Goal: Task Accomplishment & Management: Complete application form

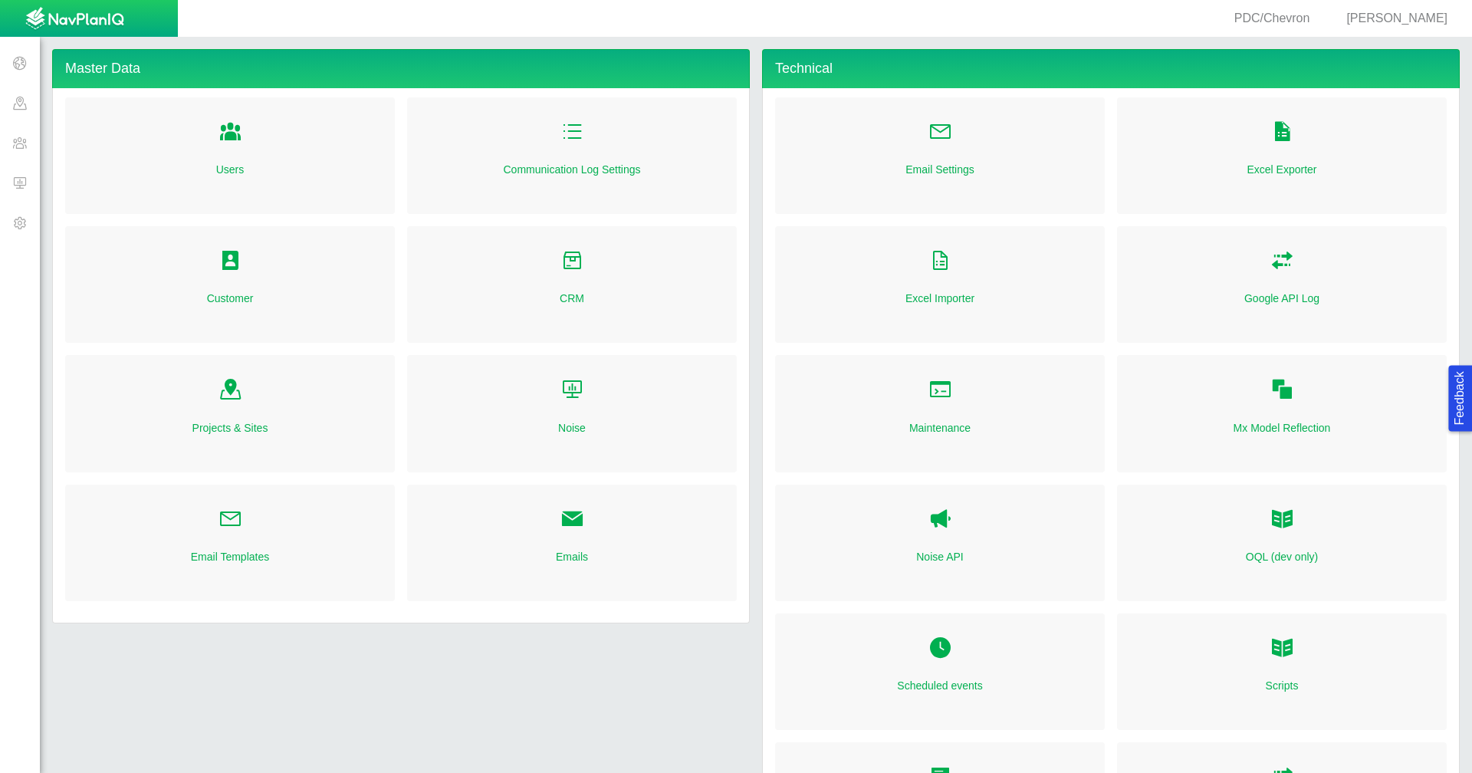
click at [1401, 13] on span "[PERSON_NAME]" at bounding box center [1397, 18] width 101 height 13
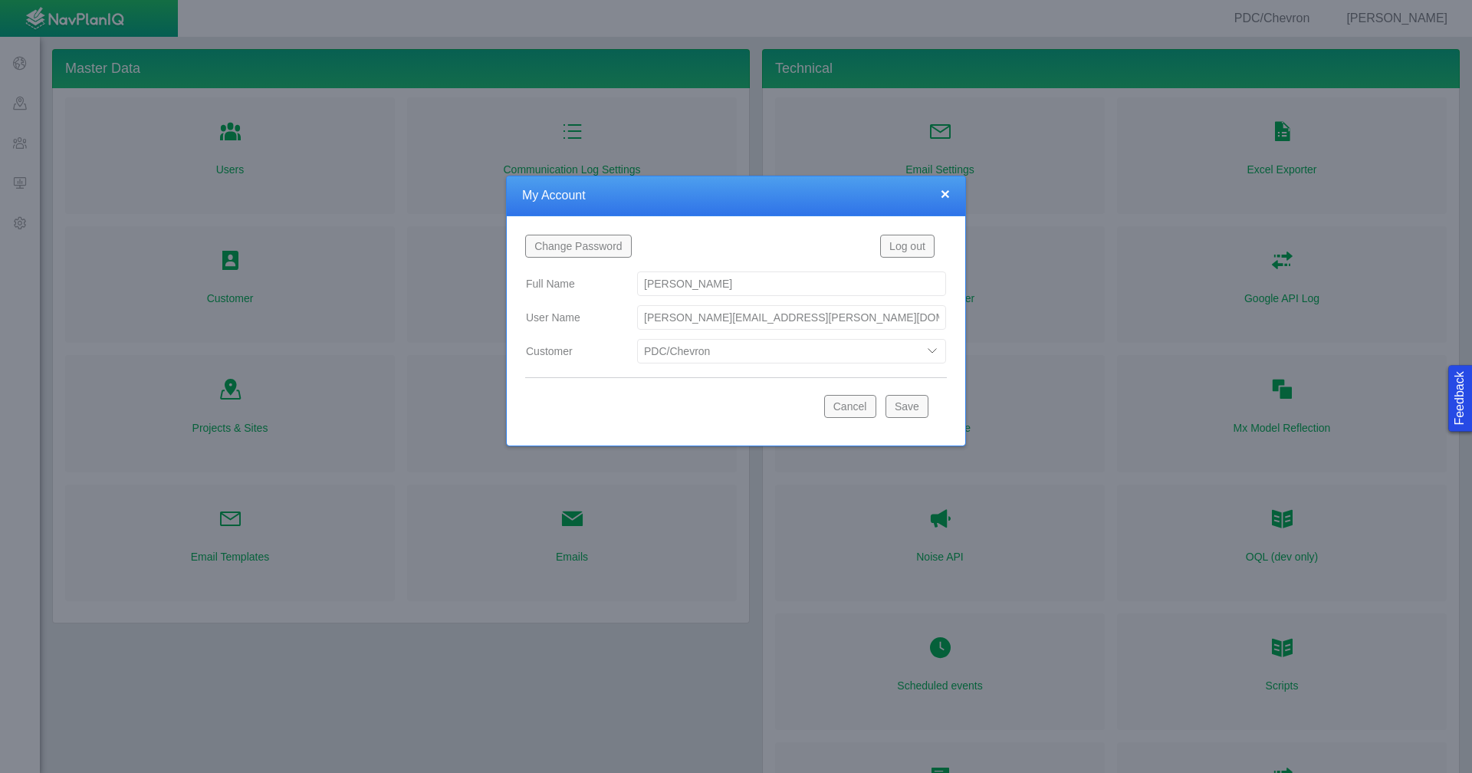
click at [934, 354] on select "Bison Blue Green Solutions Chevron Civitas Koloma Oxy PDC/Chevron Prairie OC Re…" at bounding box center [791, 351] width 309 height 25
click at [637, 339] on select "Bison Blue Green Solutions Chevron Civitas Koloma Oxy PDC/Chevron Prairie OC Re…" at bounding box center [791, 351] width 309 height 25
select select "42784196460071069"
click at [905, 412] on button "Save" at bounding box center [907, 406] width 43 height 23
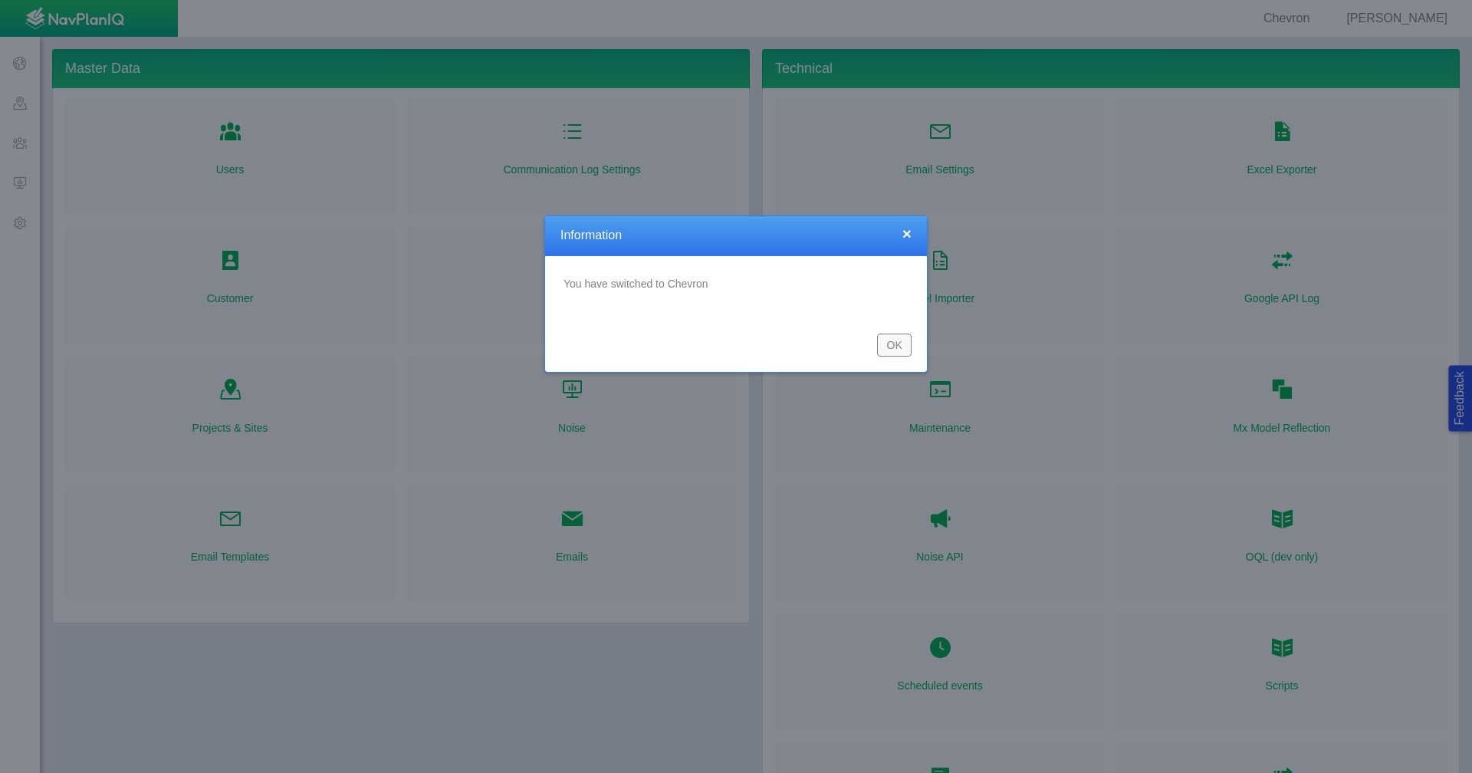
click at [898, 350] on button "OK" at bounding box center [894, 345] width 35 height 23
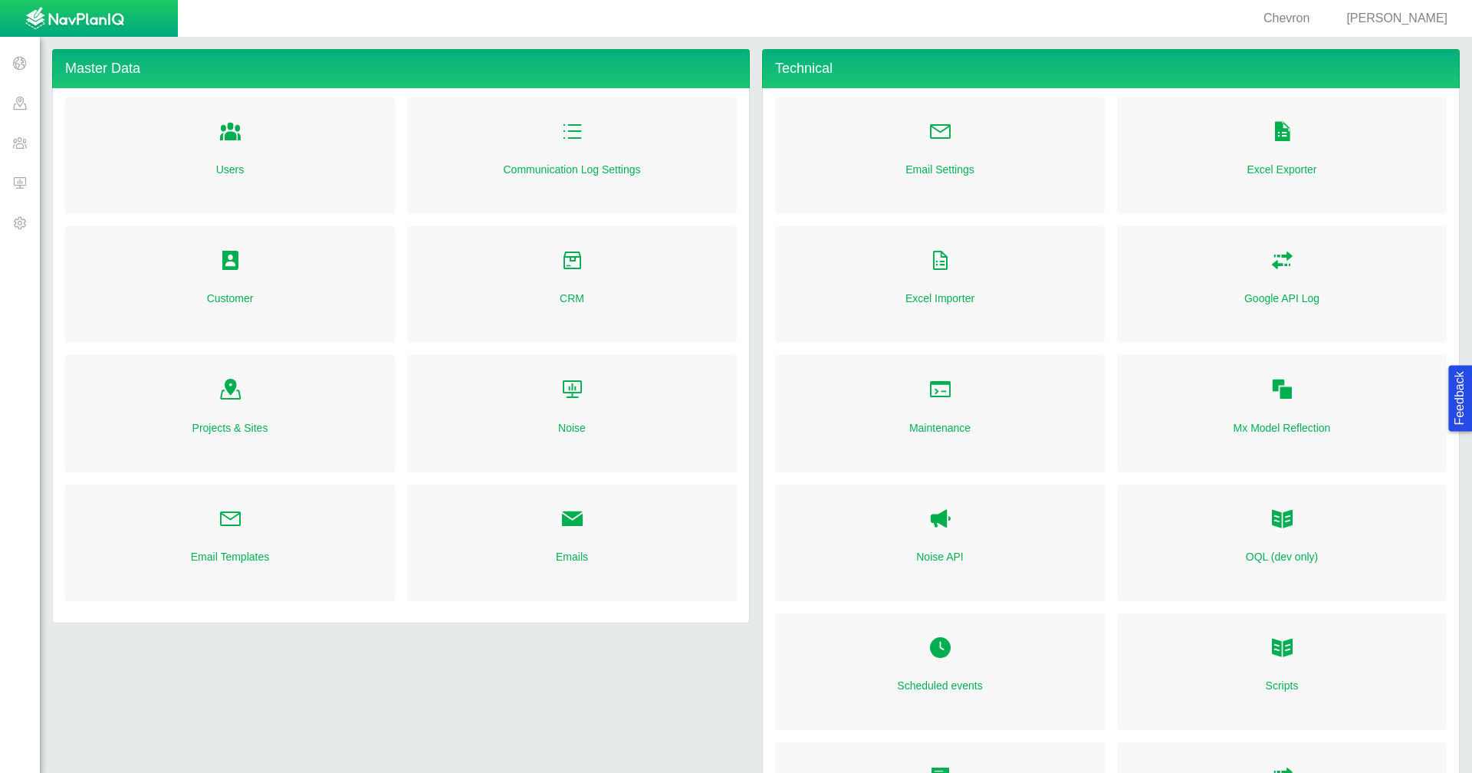
click at [8, 146] on span at bounding box center [20, 143] width 40 height 40
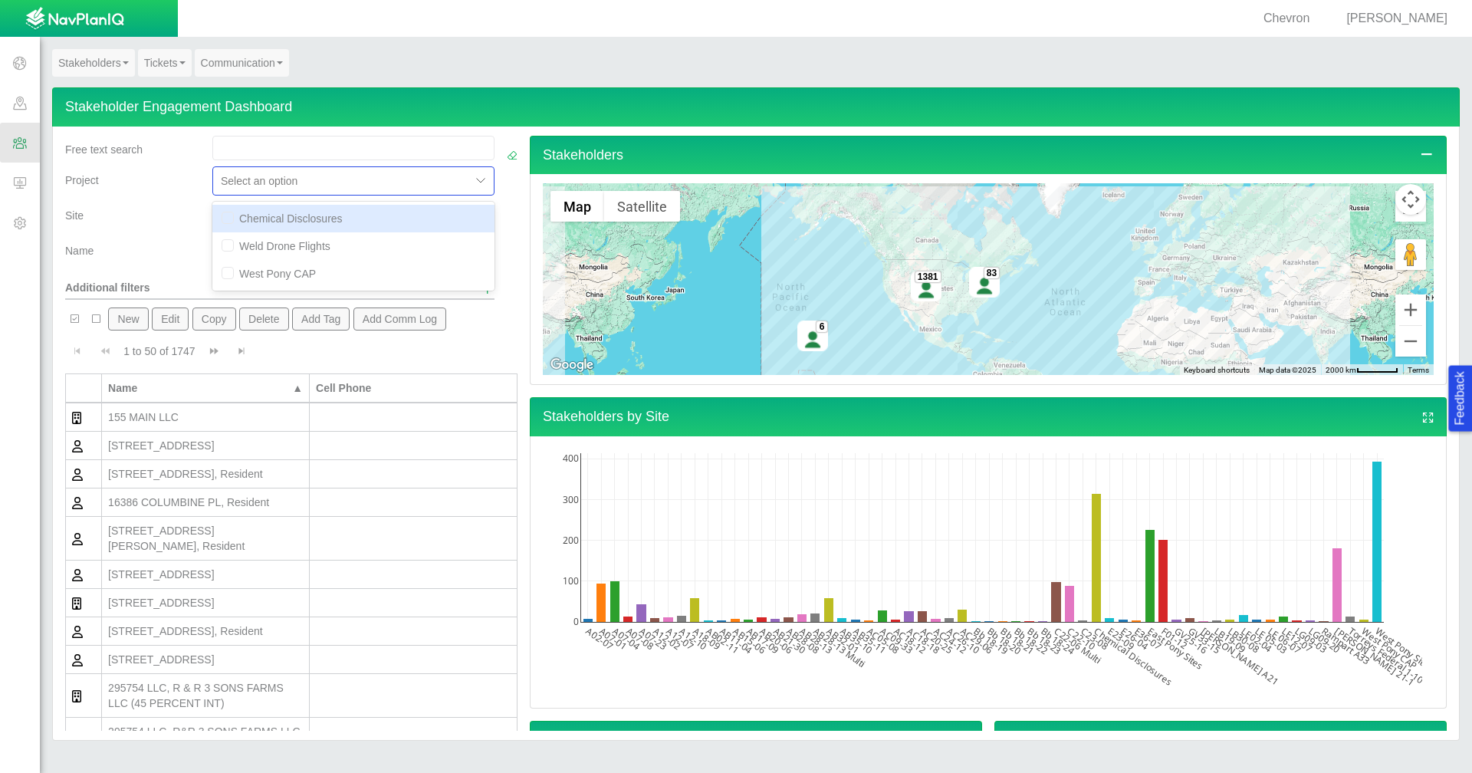
click at [396, 183] on div at bounding box center [342, 181] width 242 height 18
click at [363, 219] on div "Chemical Disclosures" at bounding box center [353, 219] width 282 height 28
checkbox input "true"
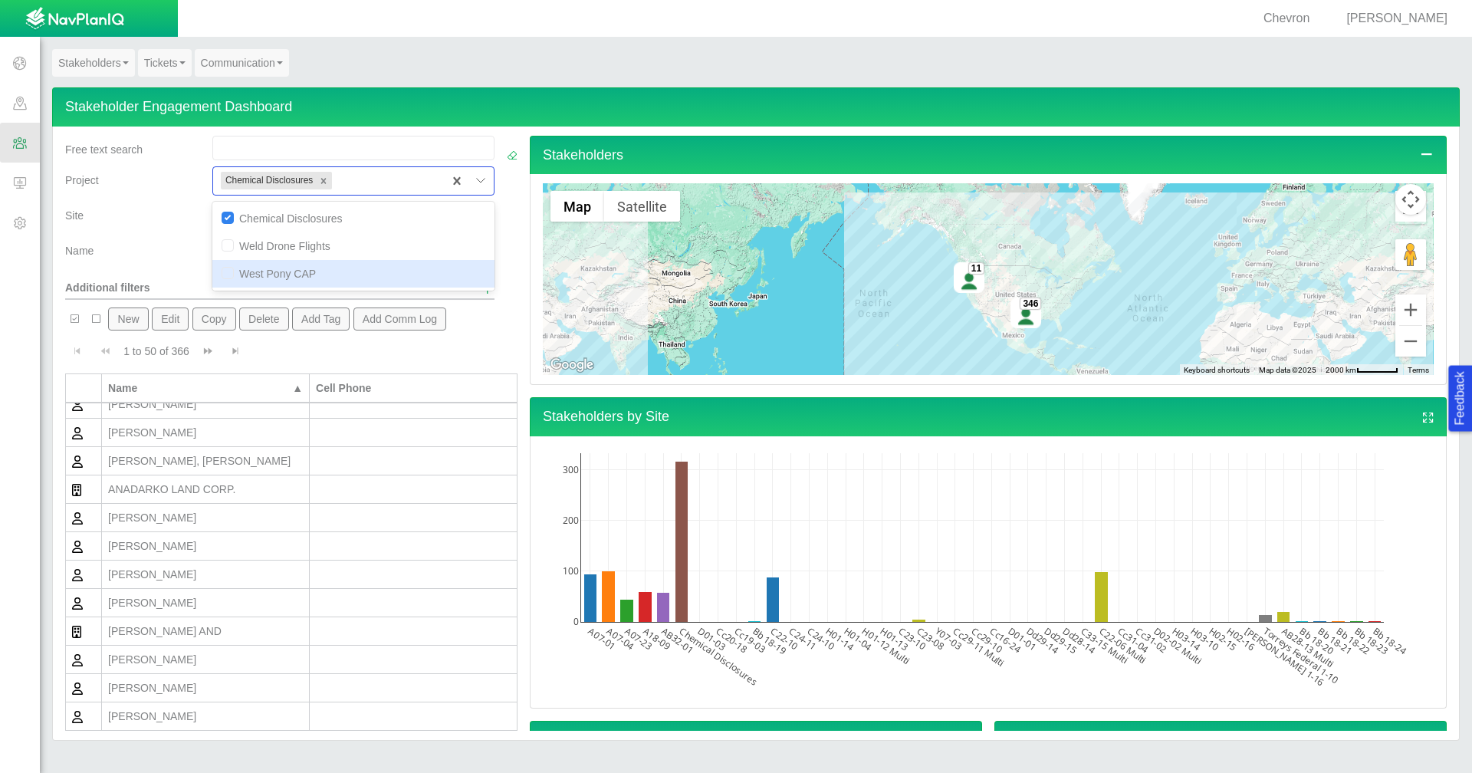
scroll to position [537, 0]
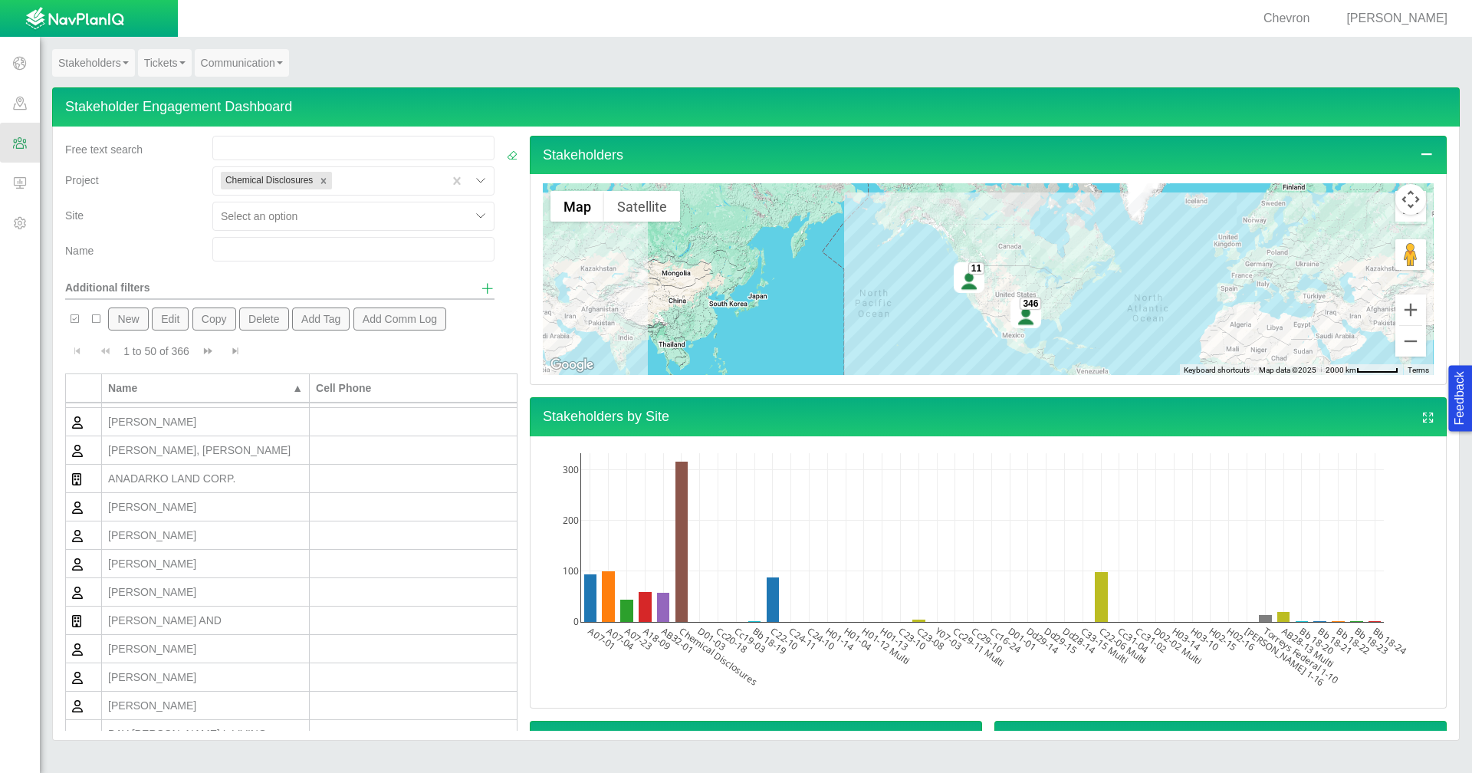
click at [211, 567] on div "[PERSON_NAME]" at bounding box center [205, 563] width 195 height 15
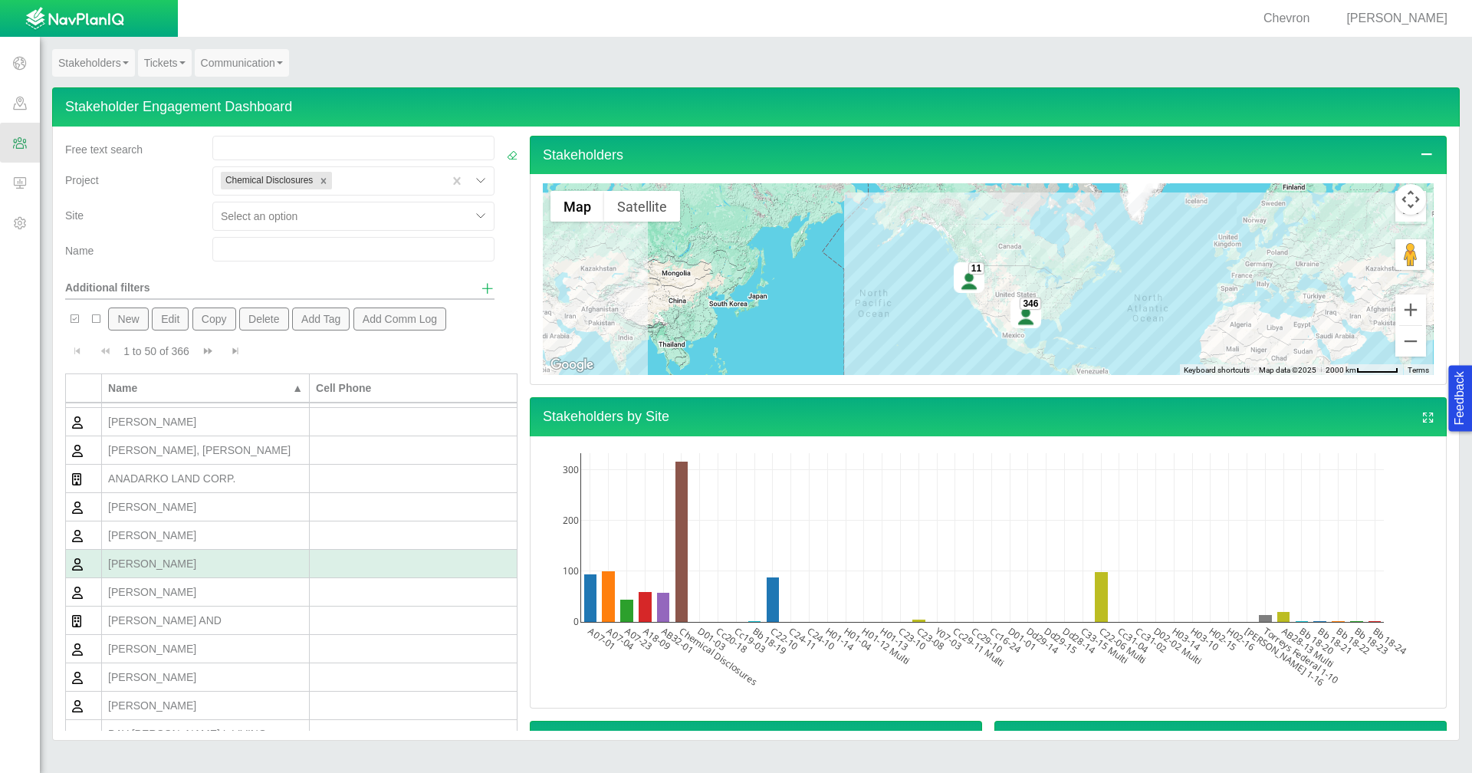
click at [211, 567] on div "[PERSON_NAME]" at bounding box center [205, 563] width 195 height 15
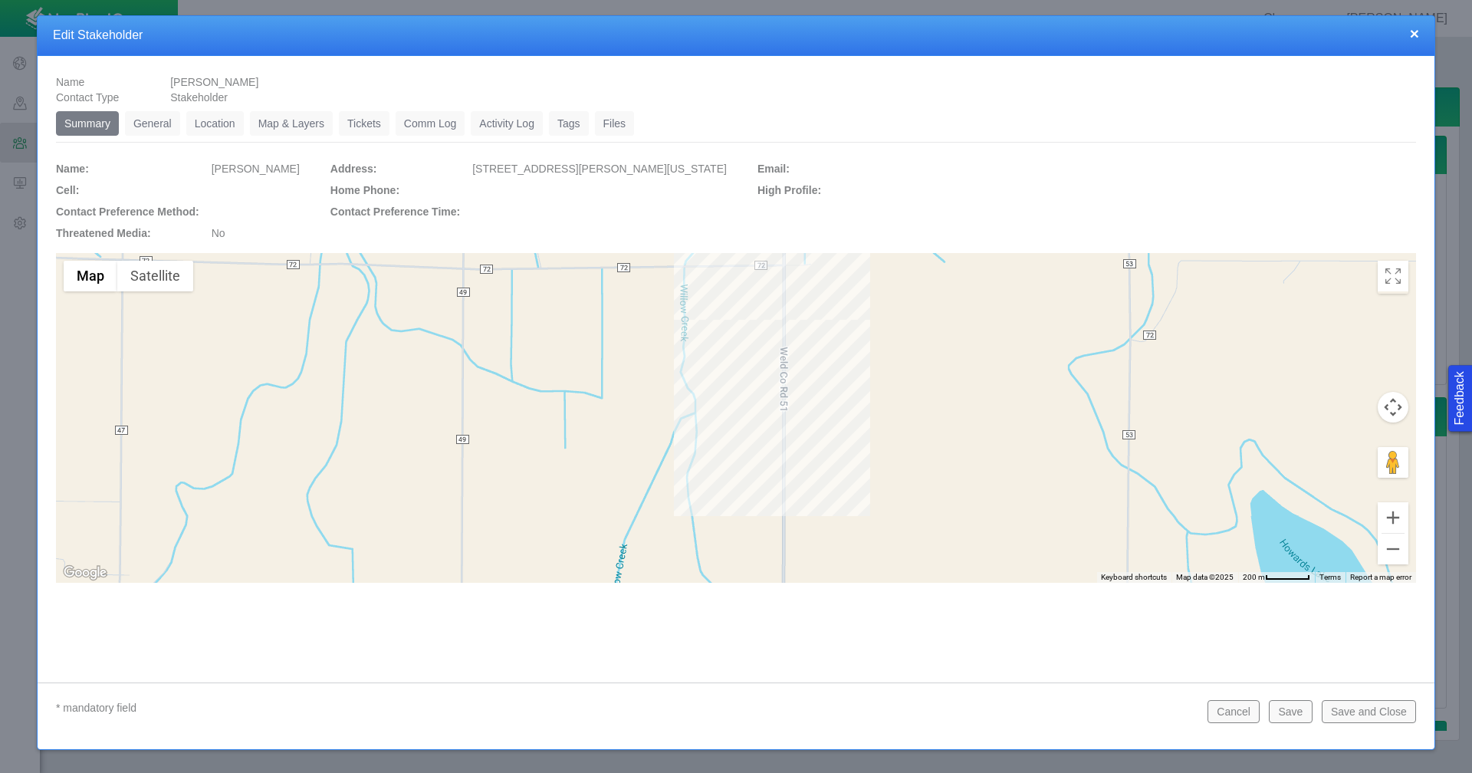
click at [144, 126] on link "General" at bounding box center [152, 123] width 55 height 25
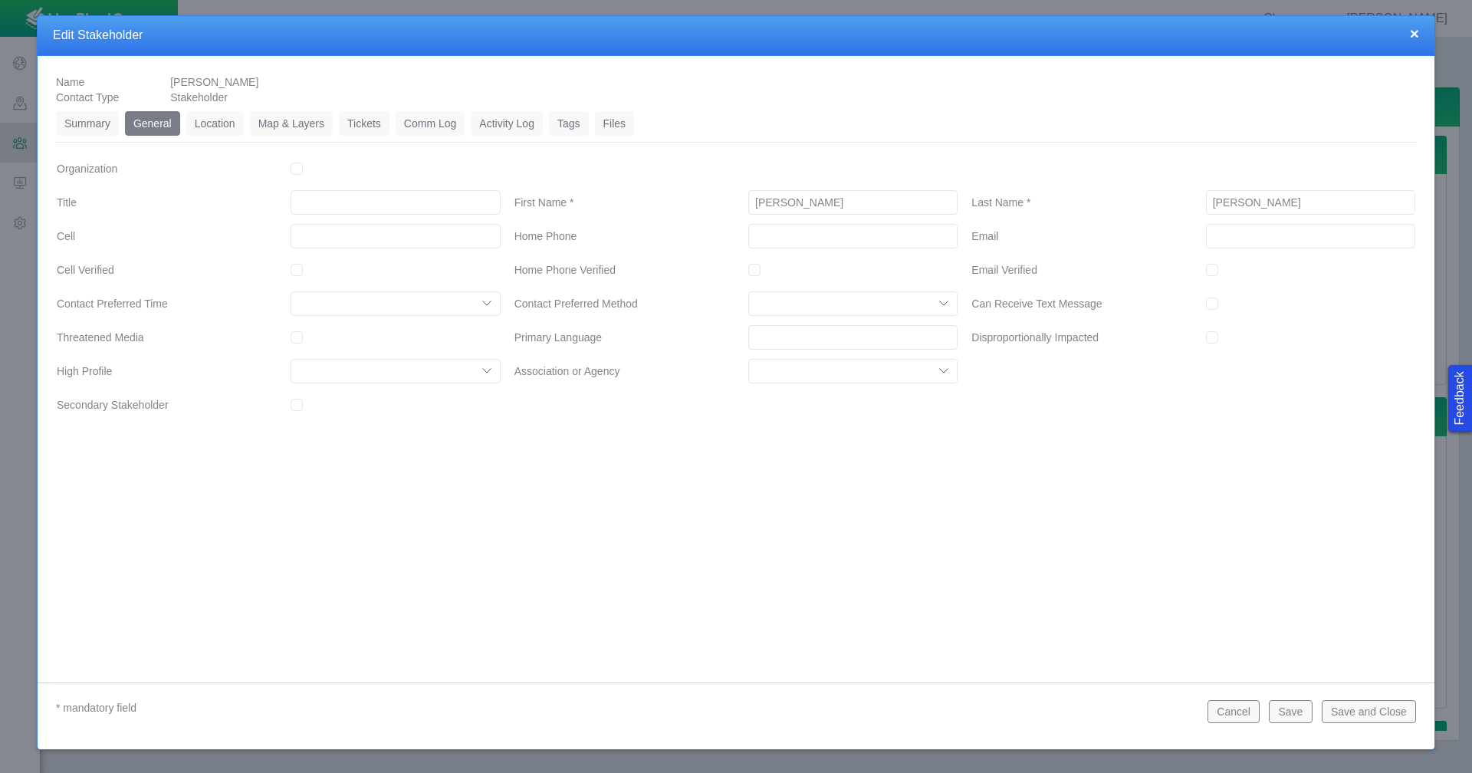
click at [482, 372] on select "Activism Anti O&G Commissioner Community Leader Education Filed ECMC Complaint …" at bounding box center [395, 371] width 209 height 25
click at [231, 499] on div "Name [PERSON_NAME] Contact Type Stakeholder Summary 0 General 0 Location 0 Map …" at bounding box center [736, 357] width 1397 height 603
click at [1419, 32] on button "×" at bounding box center [1414, 33] width 9 height 16
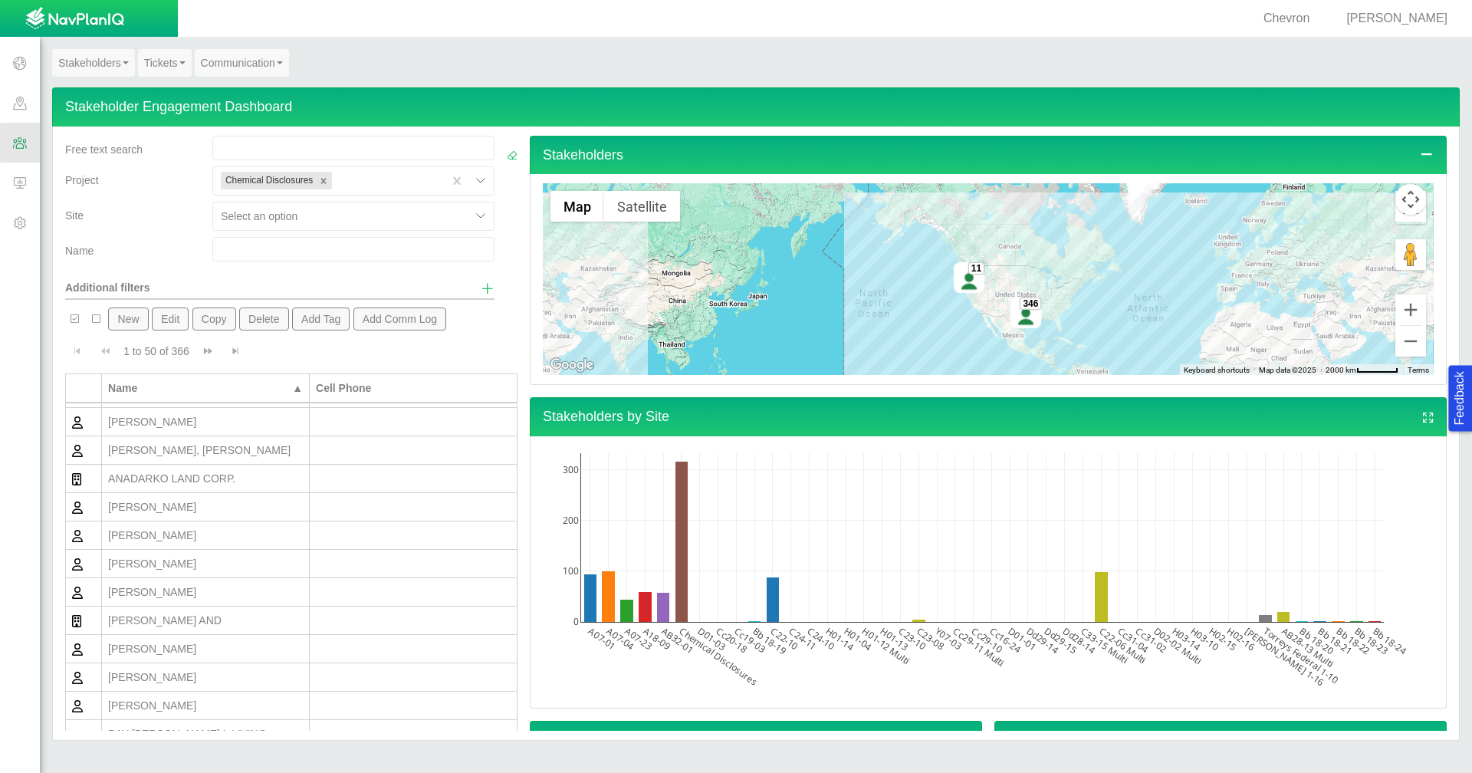
click at [20, 98] on span at bounding box center [20, 103] width 40 height 40
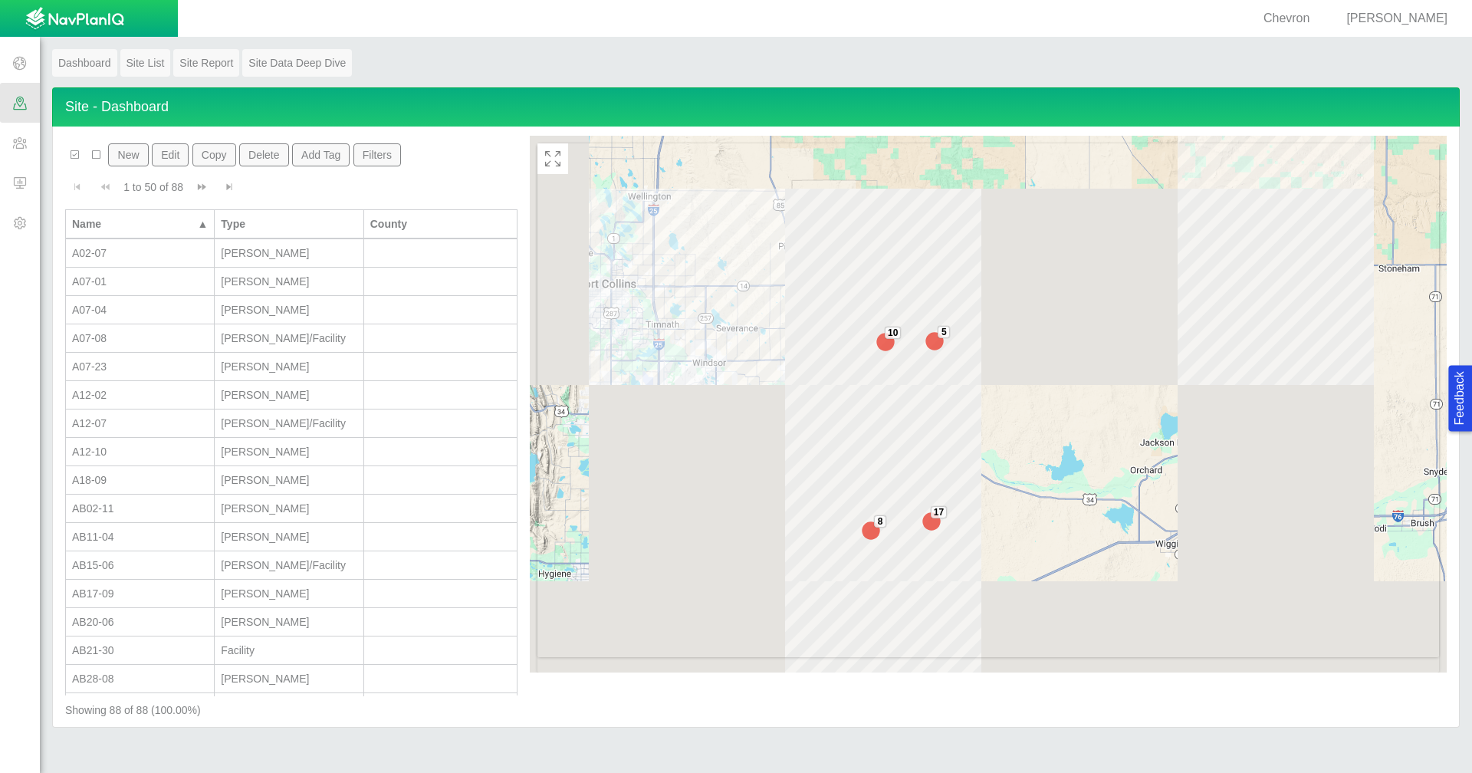
click at [383, 154] on button "Filters" at bounding box center [378, 154] width 48 height 23
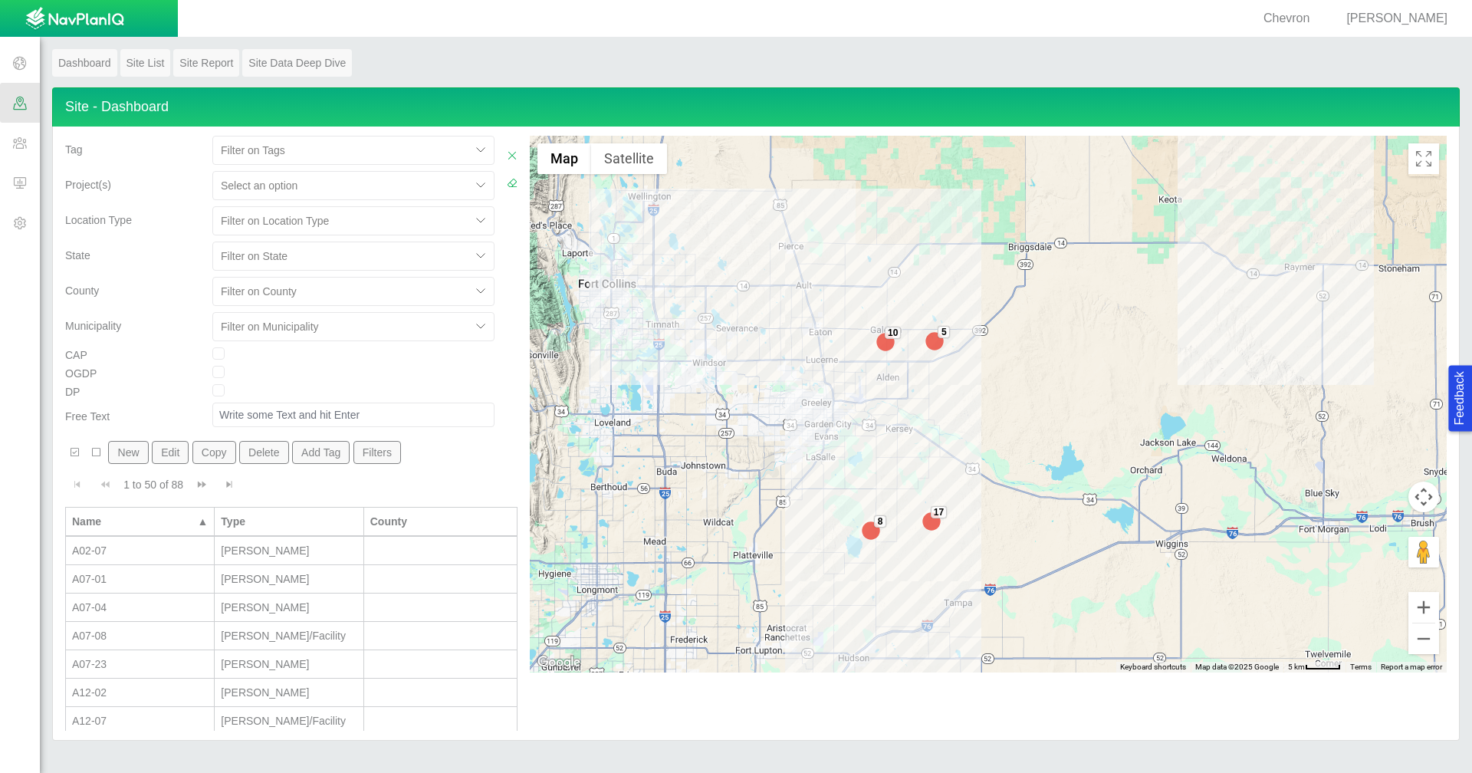
click at [373, 181] on div at bounding box center [342, 185] width 242 height 18
click at [361, 219] on div "Chemical Disclosures" at bounding box center [353, 223] width 282 height 28
checkbox input "true"
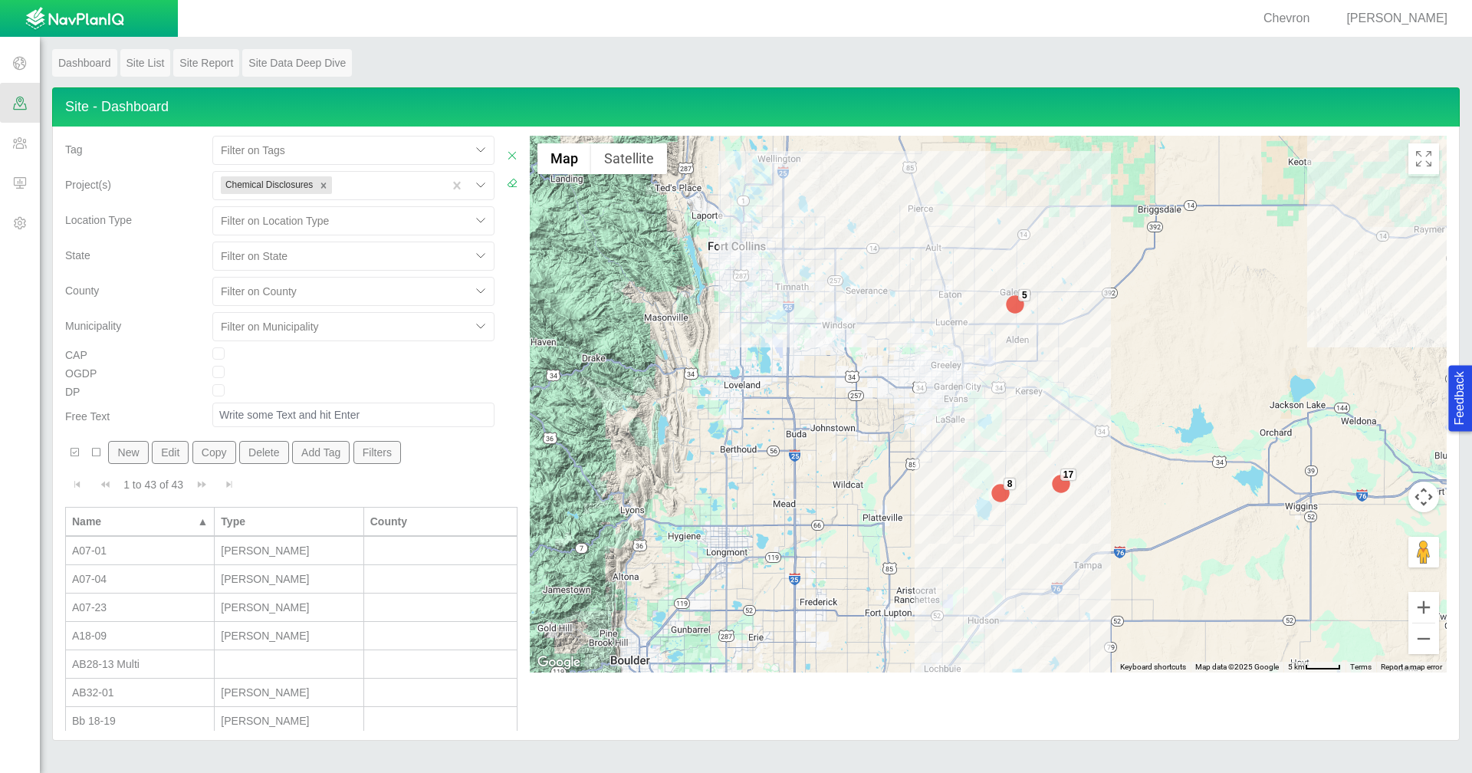
click at [133, 273] on div "State" at bounding box center [132, 259] width 147 height 35
click at [154, 554] on div "A07-01" at bounding box center [140, 550] width 136 height 15
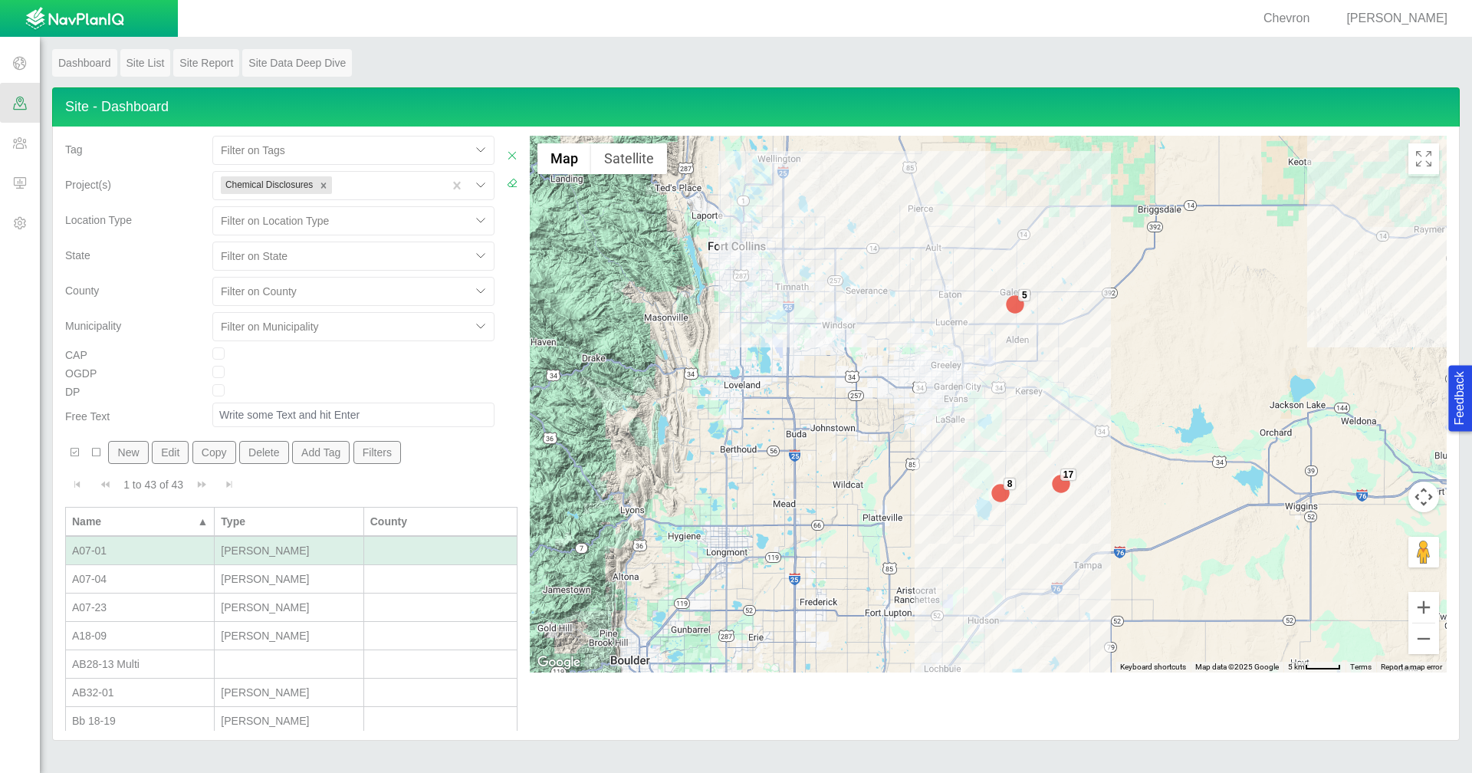
click at [154, 554] on div "A07-01" at bounding box center [140, 550] width 136 height 15
select select "56013520365497496"
select select "56013520365499962"
type input "[PERSON_NAME]"
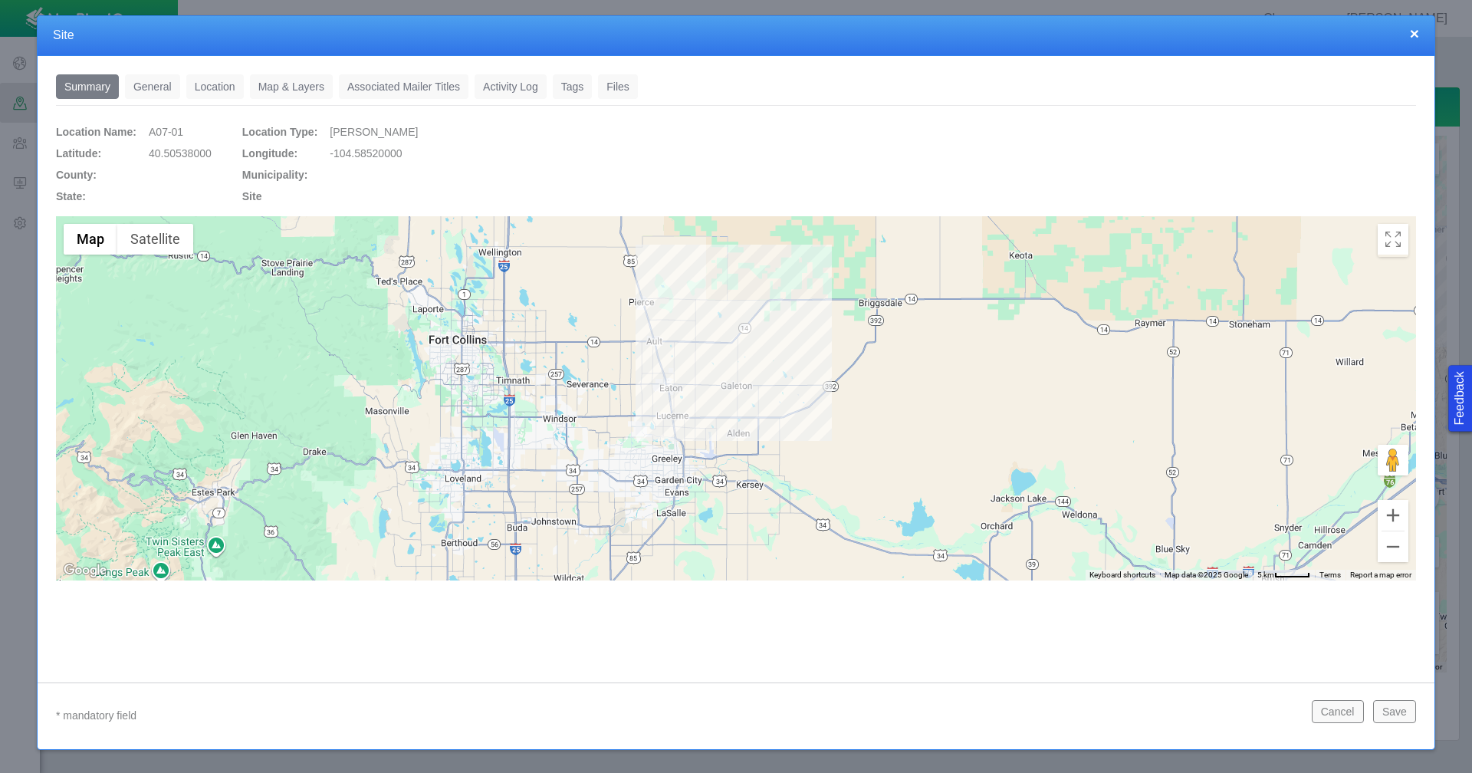
click at [152, 92] on link "General" at bounding box center [152, 86] width 55 height 25
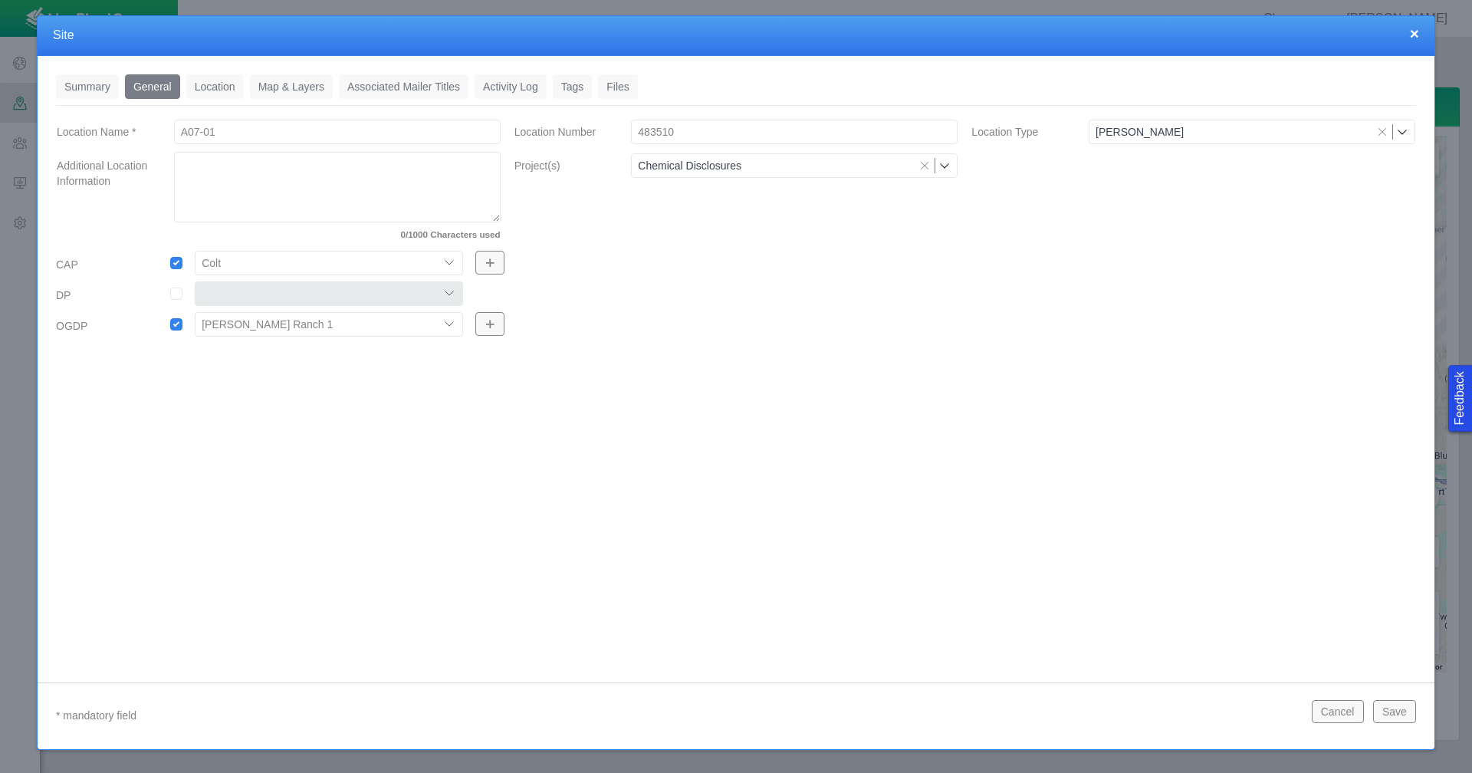
click at [690, 139] on input "483510" at bounding box center [794, 132] width 327 height 25
click at [215, 85] on link "Location" at bounding box center [215, 86] width 58 height 25
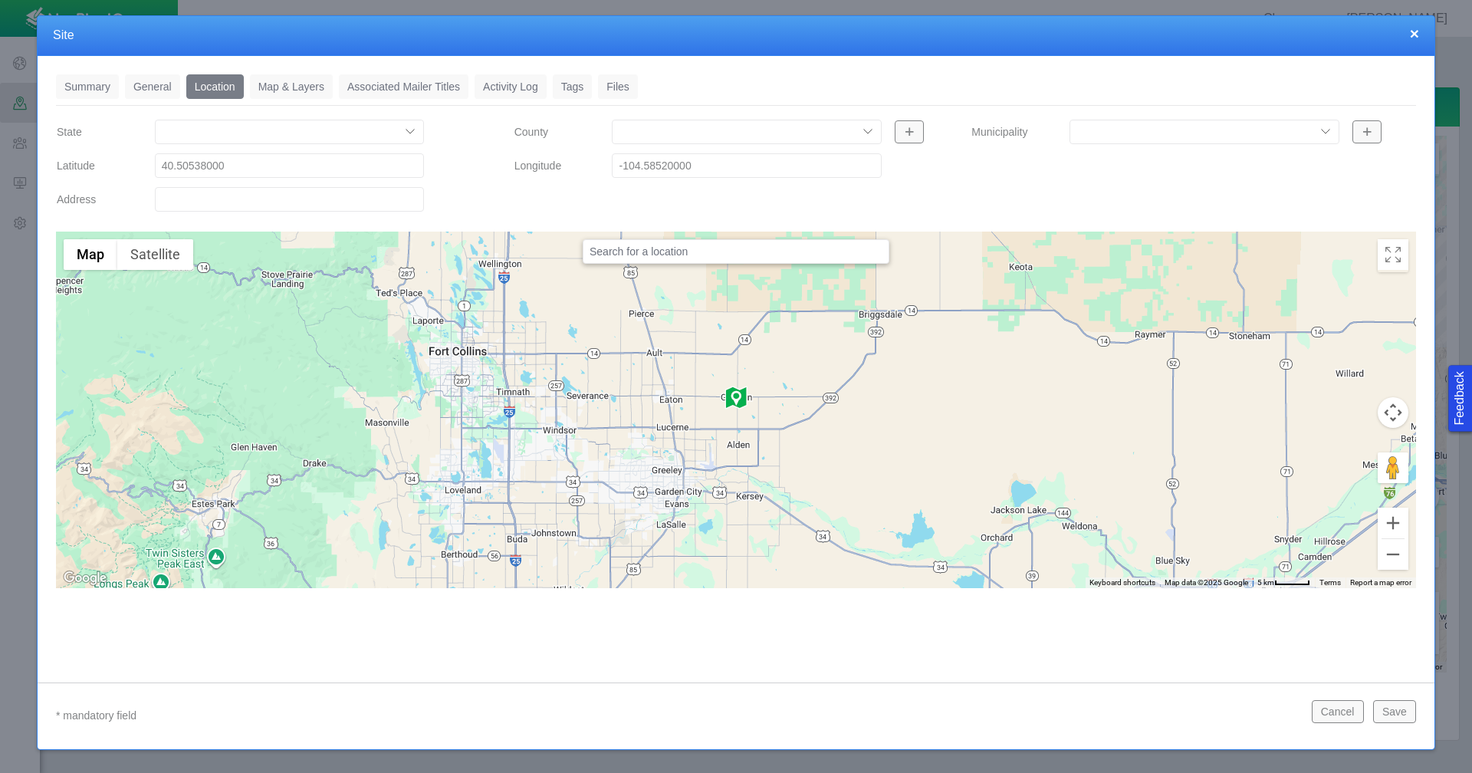
click at [564, 90] on link "Tags" at bounding box center [573, 86] width 40 height 25
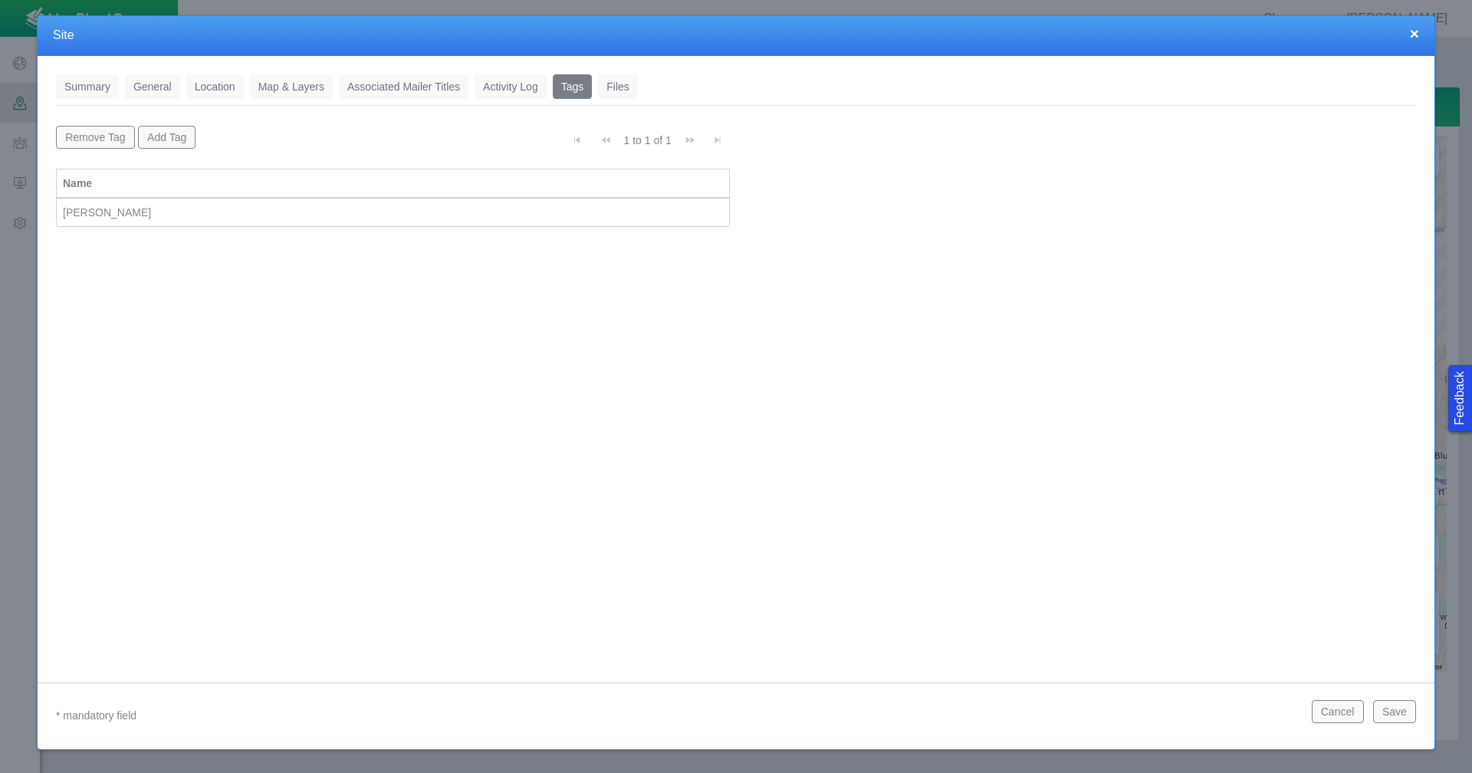
click at [1413, 33] on button "×" at bounding box center [1414, 33] width 9 height 16
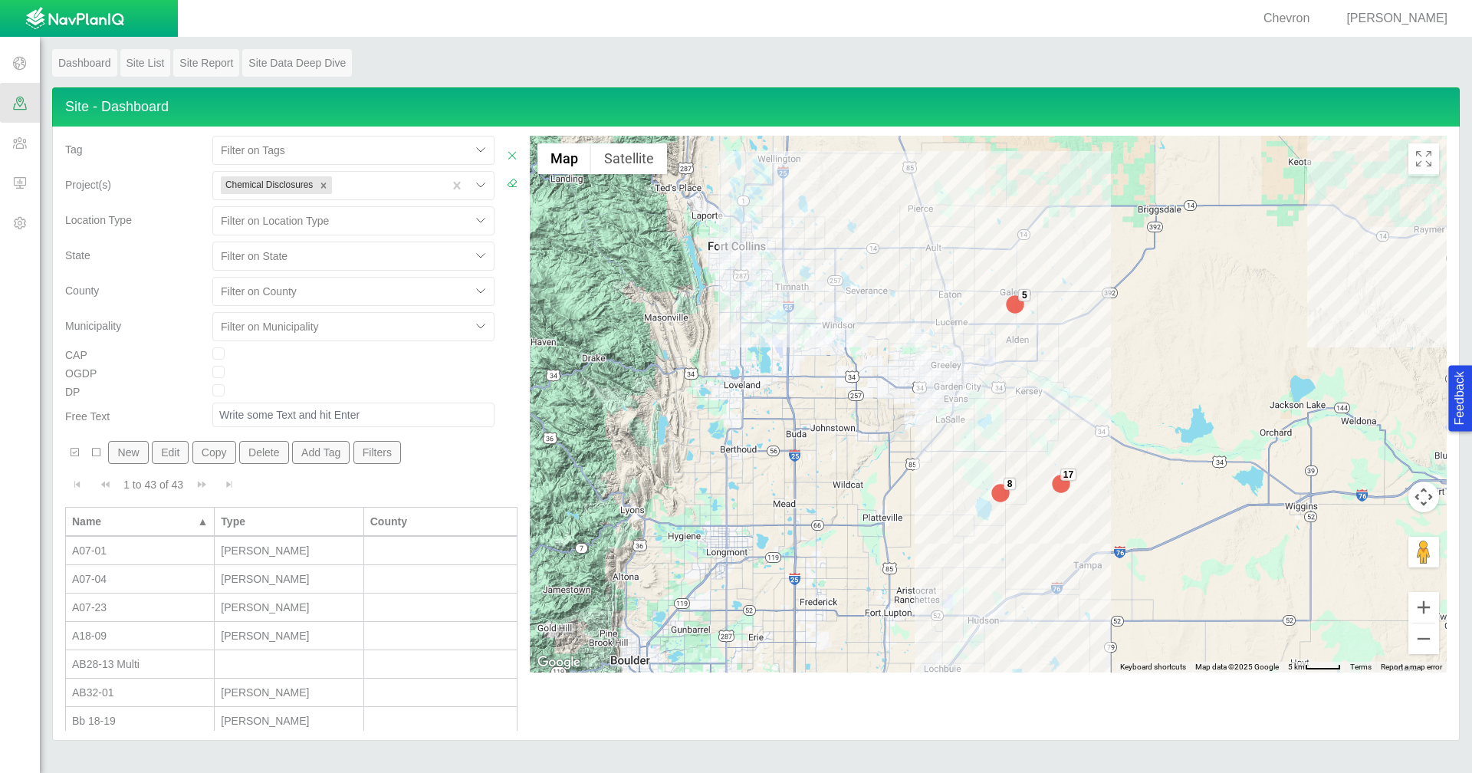
click at [164, 577] on div "A07-04" at bounding box center [140, 578] width 136 height 15
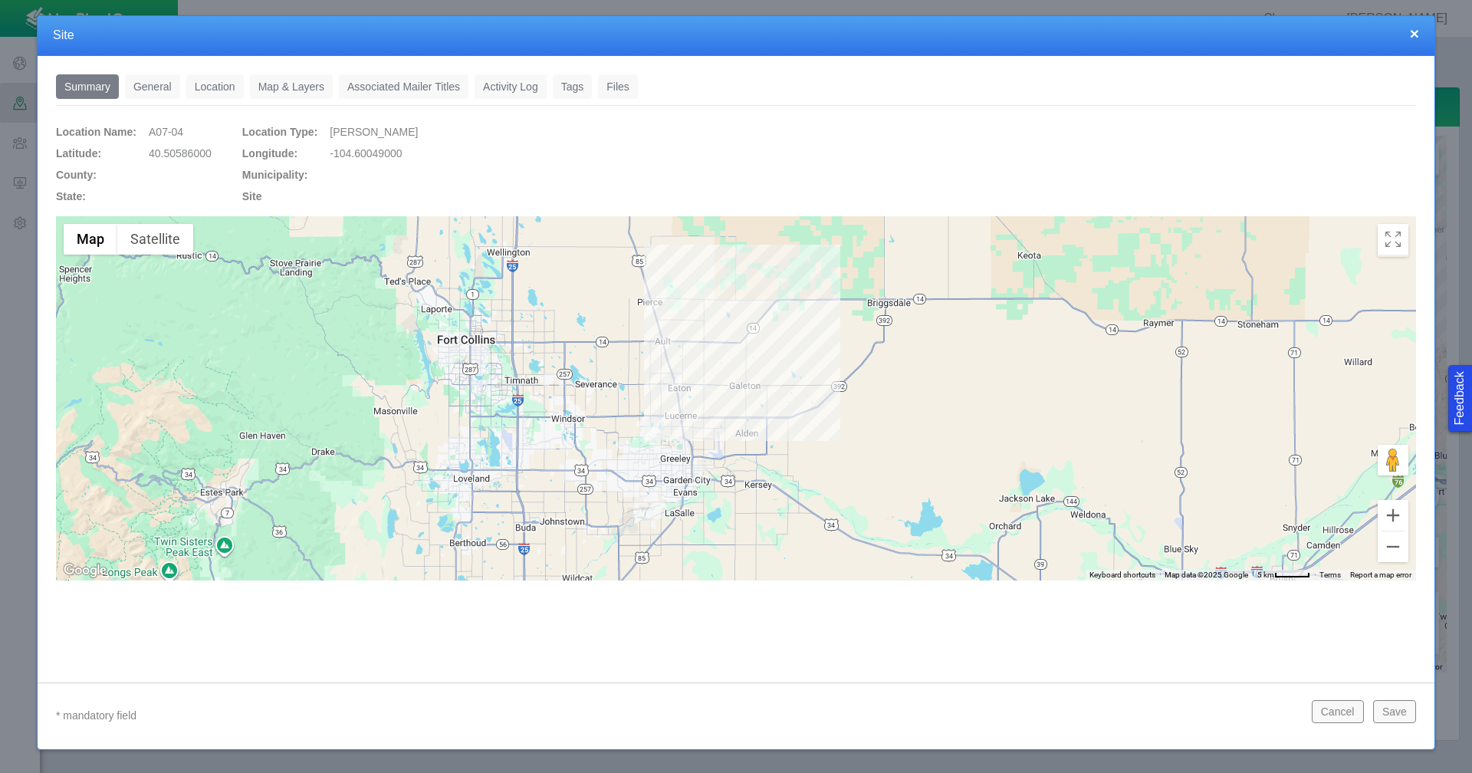
click at [160, 86] on link "General" at bounding box center [152, 86] width 55 height 25
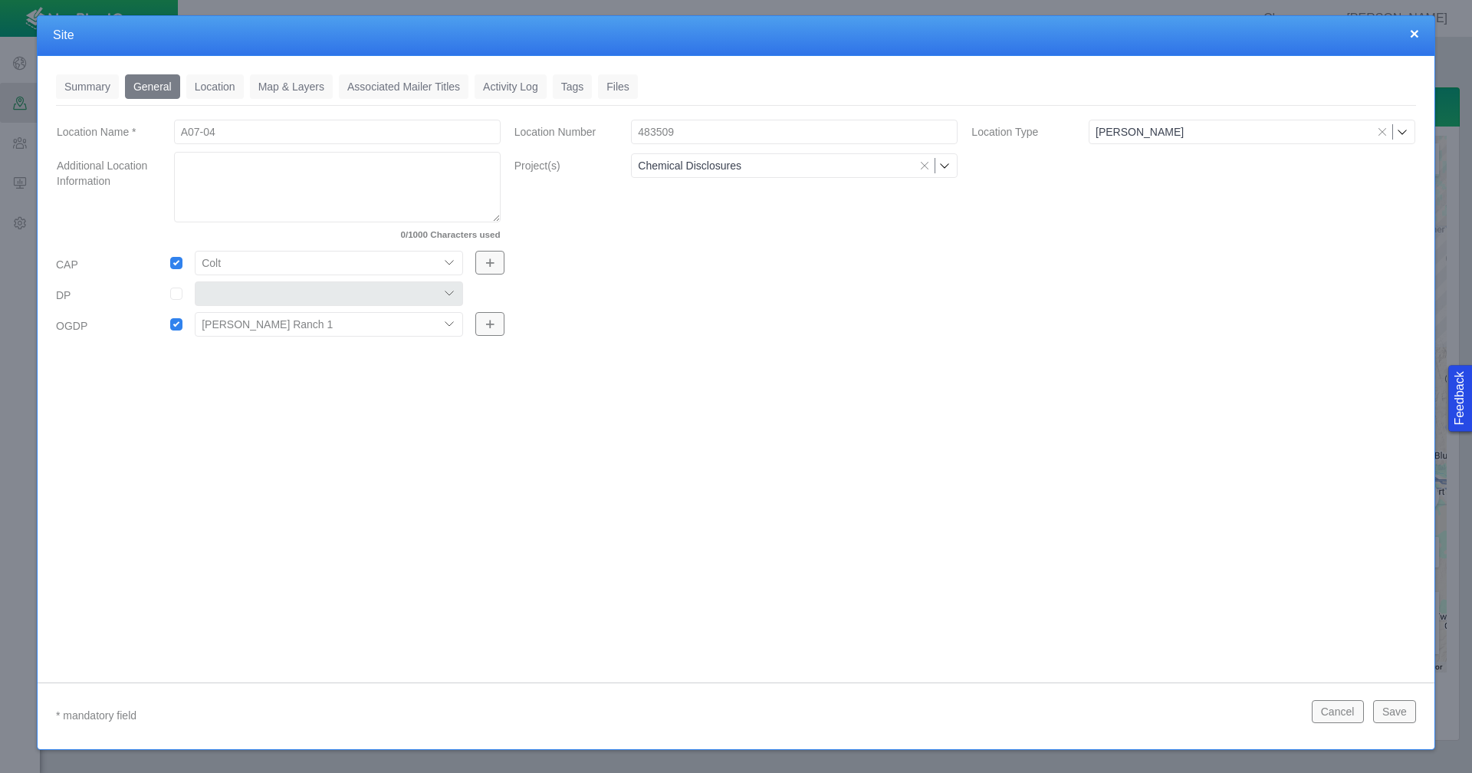
click at [574, 91] on link "Tags" at bounding box center [573, 86] width 40 height 25
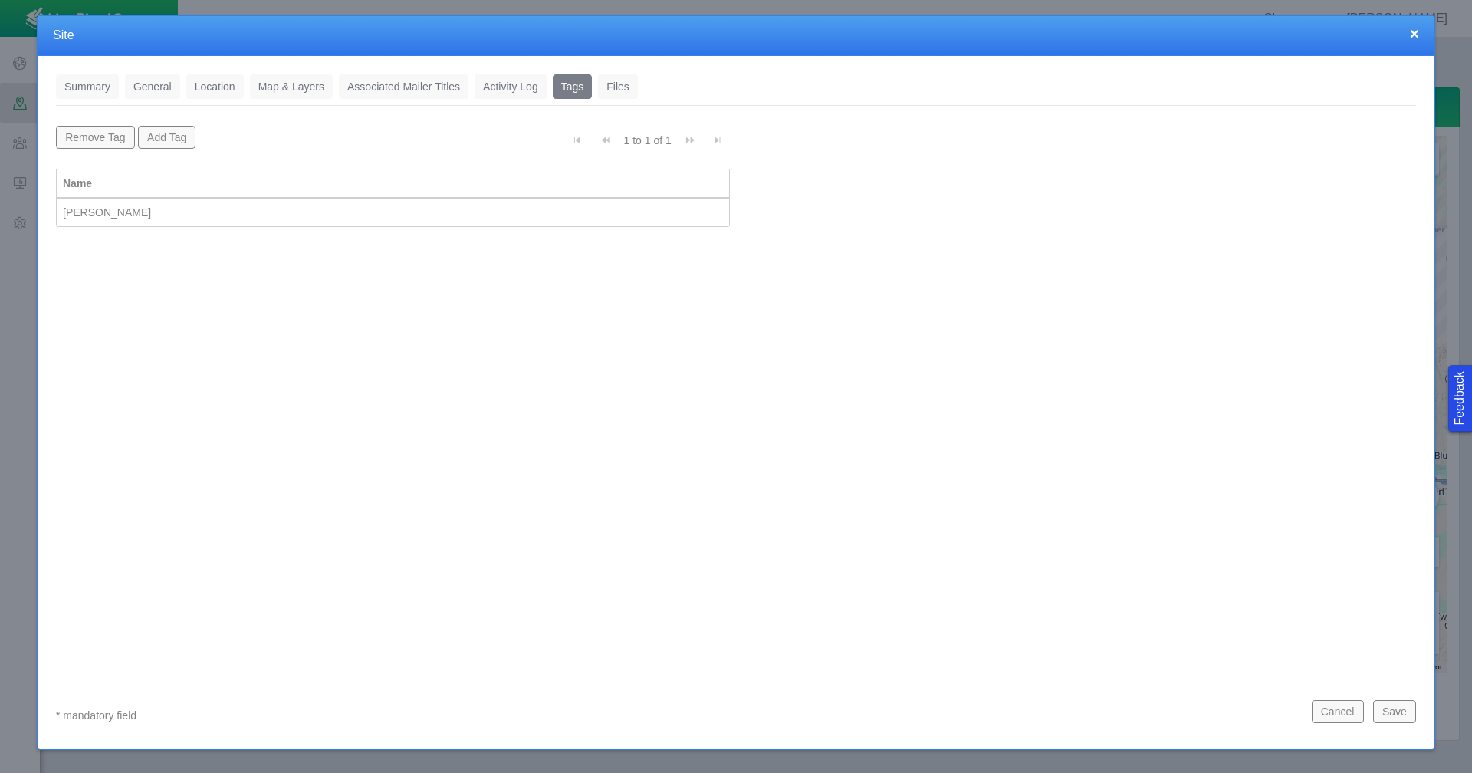
click at [479, 217] on div "[PERSON_NAME]" at bounding box center [393, 212] width 660 height 15
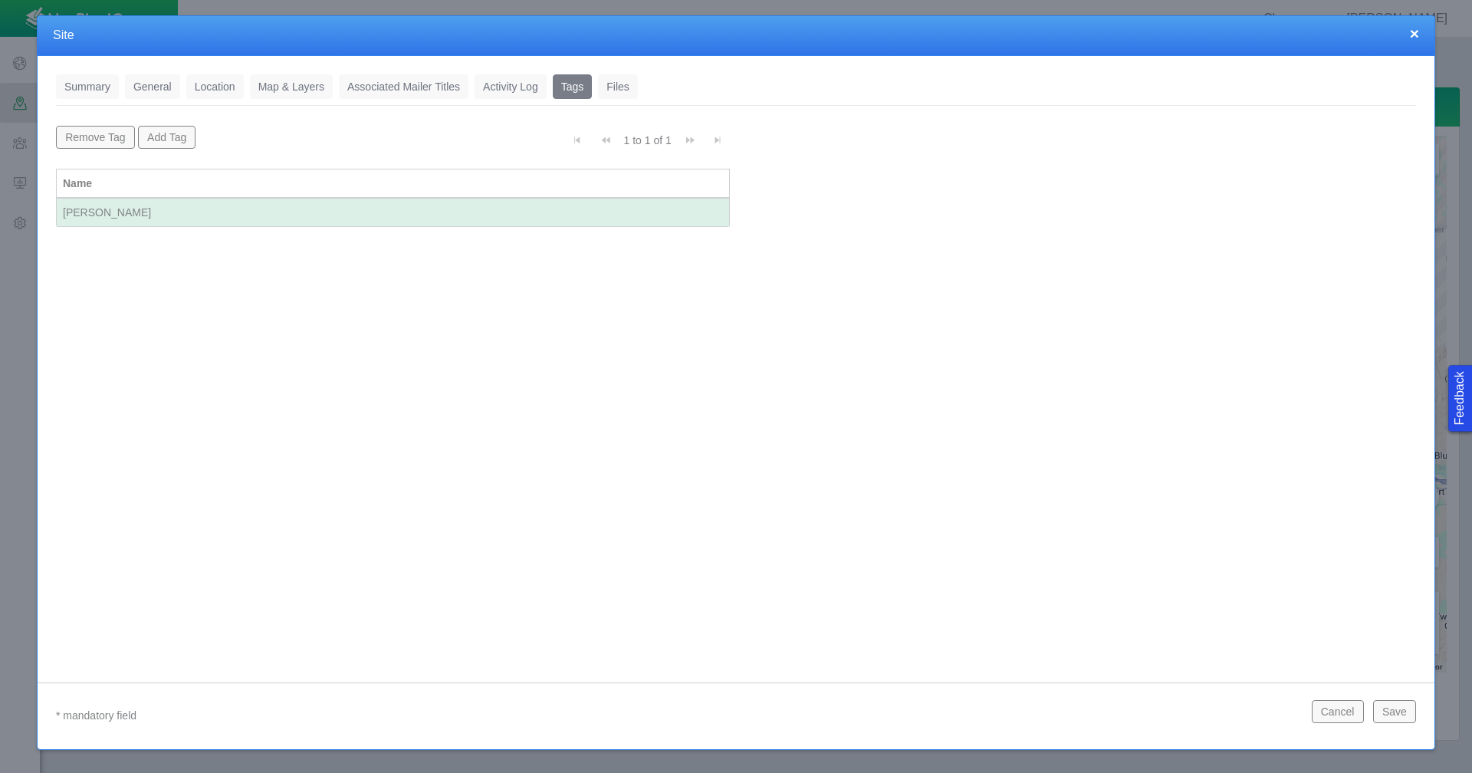
click at [479, 217] on div "[PERSON_NAME]" at bounding box center [393, 212] width 660 height 15
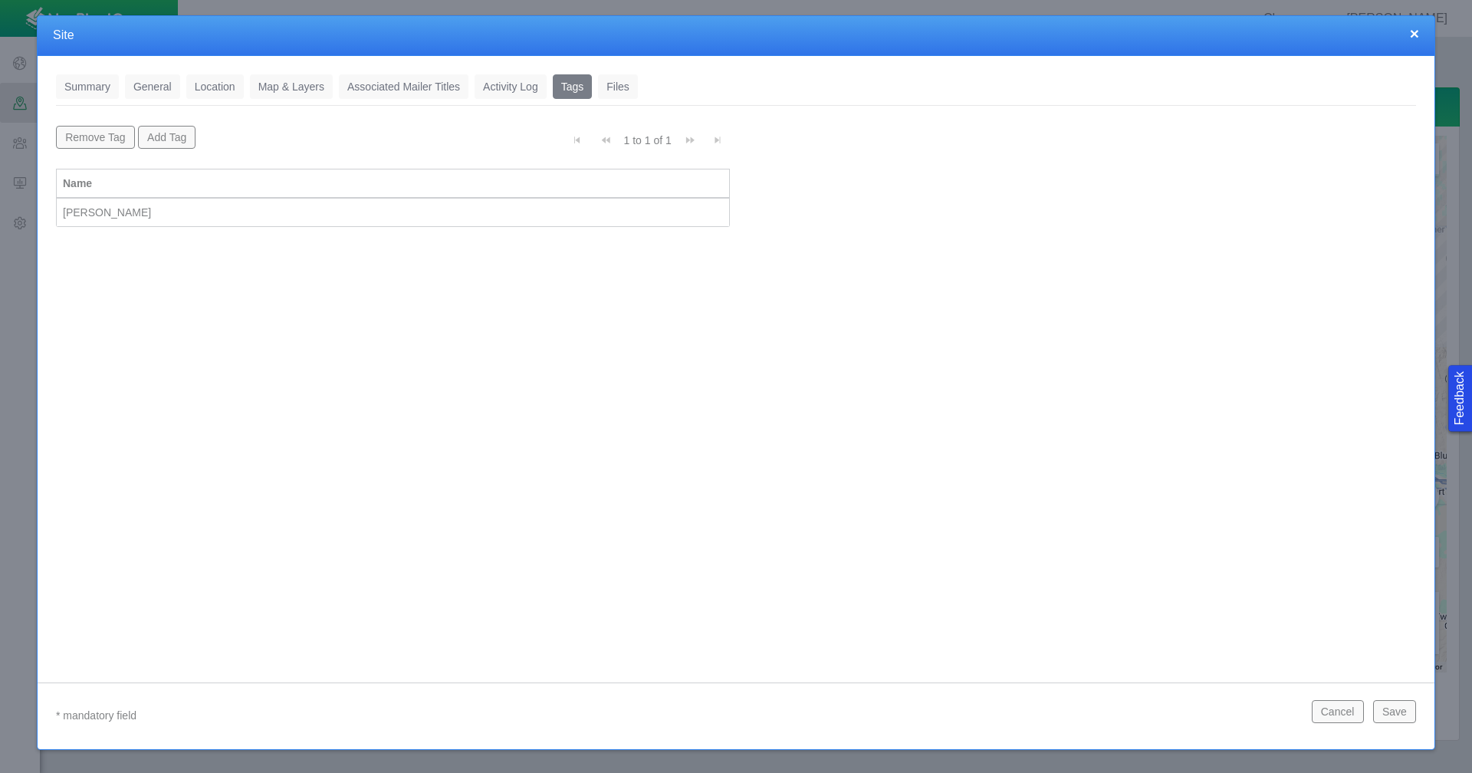
click at [183, 133] on button "Add Tag" at bounding box center [167, 137] width 58 height 23
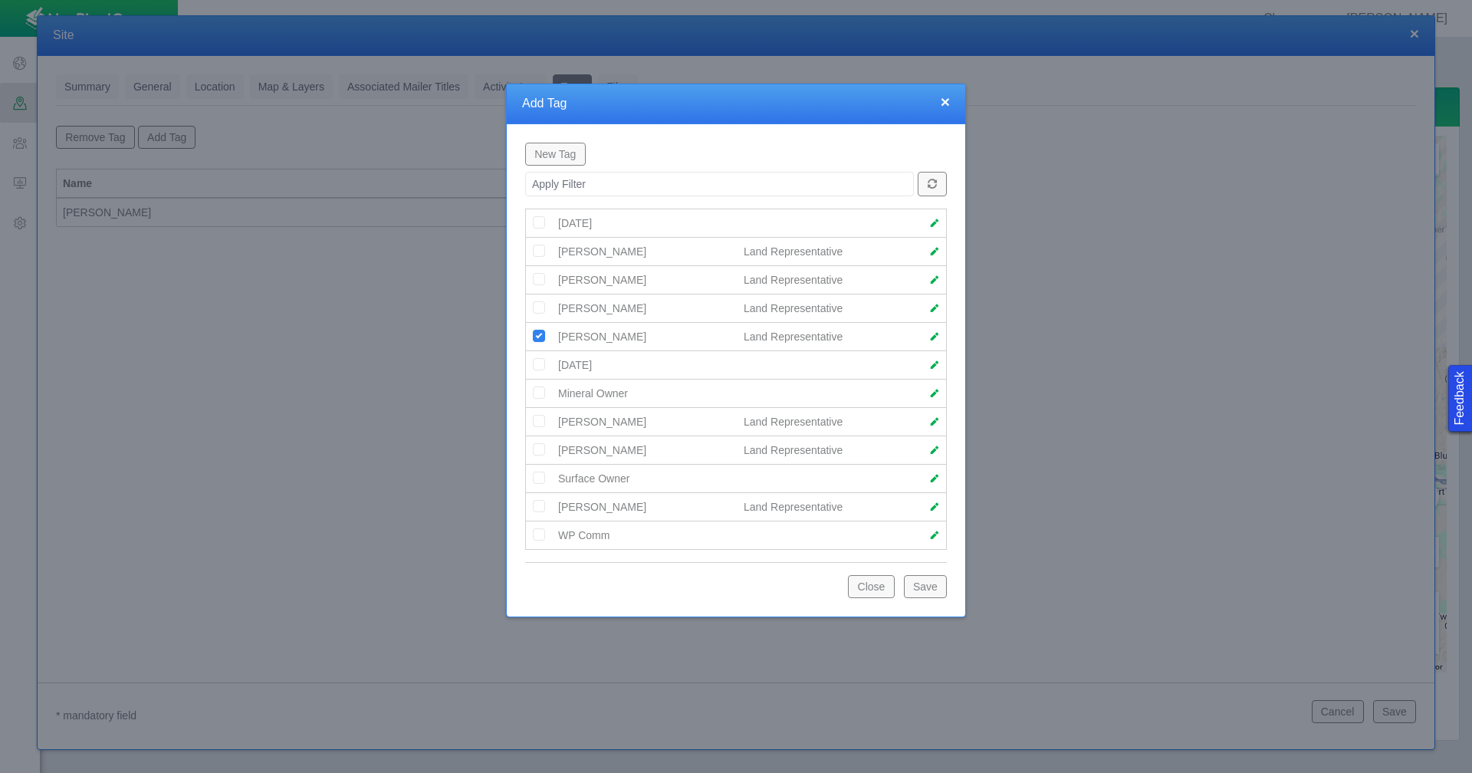
click at [931, 332] on span at bounding box center [934, 336] width 11 height 11
select select "79094468455732921"
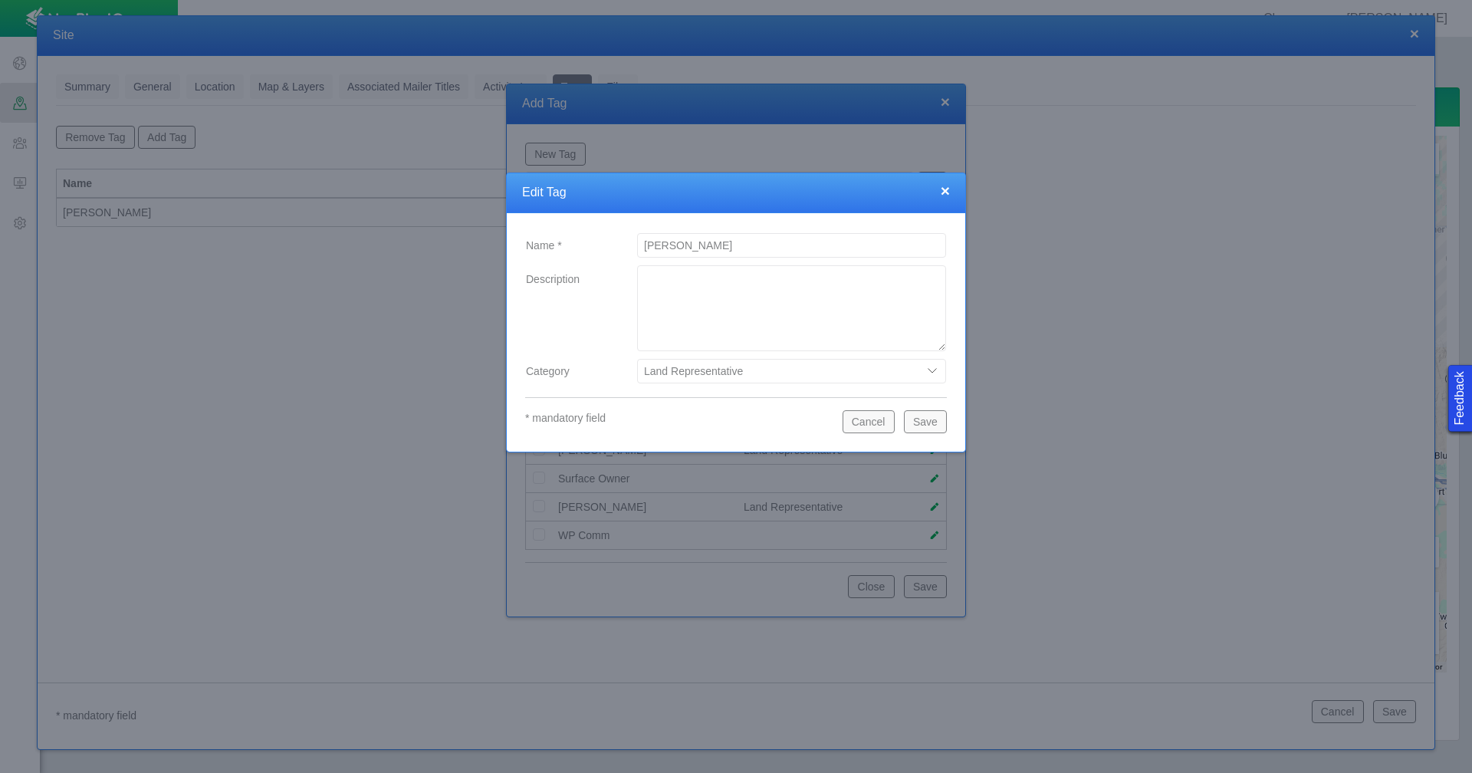
click at [644, 243] on input "[PERSON_NAME]" at bounding box center [791, 245] width 309 height 25
type input "[PERSON_NAME]"
click at [932, 426] on button "Save" at bounding box center [925, 421] width 43 height 23
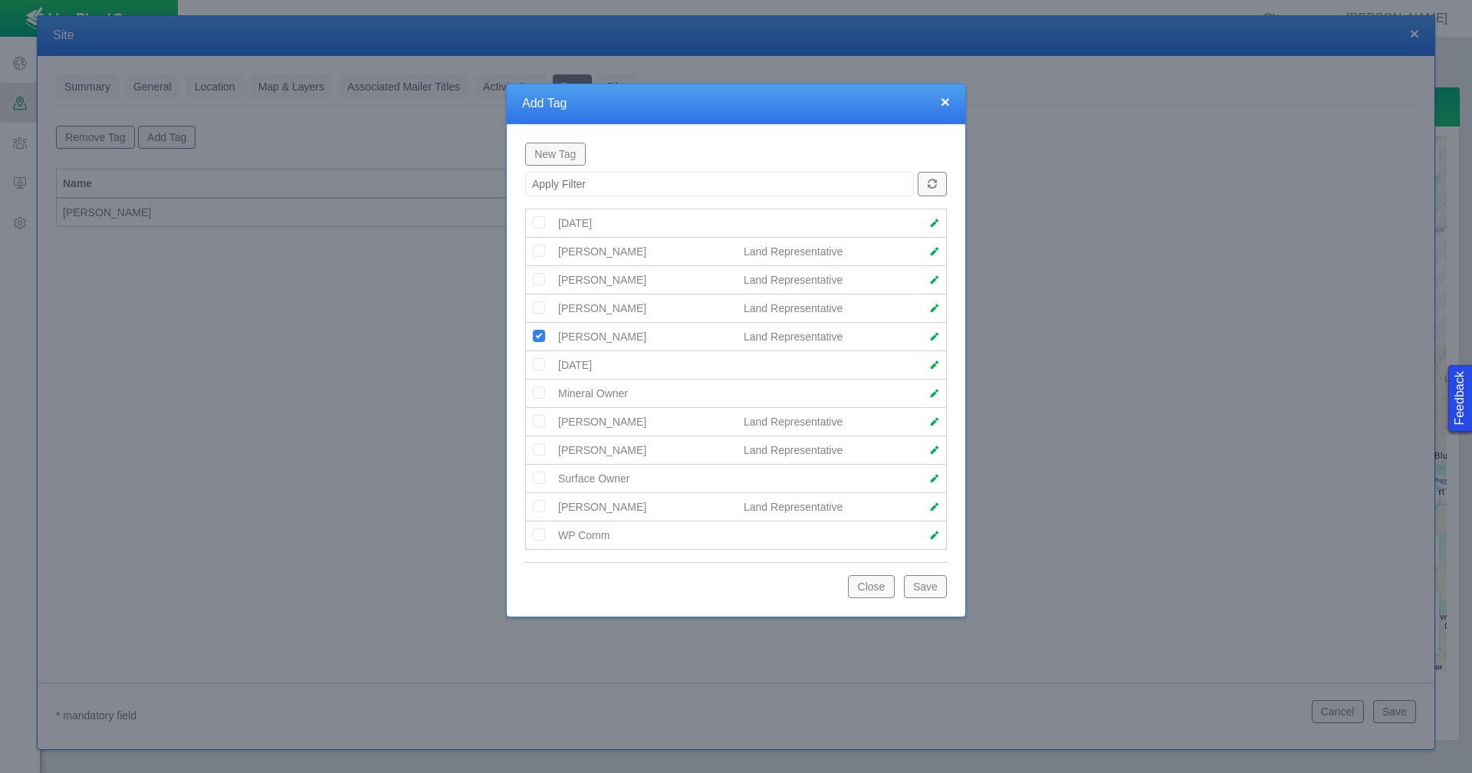
click at [923, 590] on button "Save" at bounding box center [925, 586] width 43 height 23
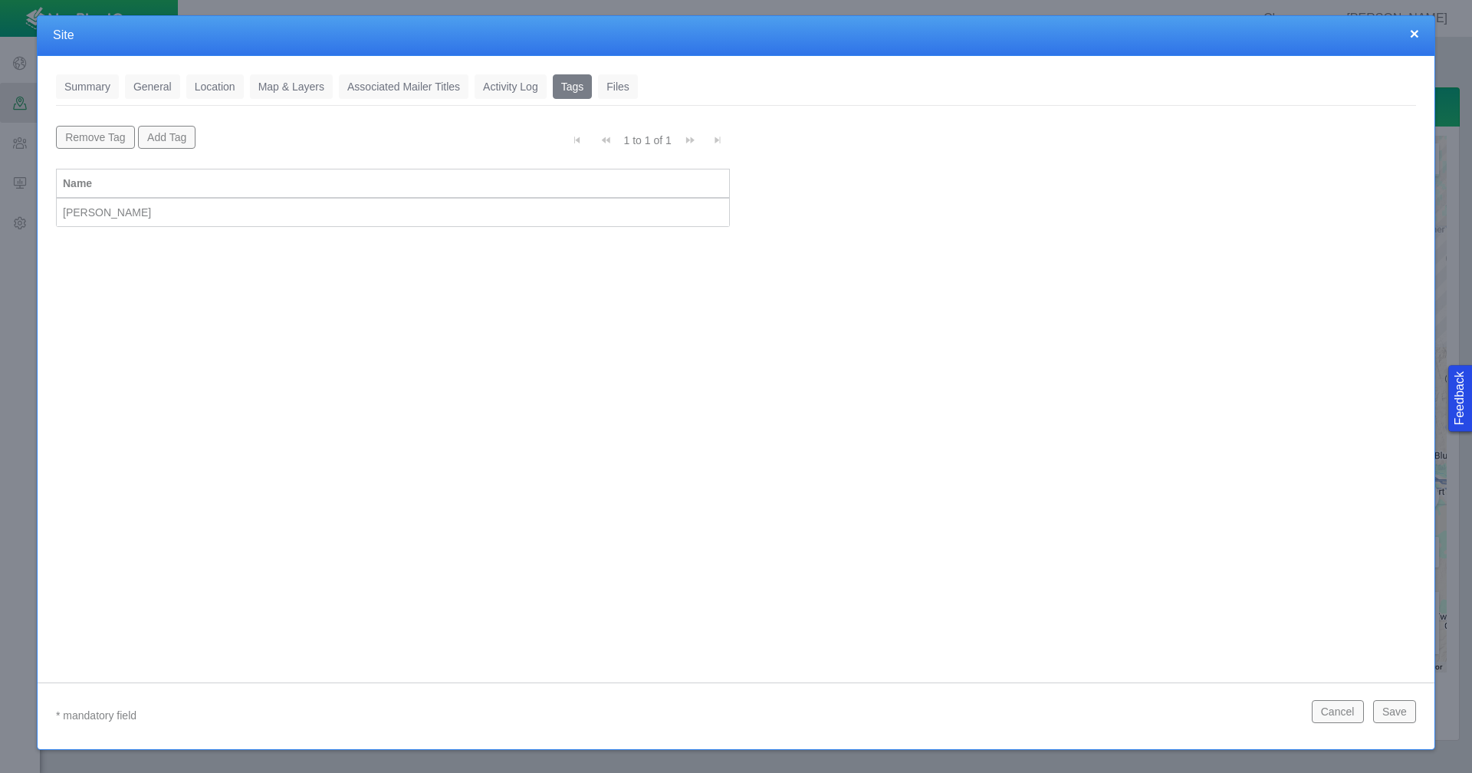
click at [1406, 716] on button "Save" at bounding box center [1394, 711] width 43 height 23
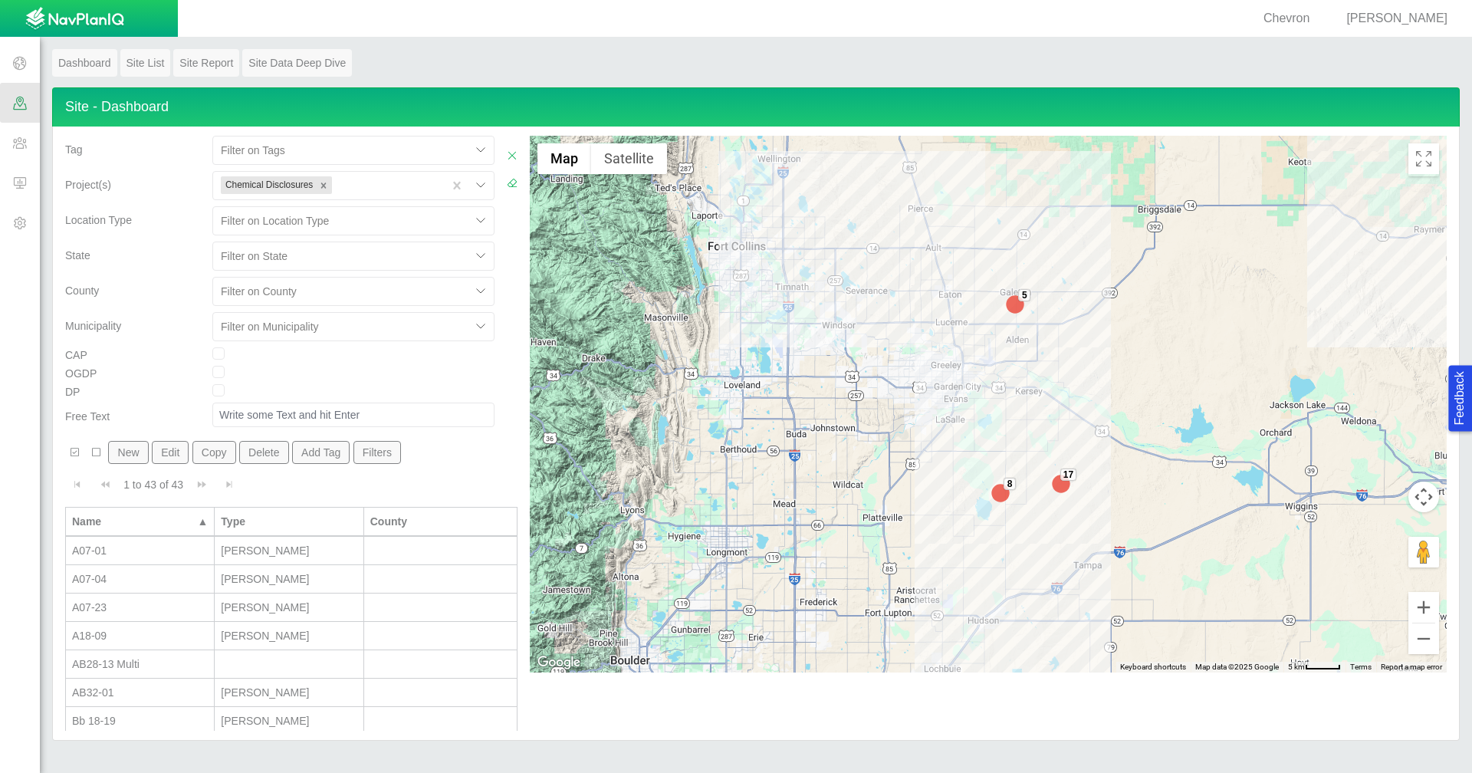
click at [28, 138] on span at bounding box center [20, 143] width 40 height 40
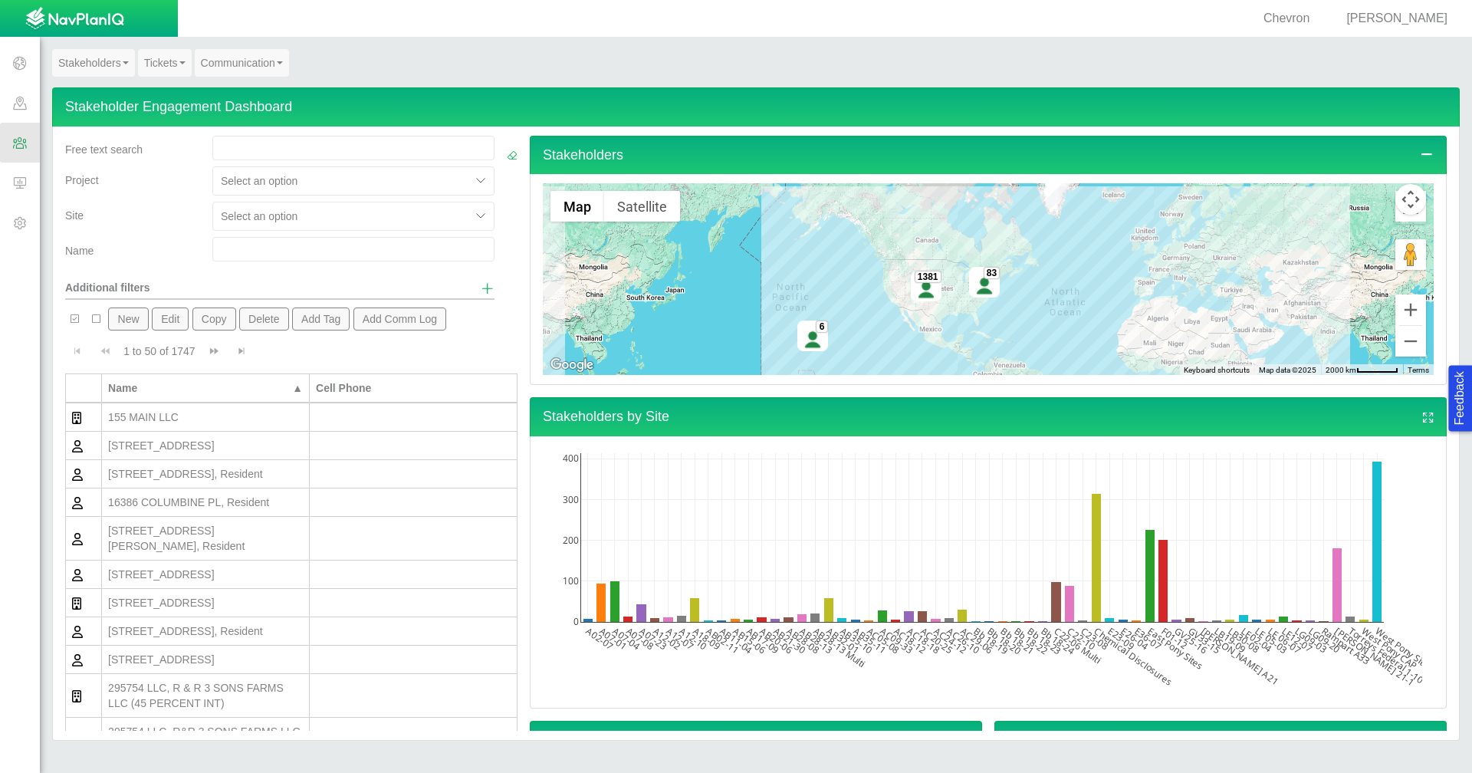
click at [360, 182] on div at bounding box center [342, 181] width 242 height 18
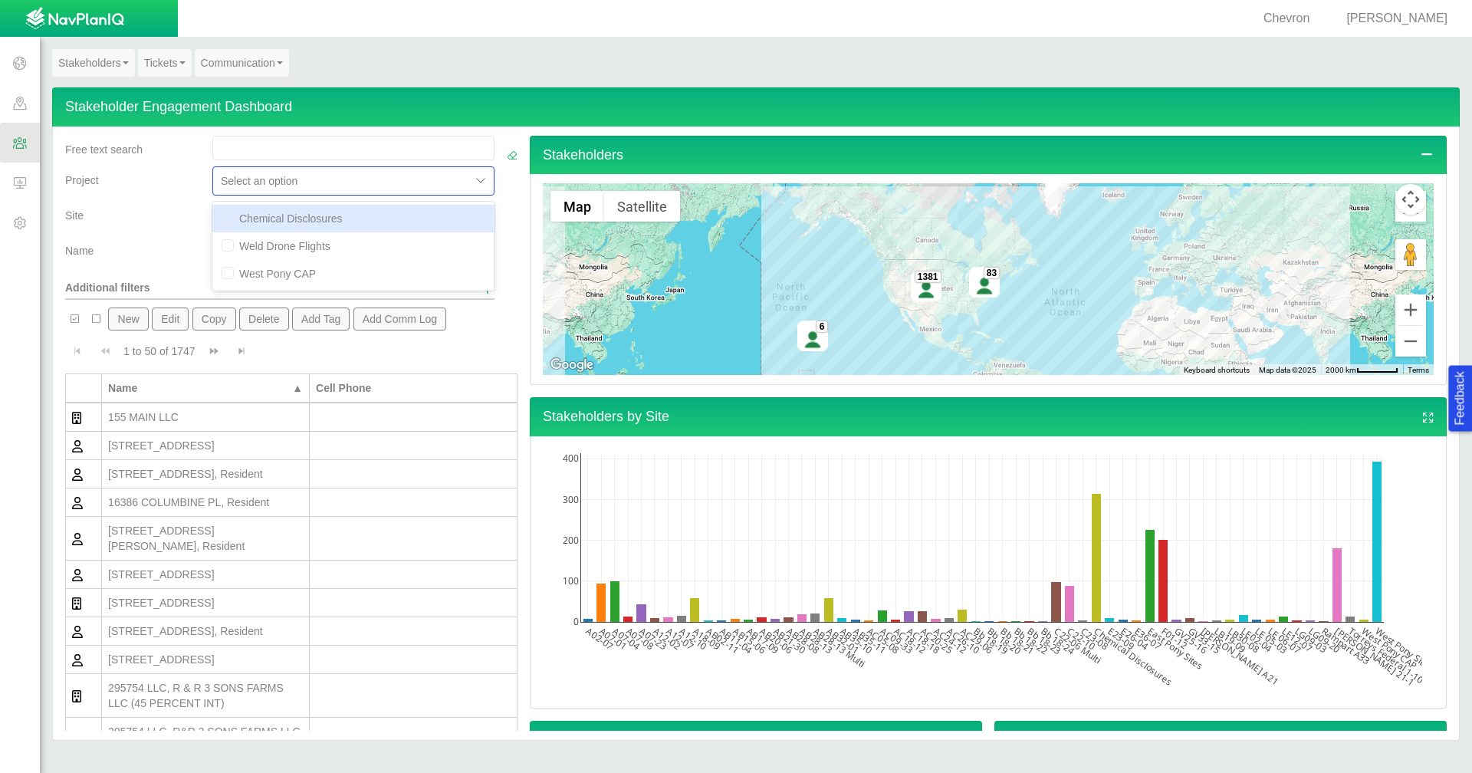
click at [337, 223] on div "Chemical Disclosures" at bounding box center [353, 219] width 282 height 28
checkbox input "true"
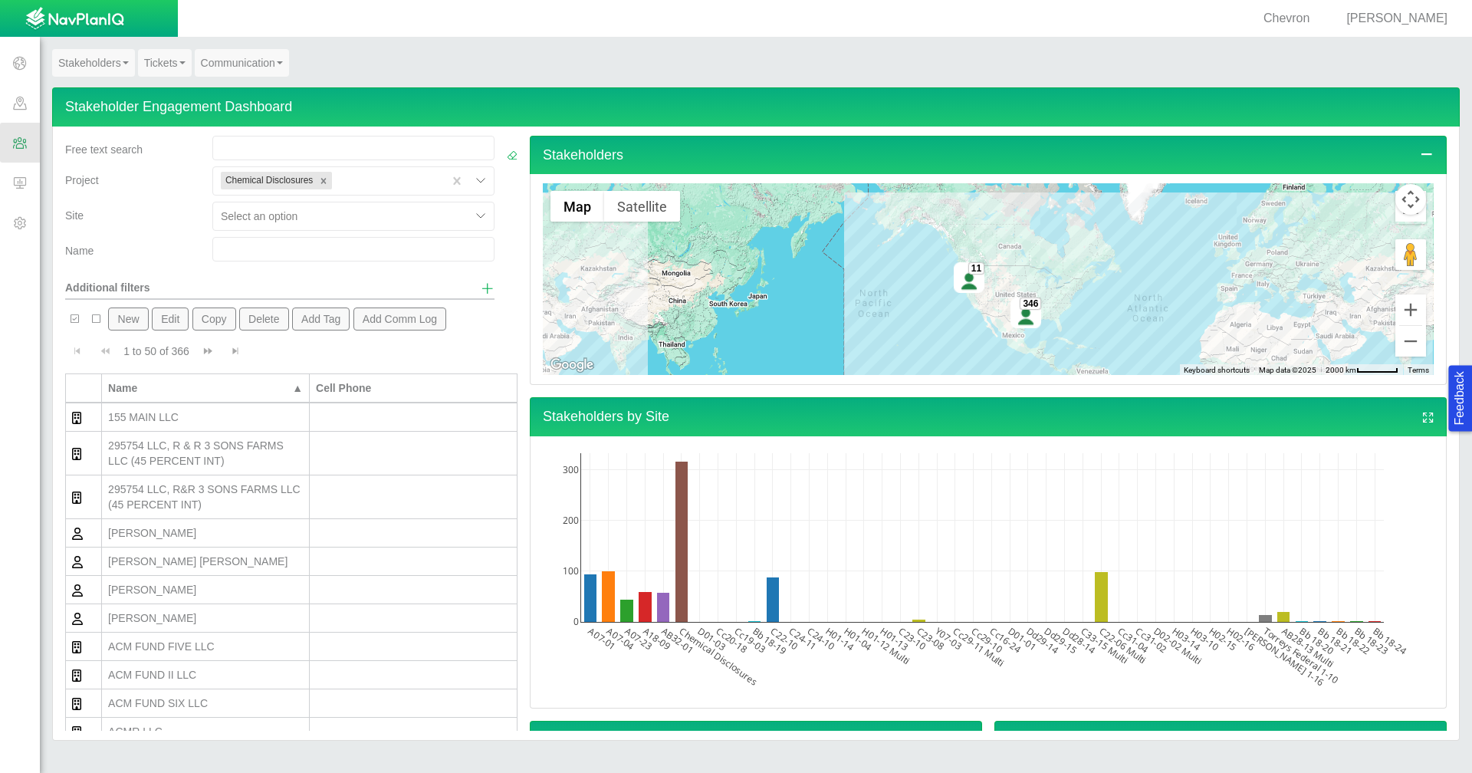
drag, startPoint x: 163, startPoint y: 245, endPoint x: 195, endPoint y: 228, distance: 36.4
click at [163, 245] on div "Name" at bounding box center [132, 247] width 135 height 21
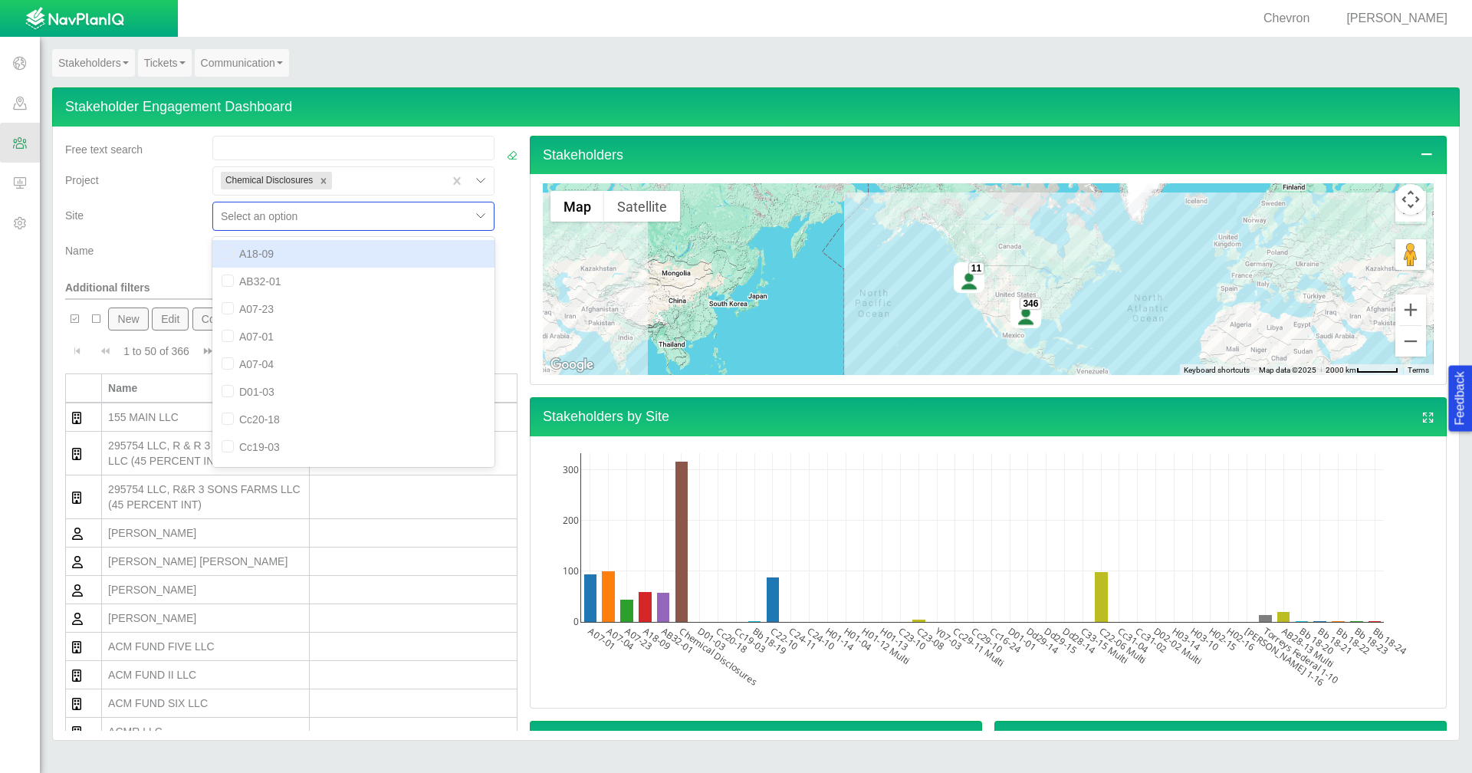
click at [353, 218] on div at bounding box center [342, 216] width 242 height 18
click at [314, 255] on div "A18-09" at bounding box center [353, 254] width 282 height 28
checkbox input "true"
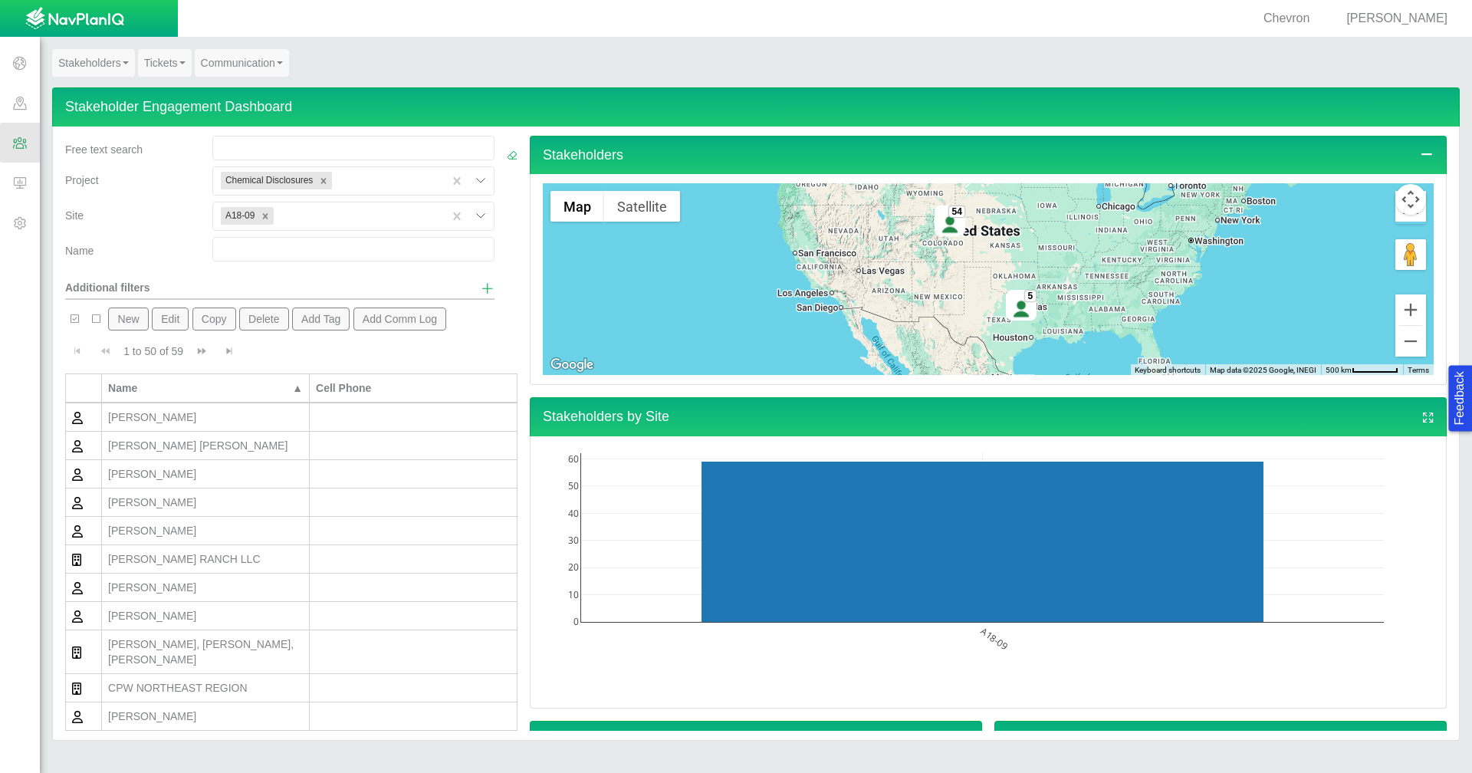
click at [157, 258] on div "Name" at bounding box center [132, 252] width 147 height 31
click at [74, 320] on span "button" at bounding box center [74, 319] width 11 height 11
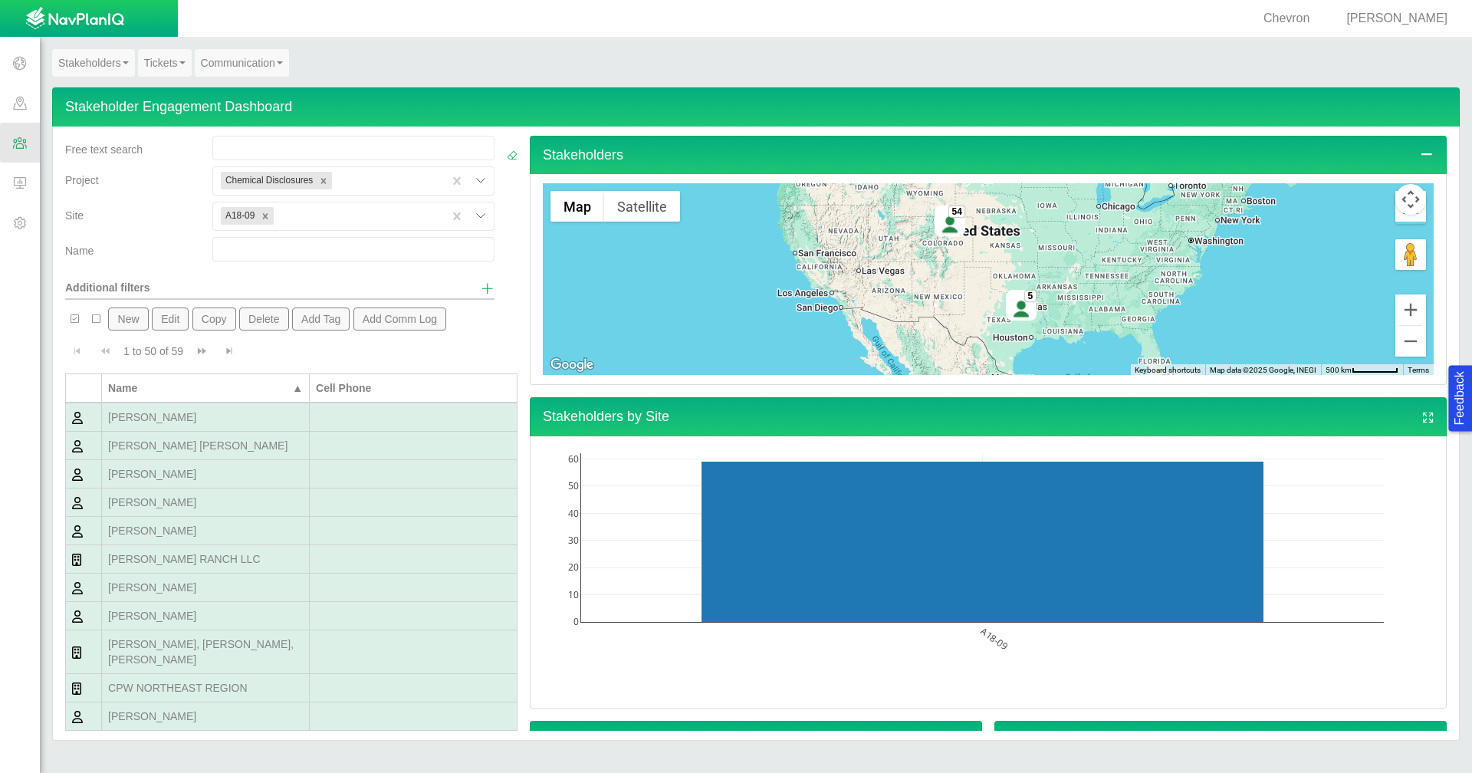
click at [421, 323] on button "Add Comm Log" at bounding box center [401, 319] width 94 height 23
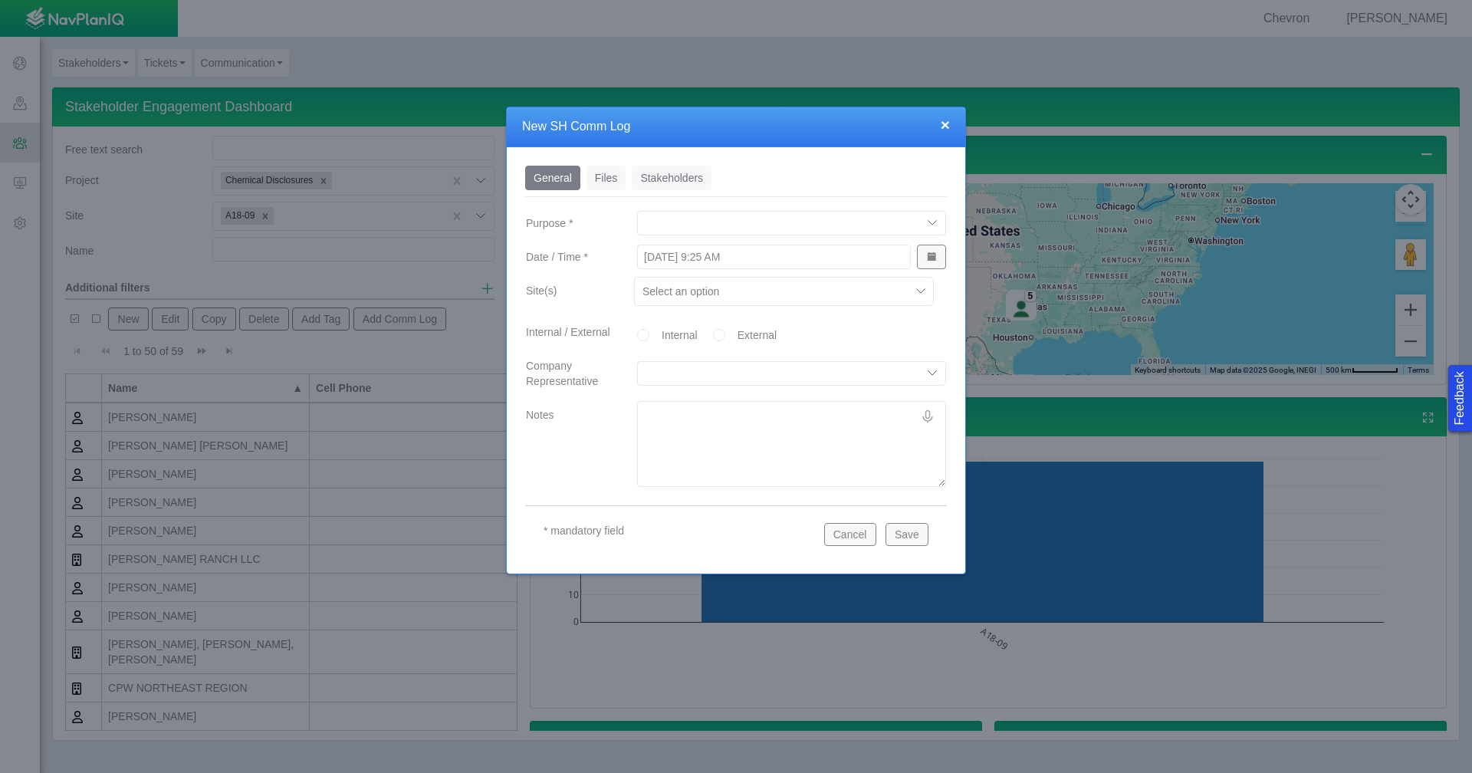
click at [949, 124] on button "×" at bounding box center [945, 125] width 9 height 16
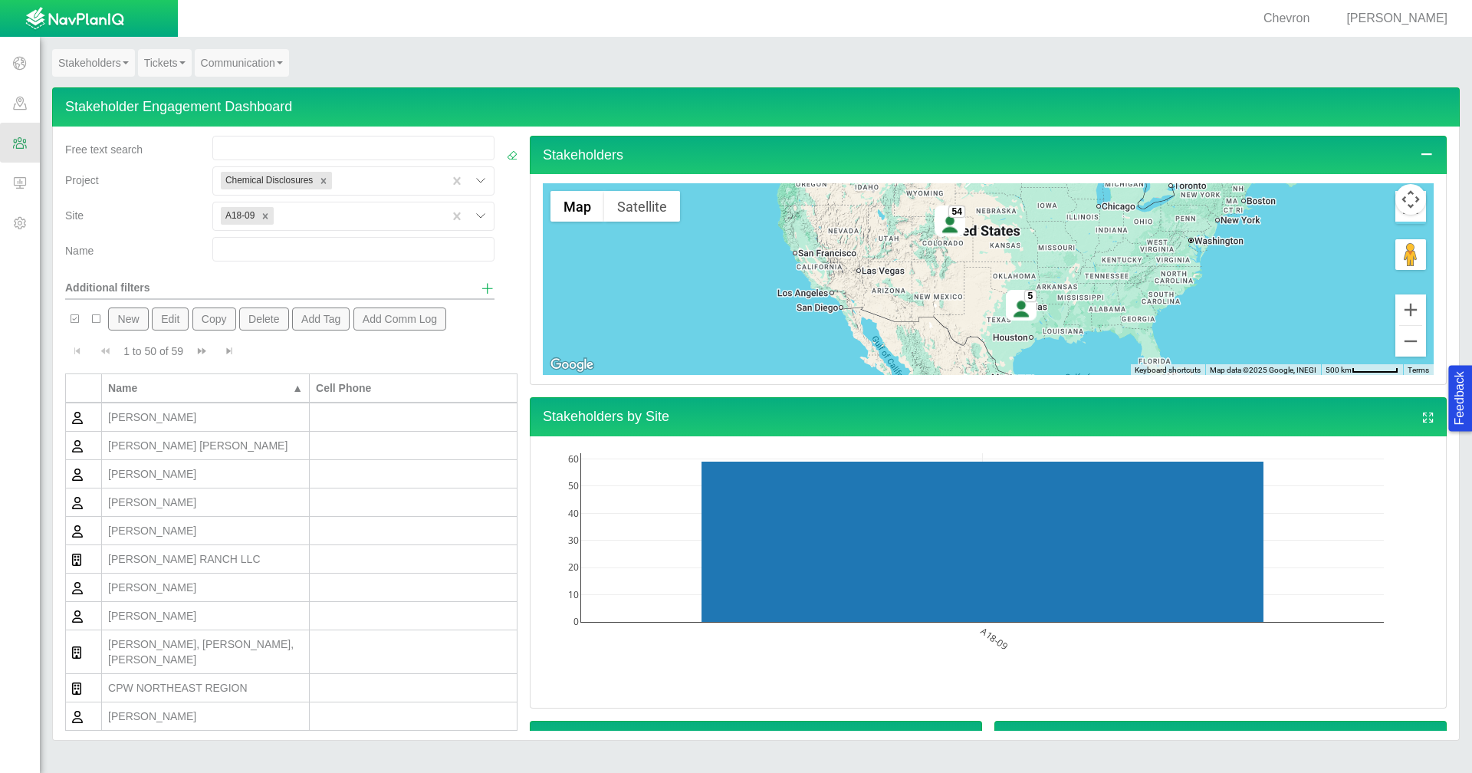
click at [417, 317] on button "Add Comm Log" at bounding box center [401, 319] width 94 height 23
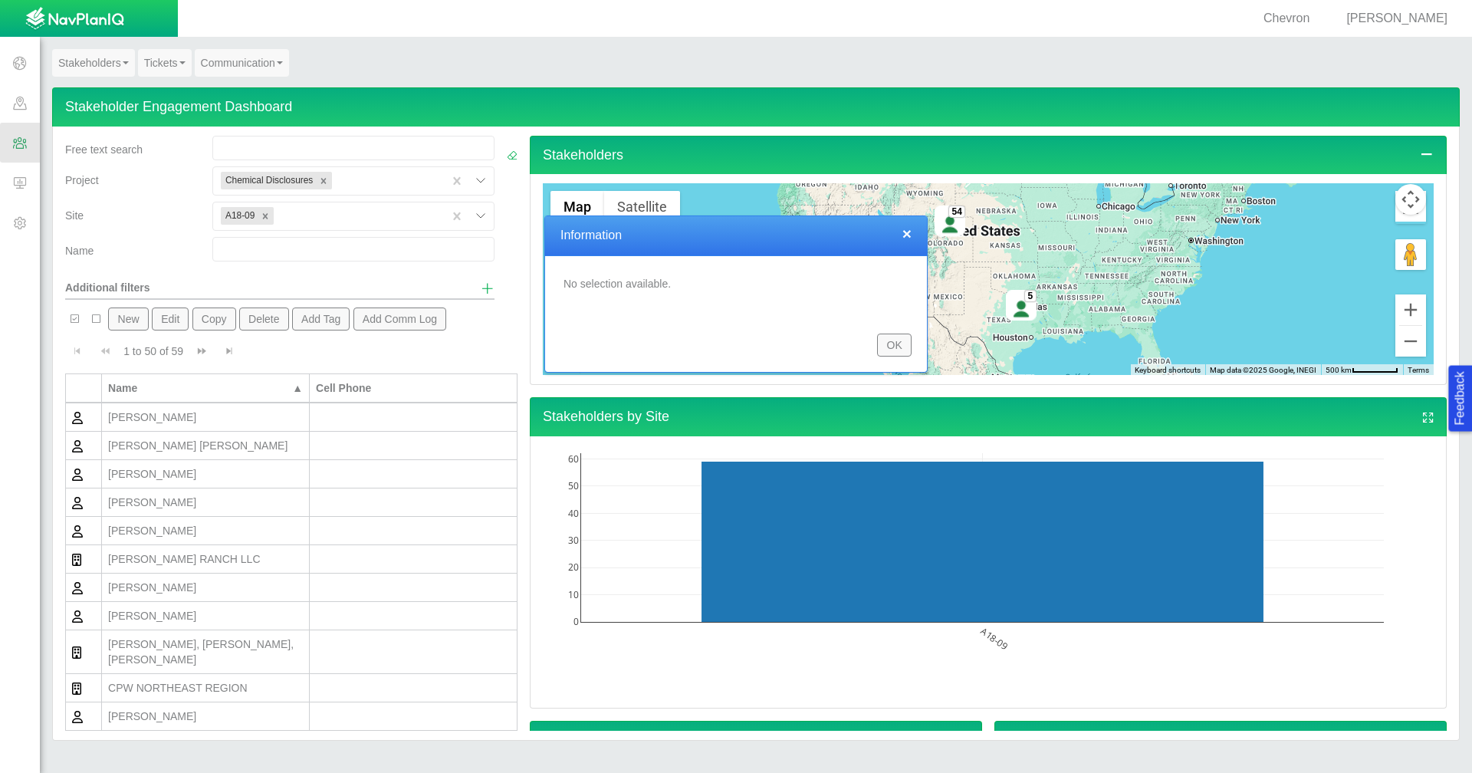
click at [894, 340] on button "OK" at bounding box center [894, 345] width 35 height 23
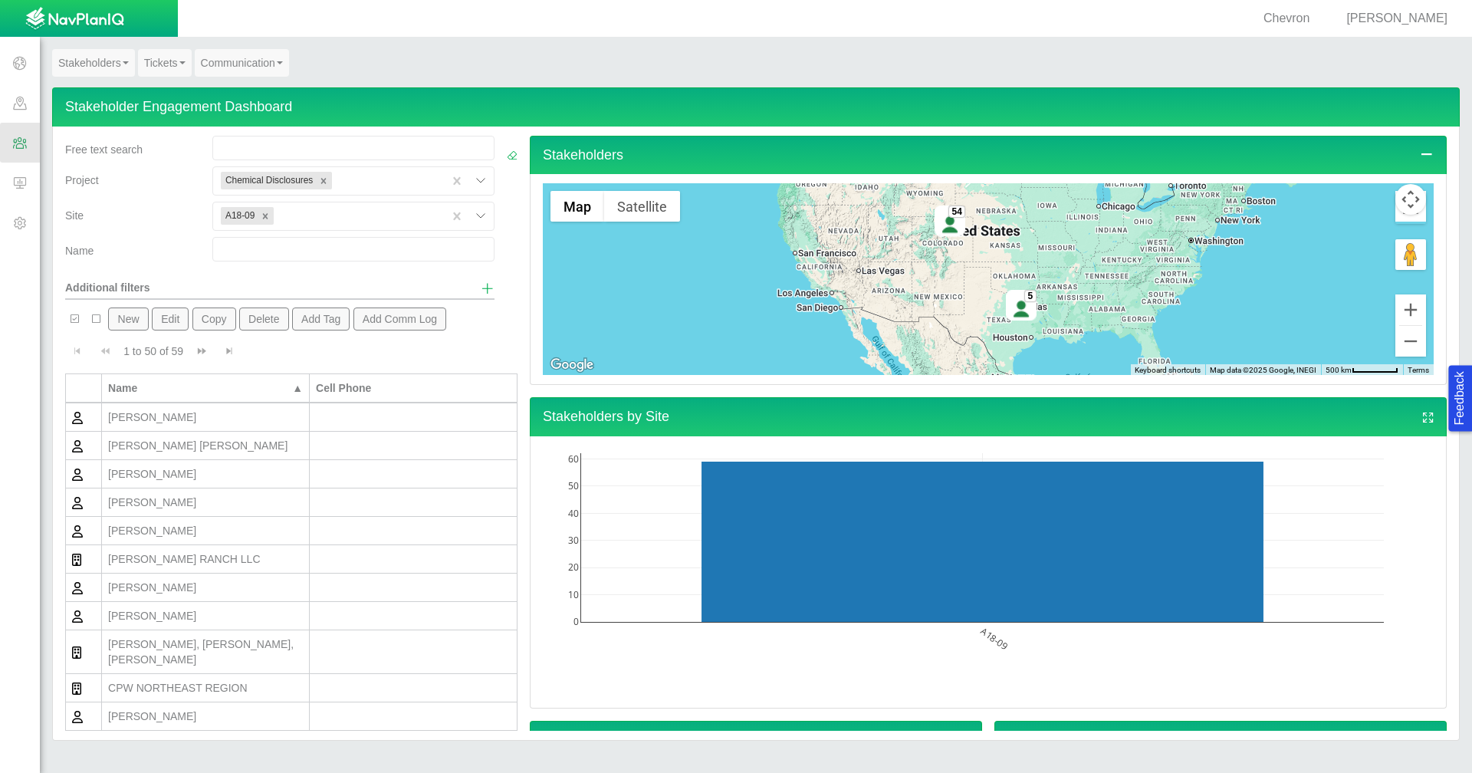
click at [74, 322] on span "button" at bounding box center [74, 319] width 11 height 11
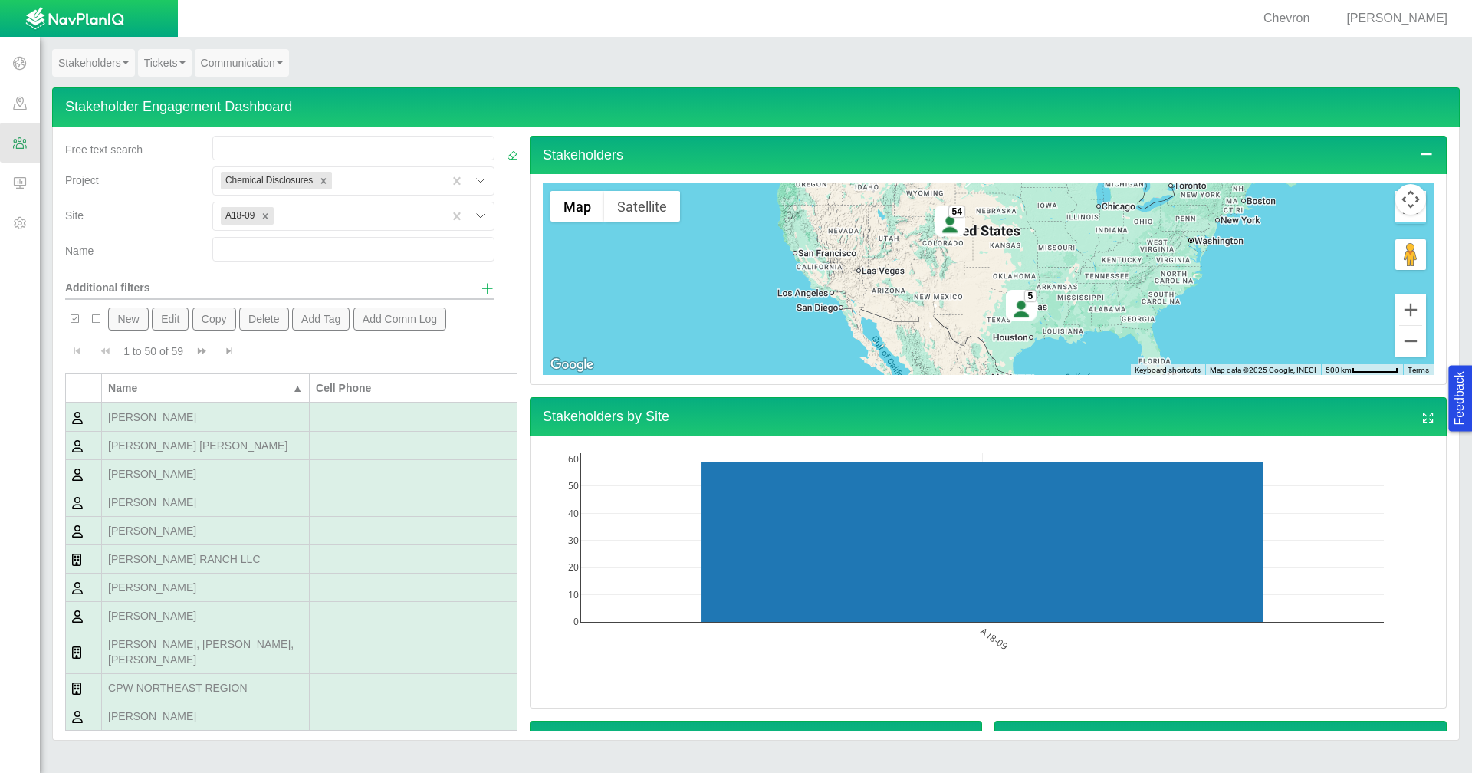
click at [410, 321] on button "Add Comm Log" at bounding box center [401, 319] width 94 height 23
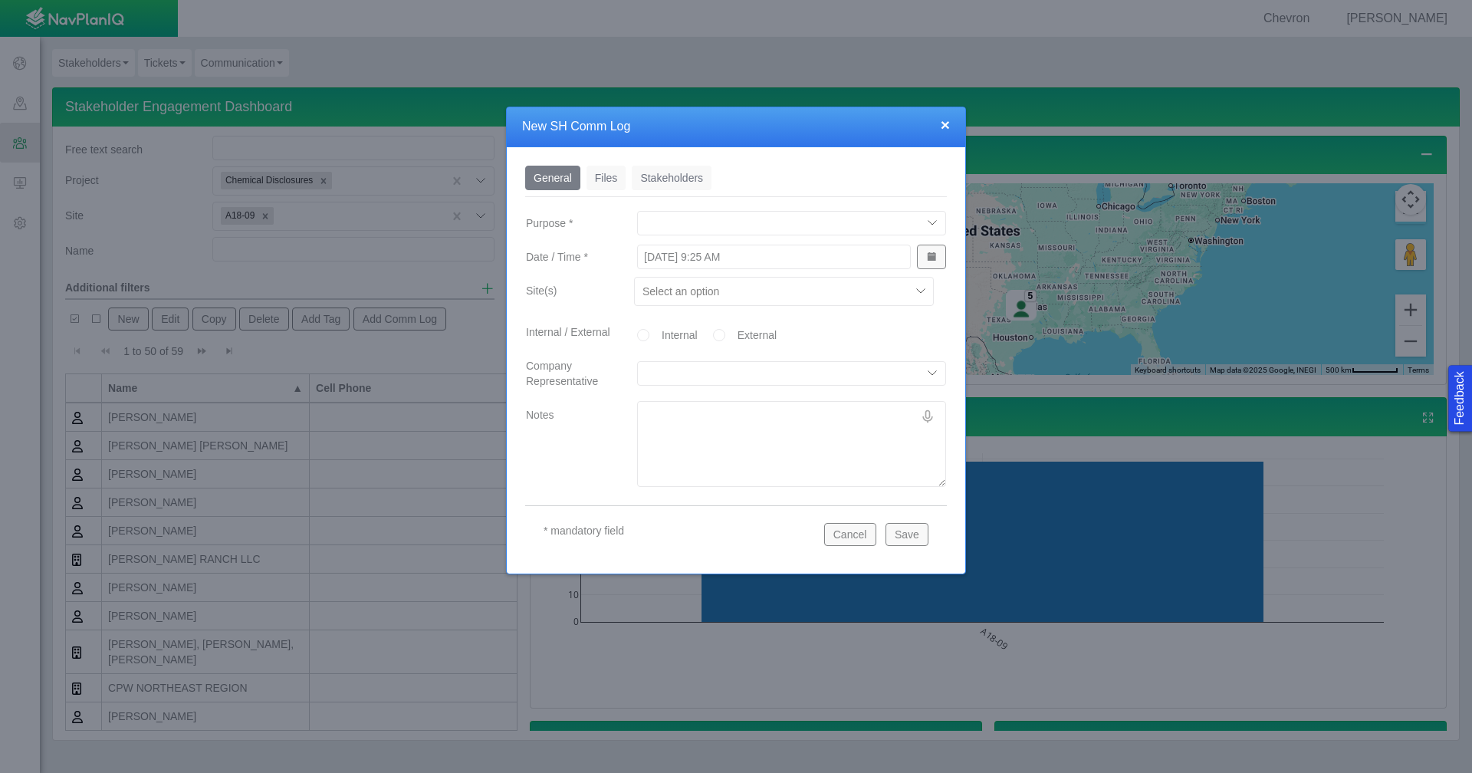
click at [602, 185] on link "Files" at bounding box center [607, 178] width 40 height 25
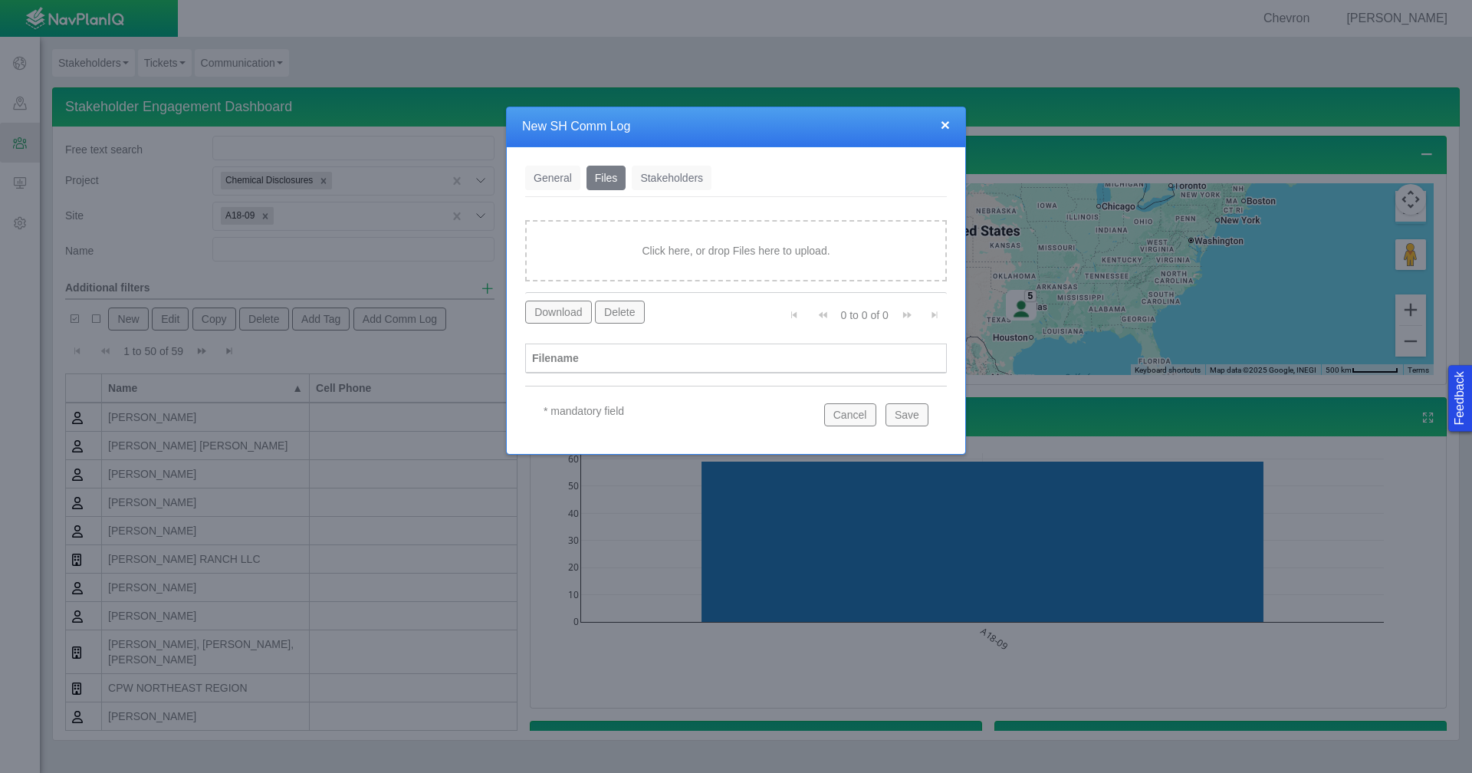
click at [867, 411] on button "Cancel" at bounding box center [850, 414] width 52 height 23
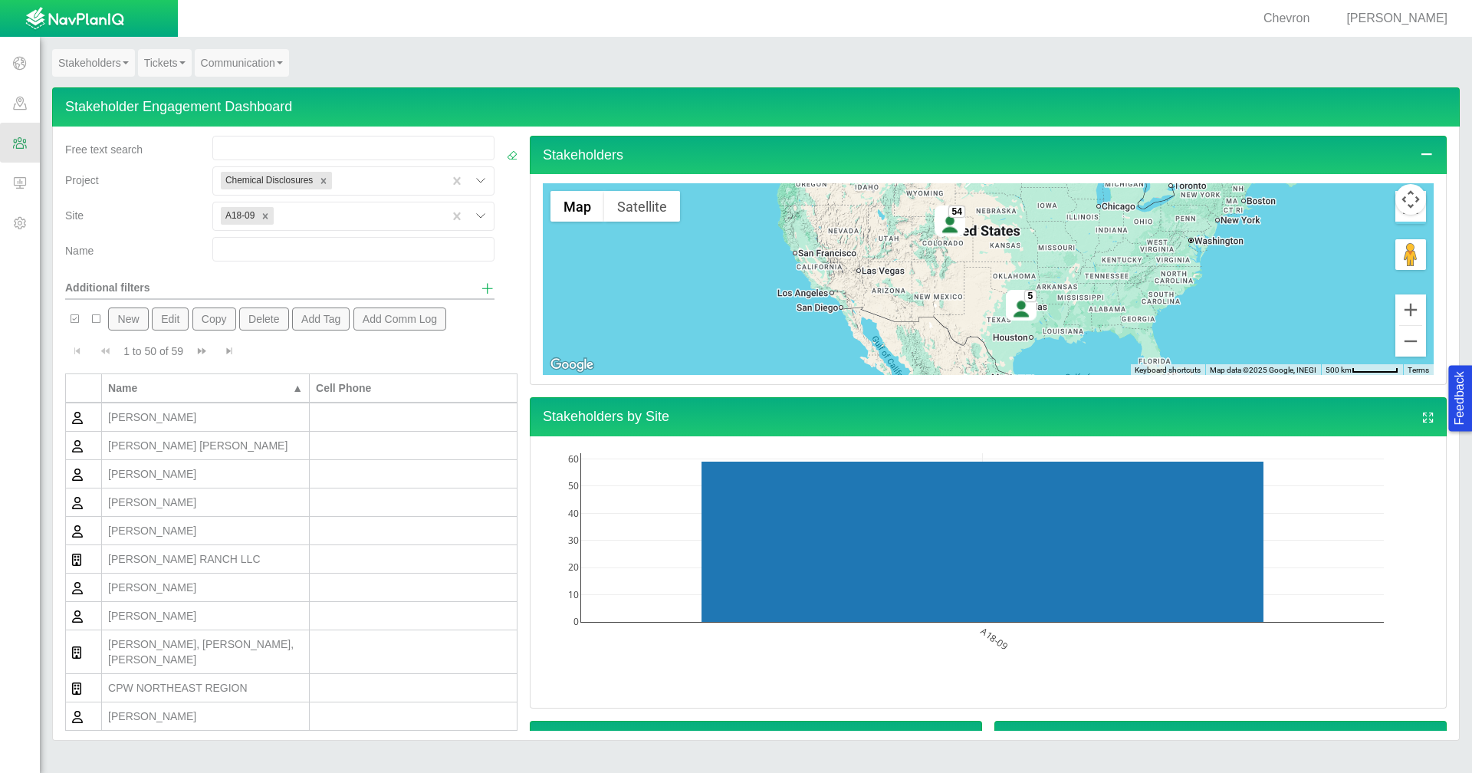
click at [7, 107] on span at bounding box center [20, 103] width 40 height 40
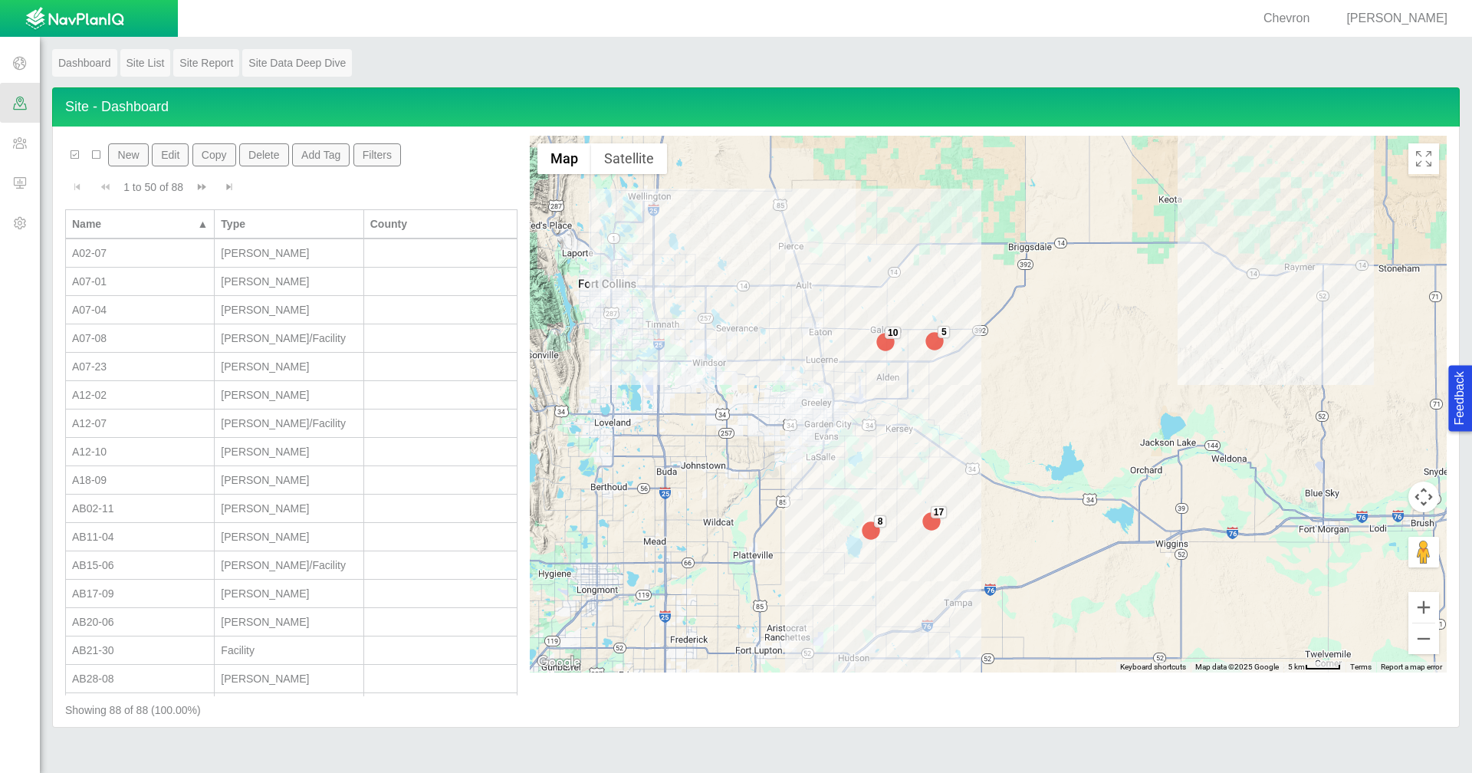
click at [383, 163] on button "Filters" at bounding box center [378, 154] width 48 height 23
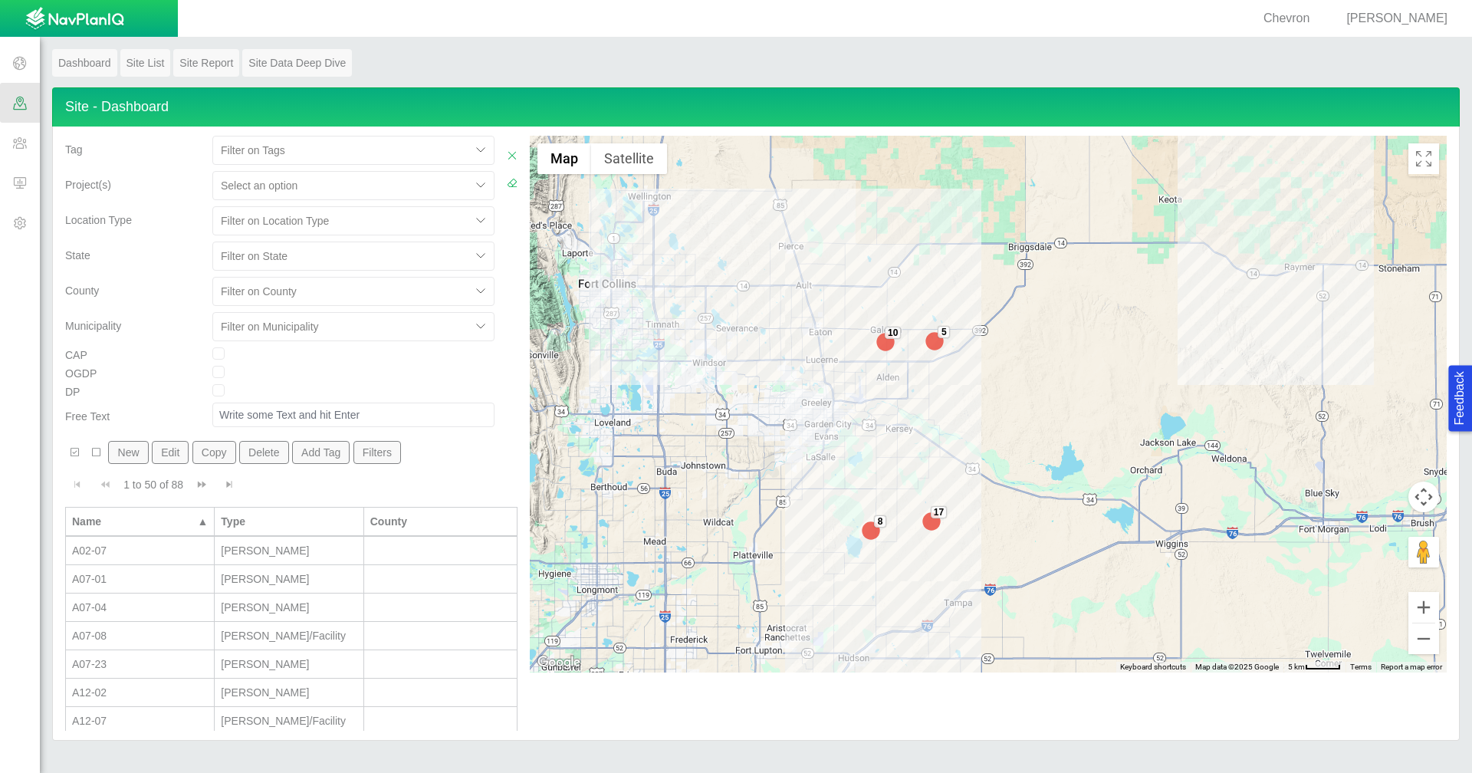
click at [393, 192] on div at bounding box center [342, 185] width 242 height 18
click at [392, 225] on div "Chemical Disclosures" at bounding box center [353, 223] width 282 height 28
checkbox input "true"
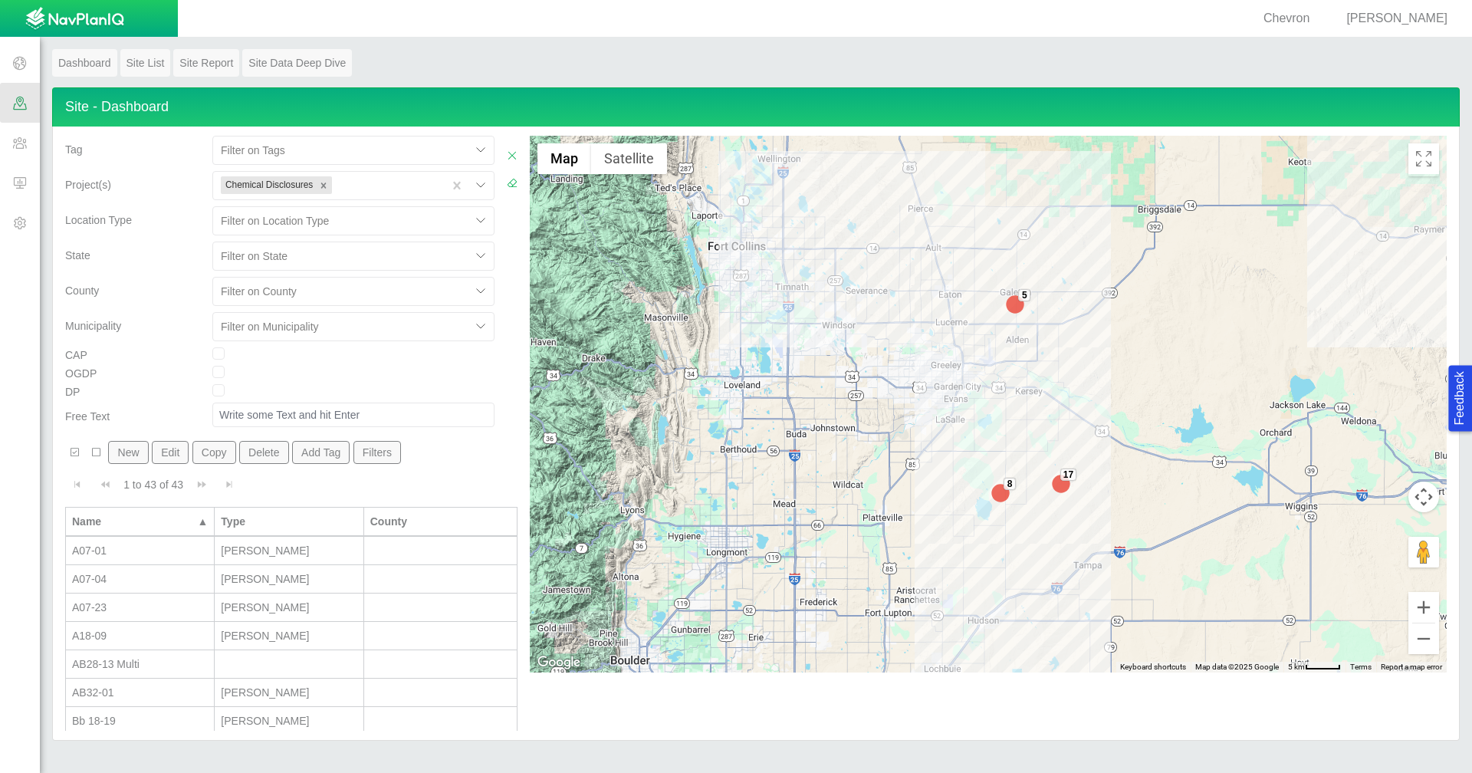
click at [160, 342] on div "Municipality" at bounding box center [132, 329] width 147 height 35
click at [153, 553] on div "A07-01" at bounding box center [140, 550] width 136 height 15
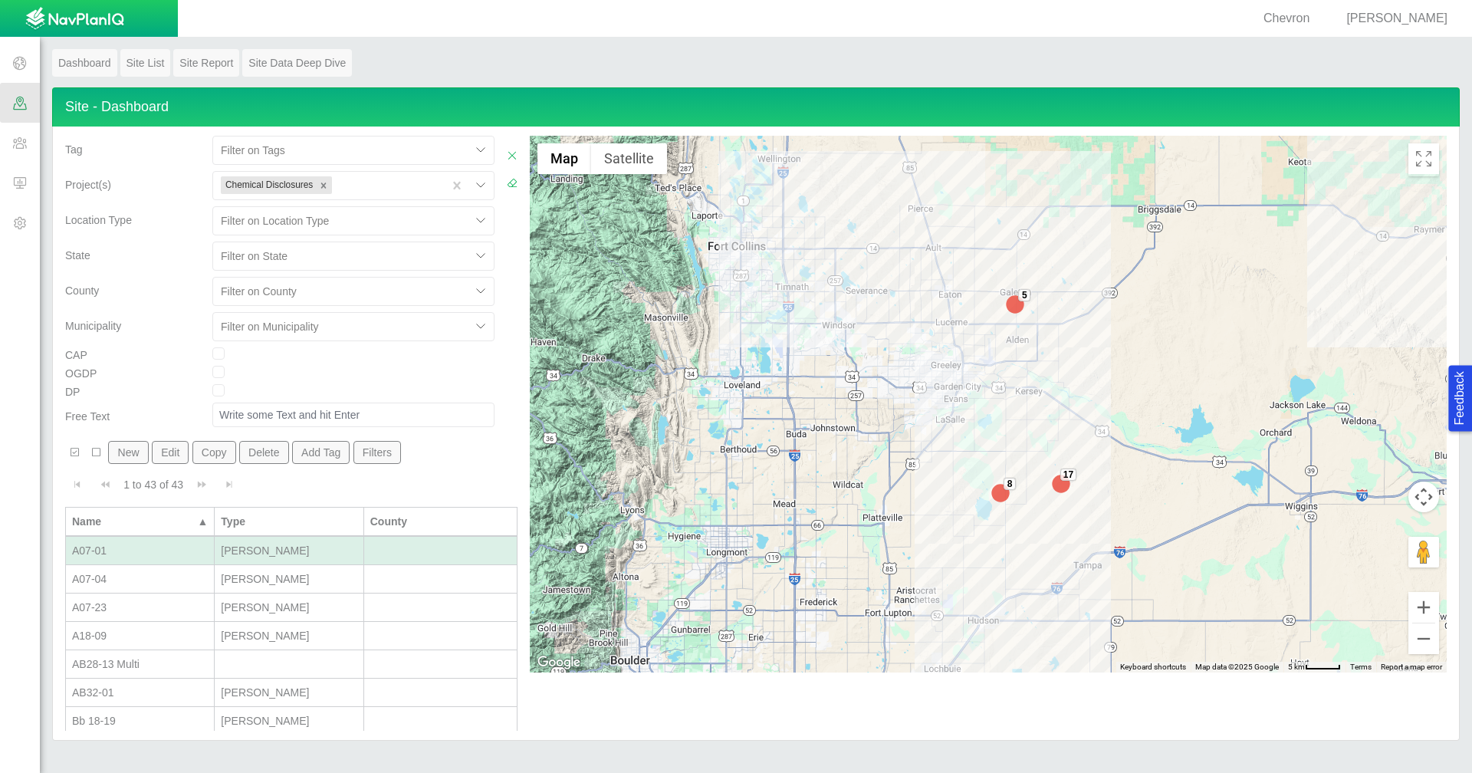
click at [156, 554] on div "A07-01" at bounding box center [140, 550] width 136 height 15
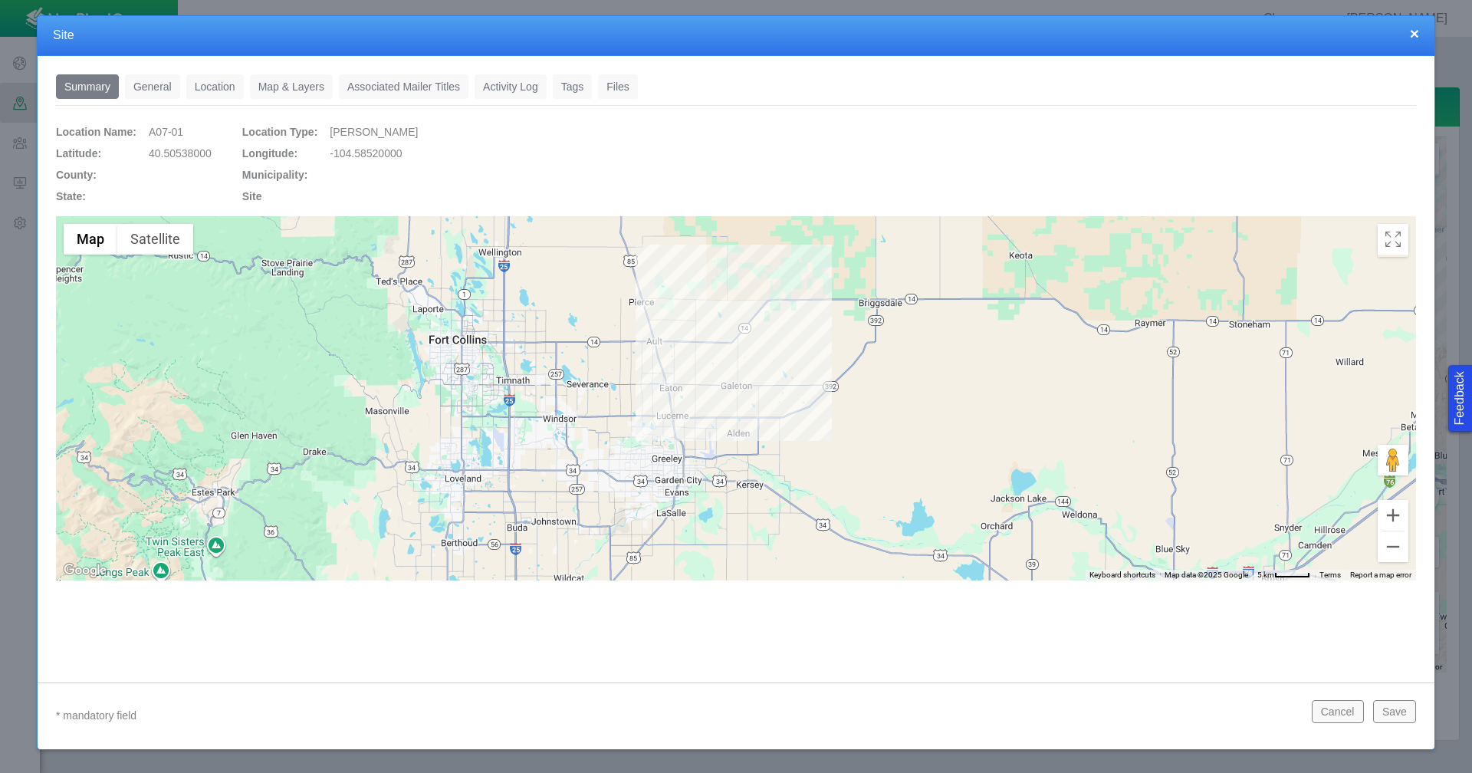
click at [621, 83] on link "Files" at bounding box center [618, 86] width 40 height 25
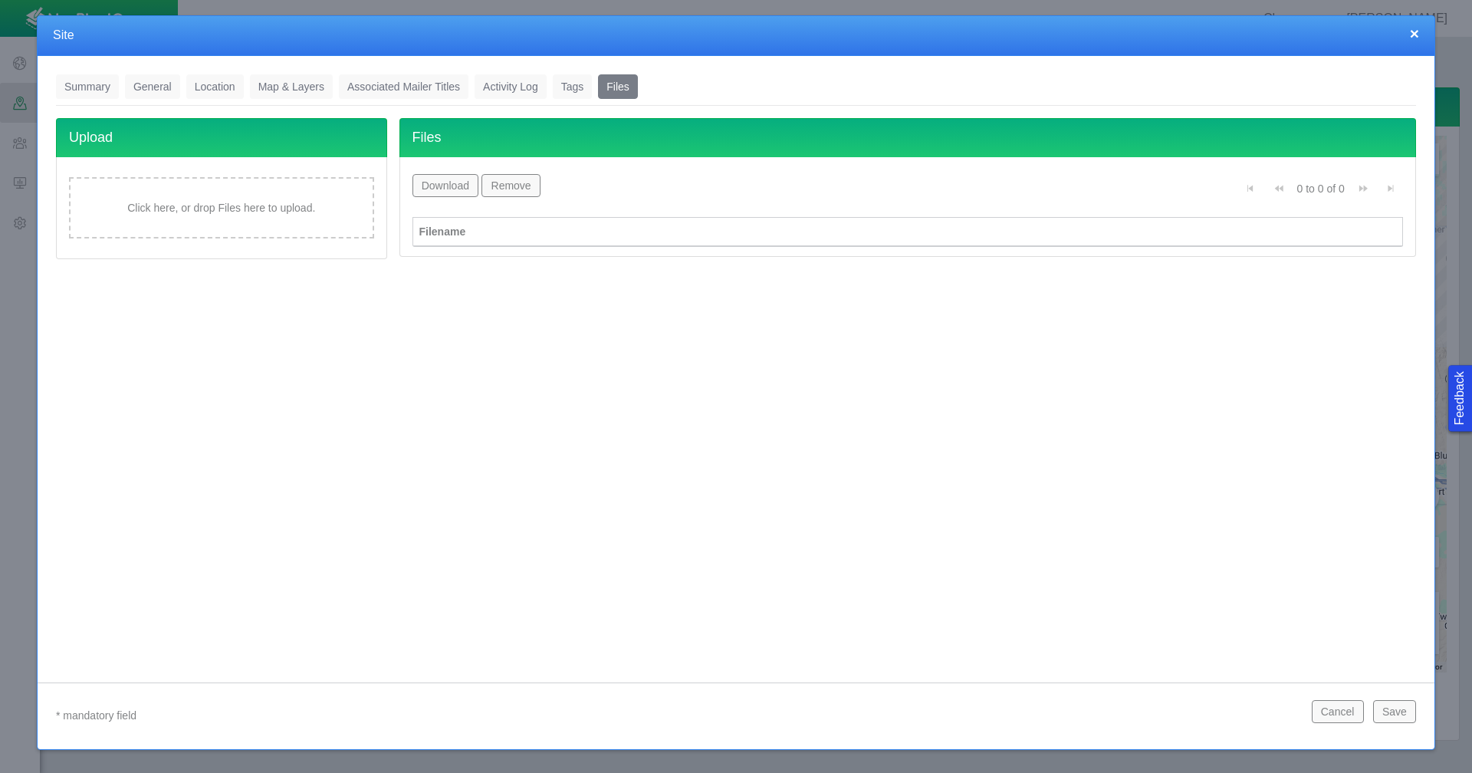
click at [1339, 715] on button "Cancel" at bounding box center [1338, 711] width 52 height 23
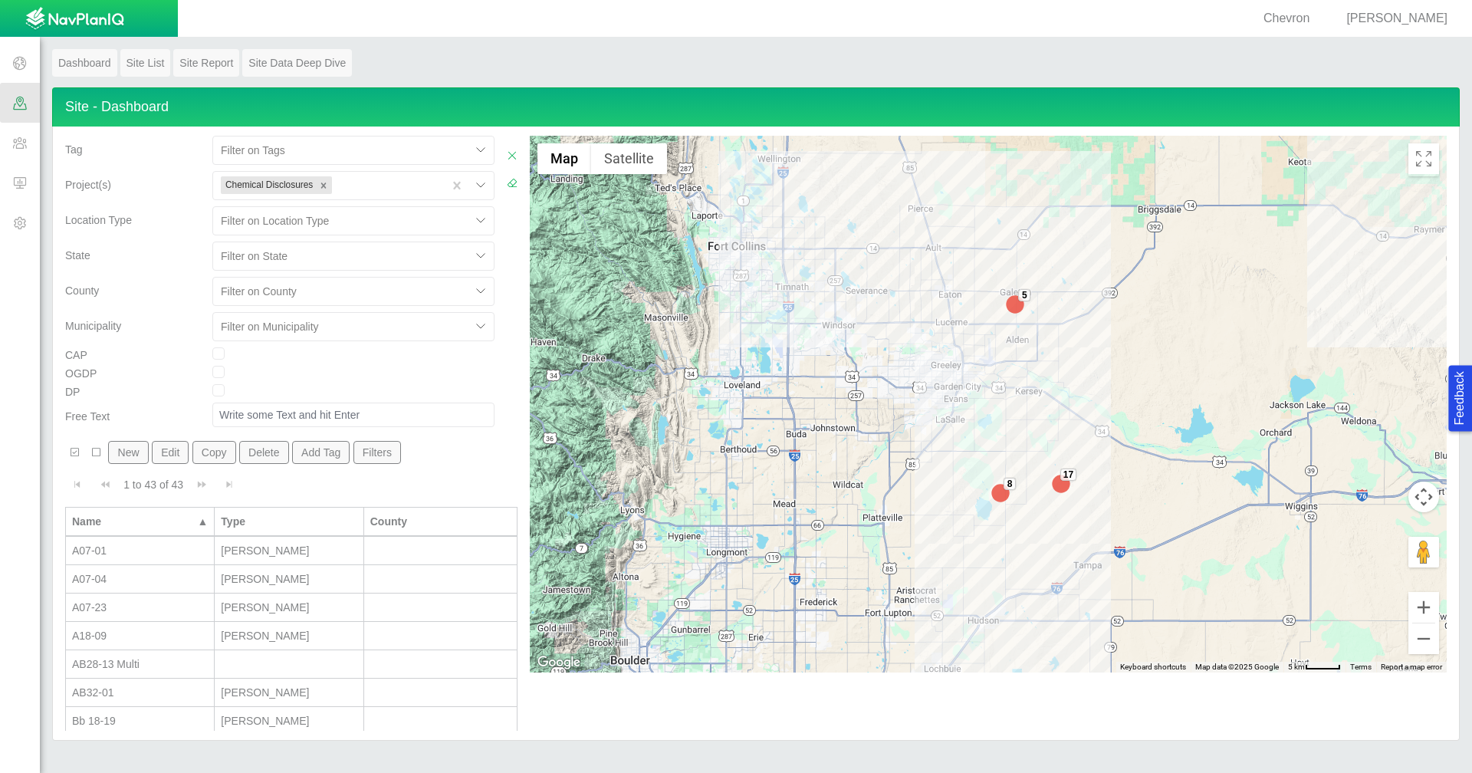
click at [19, 138] on span at bounding box center [20, 143] width 40 height 40
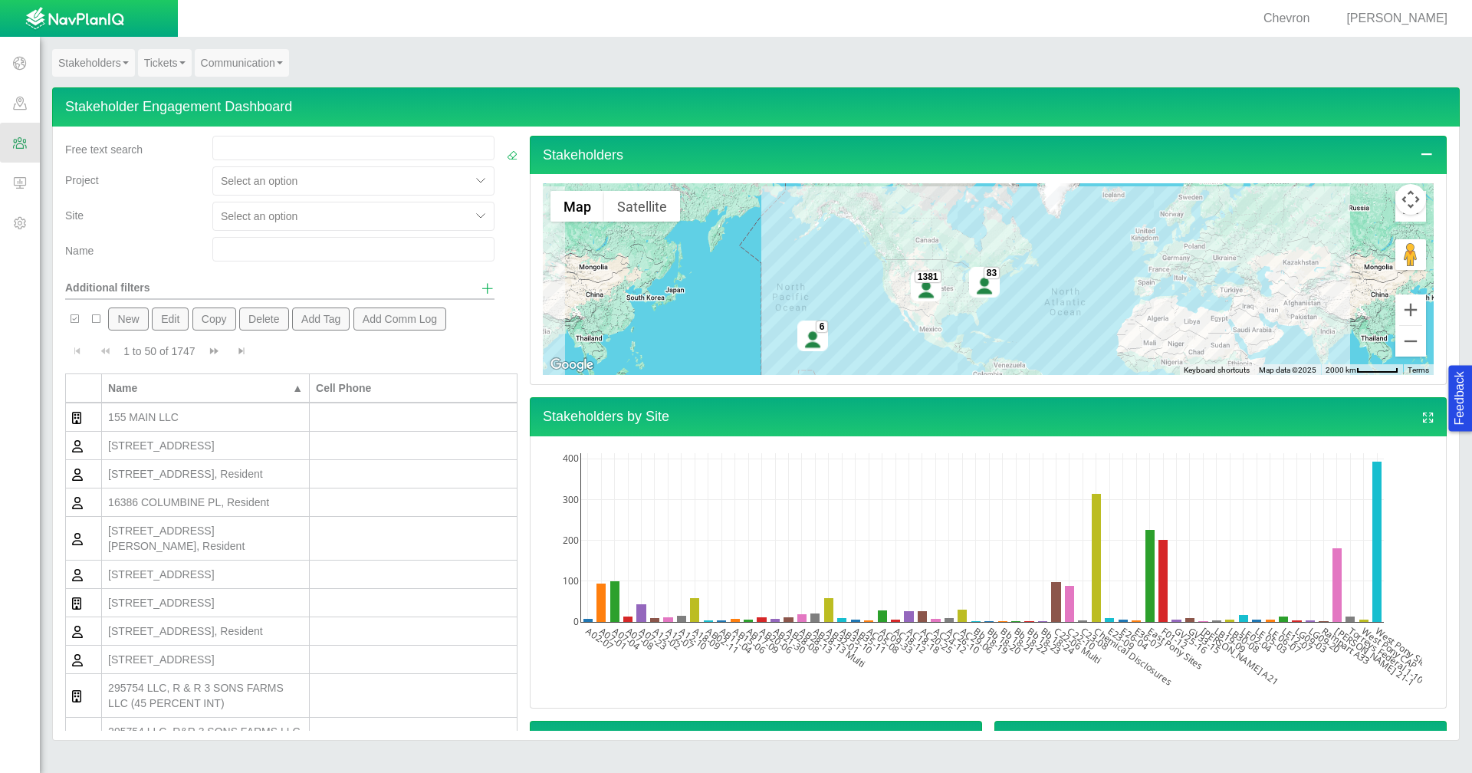
click at [426, 176] on div at bounding box center [342, 181] width 242 height 18
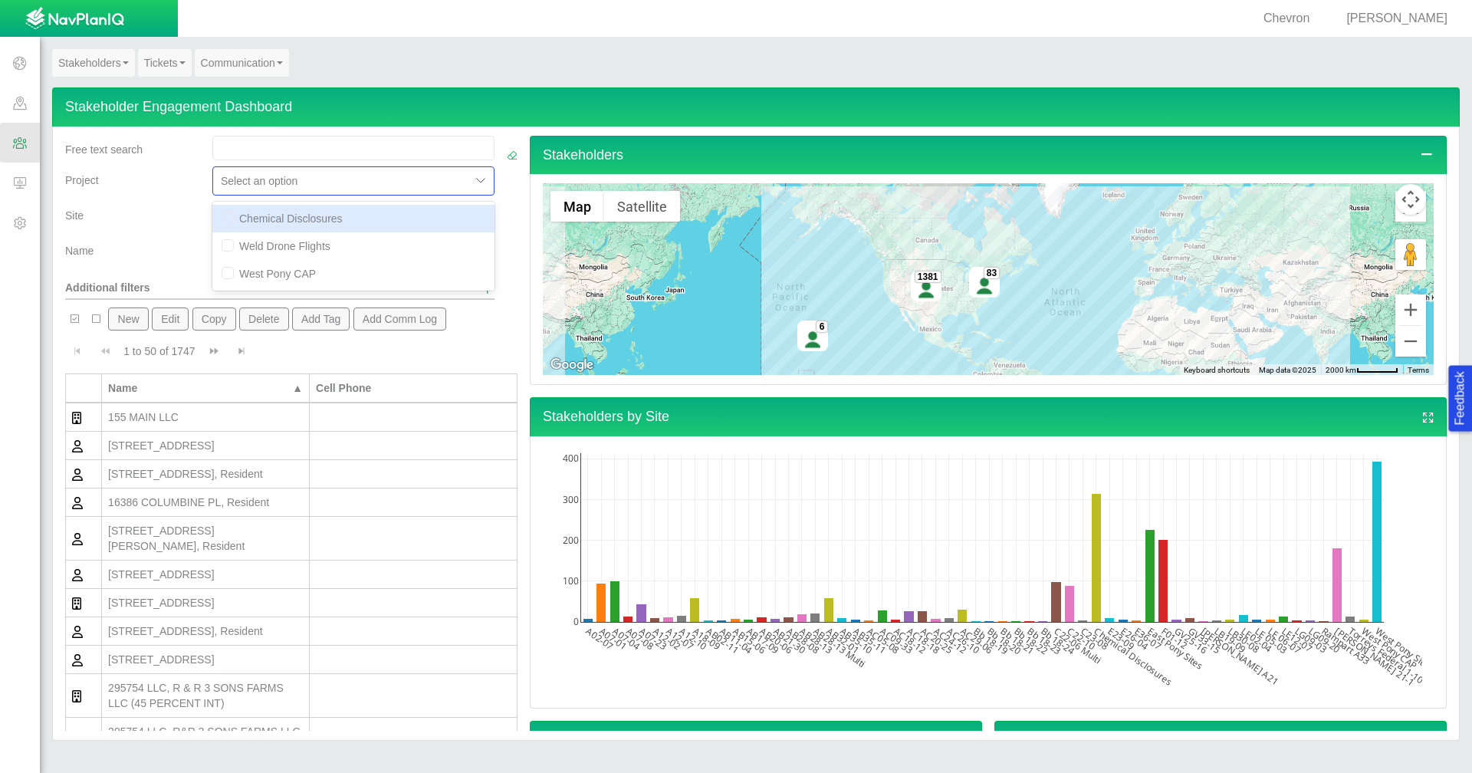
click at [363, 226] on div "Chemical Disclosures" at bounding box center [353, 219] width 282 height 28
checkbox input "true"
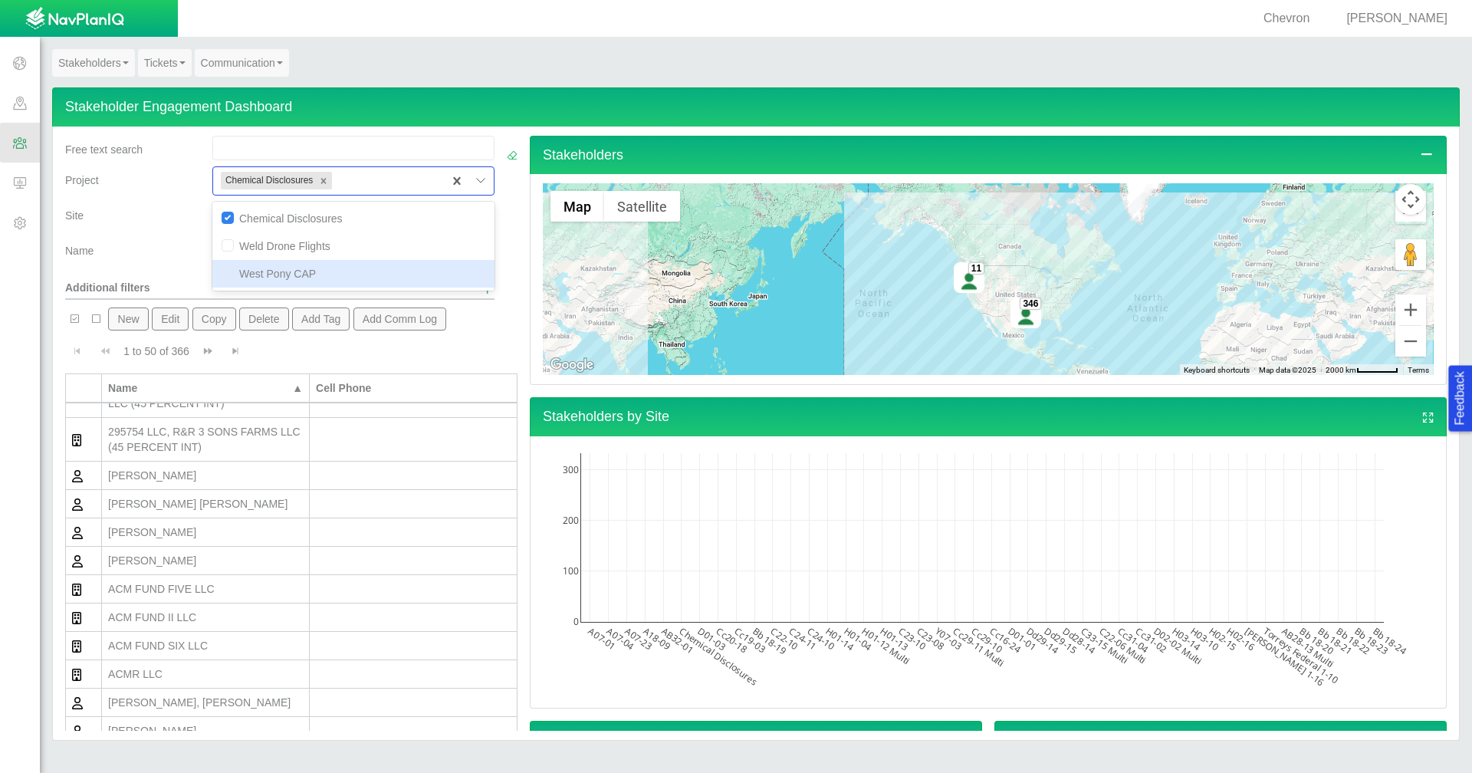
scroll to position [230, 0]
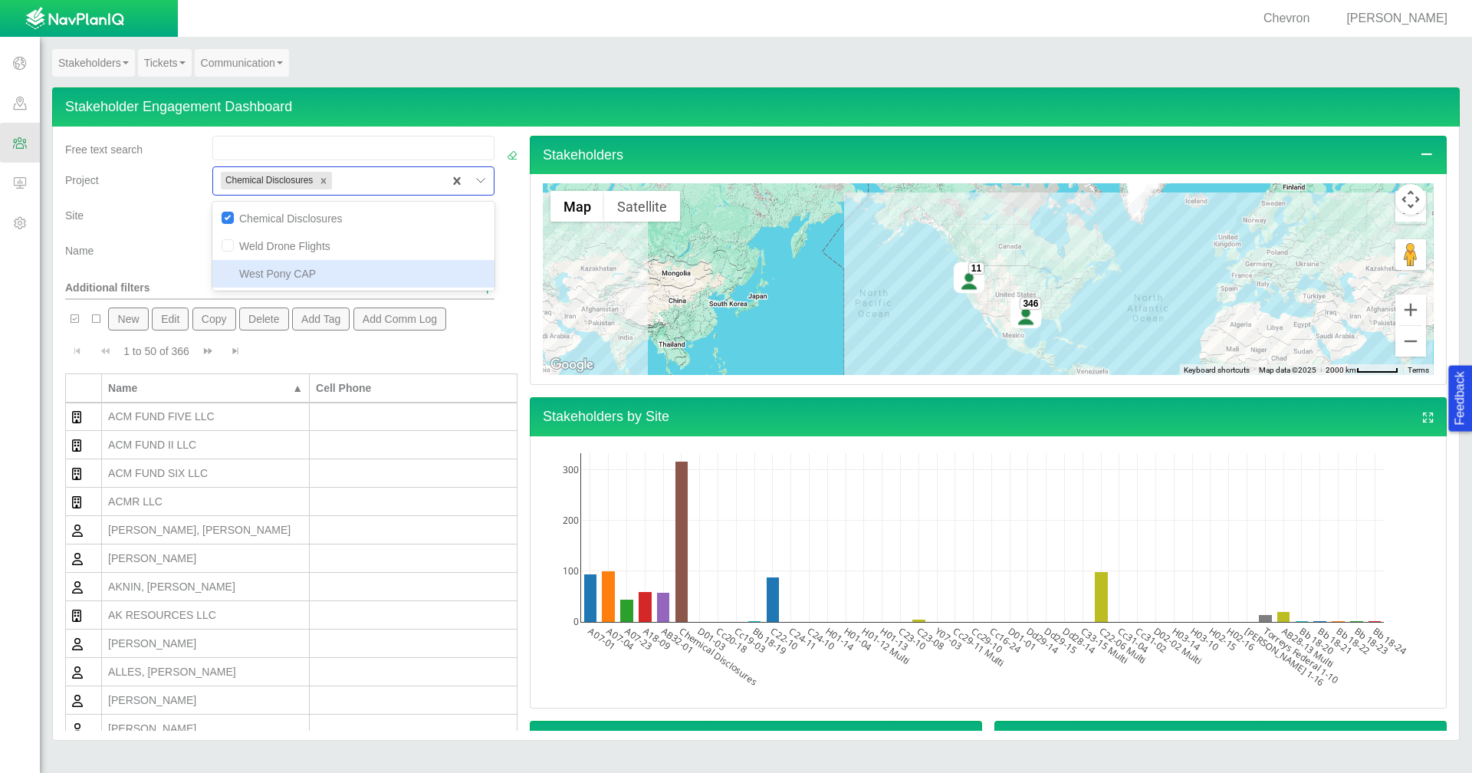
click at [200, 649] on div "[PERSON_NAME]" at bounding box center [205, 643] width 195 height 15
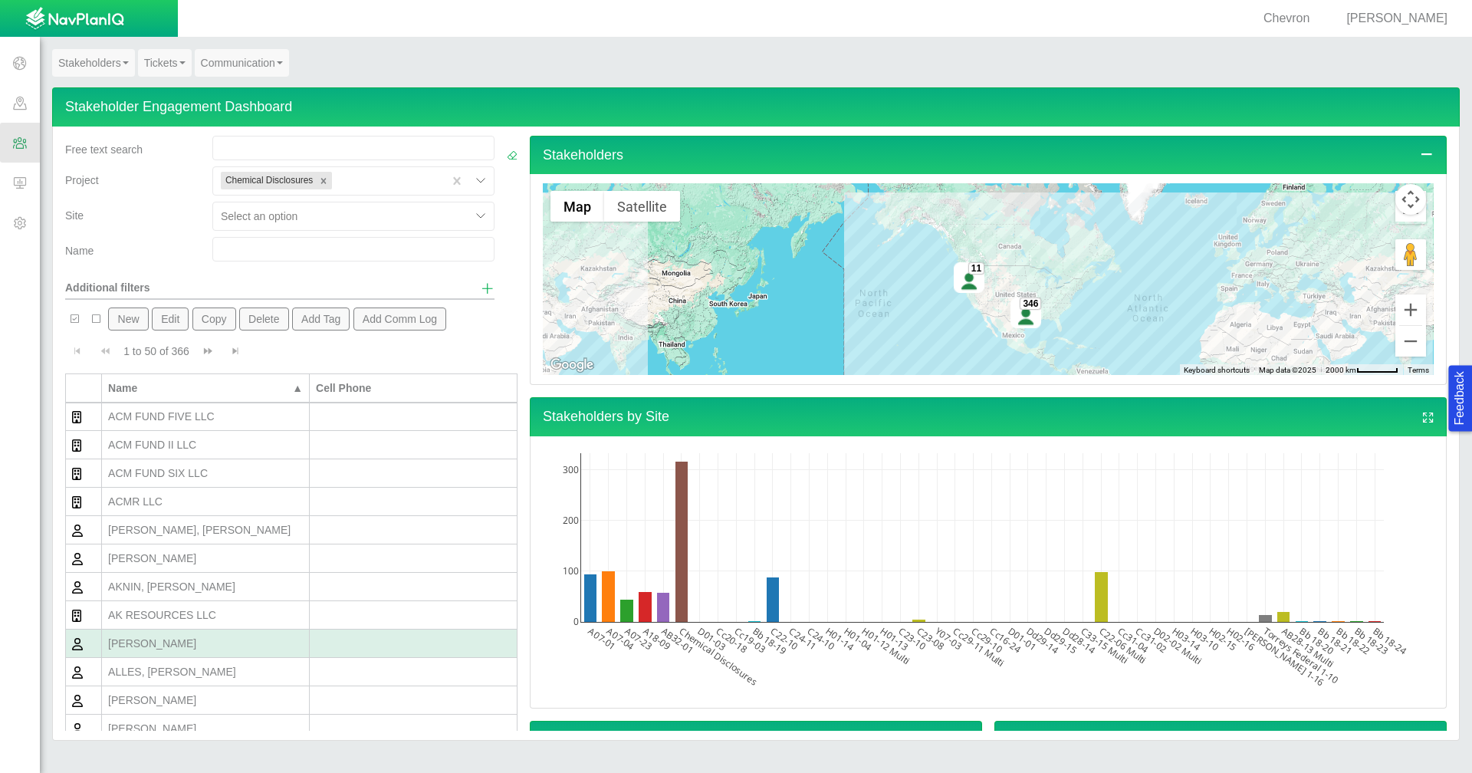
click at [200, 649] on div "[PERSON_NAME]" at bounding box center [205, 643] width 195 height 15
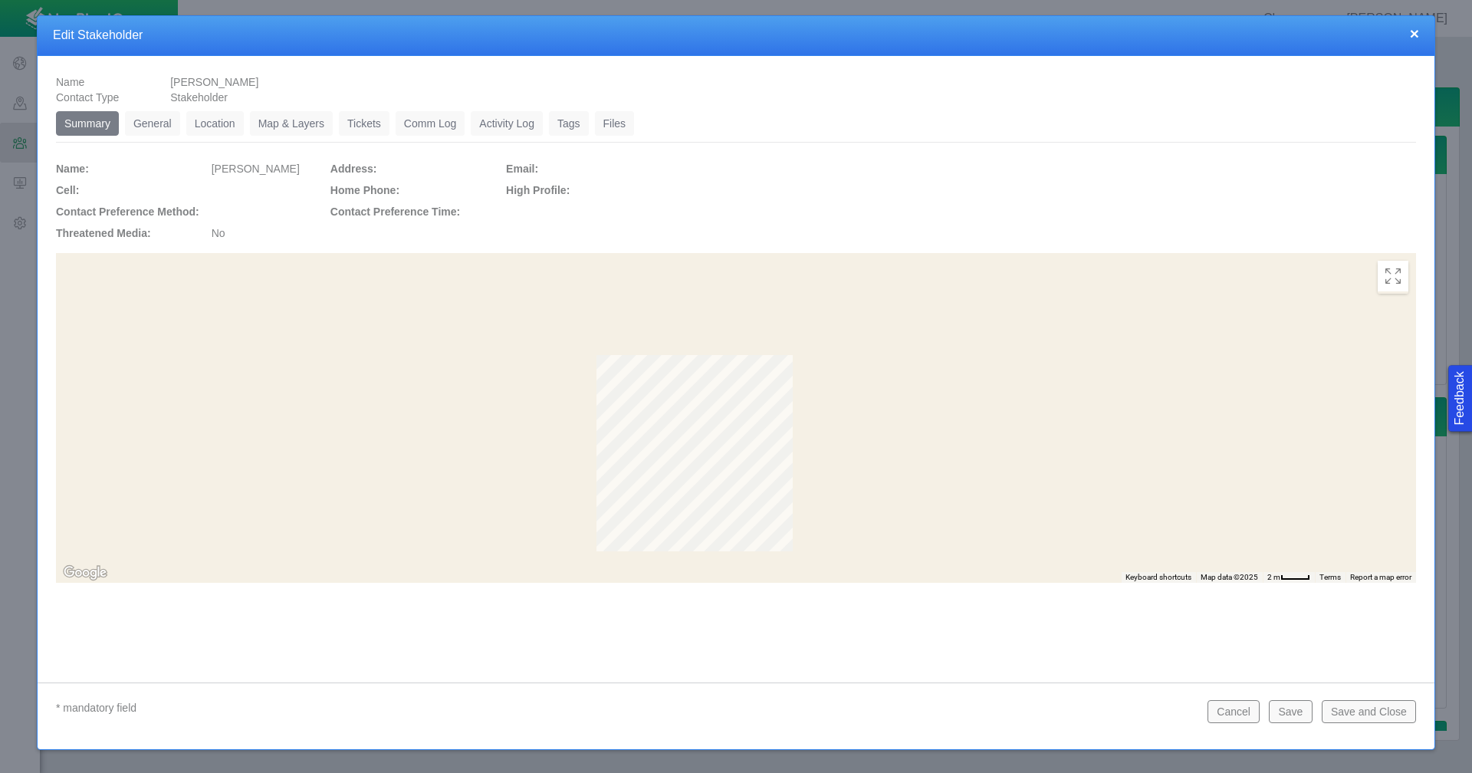
click at [162, 111] on link "General" at bounding box center [152, 123] width 55 height 25
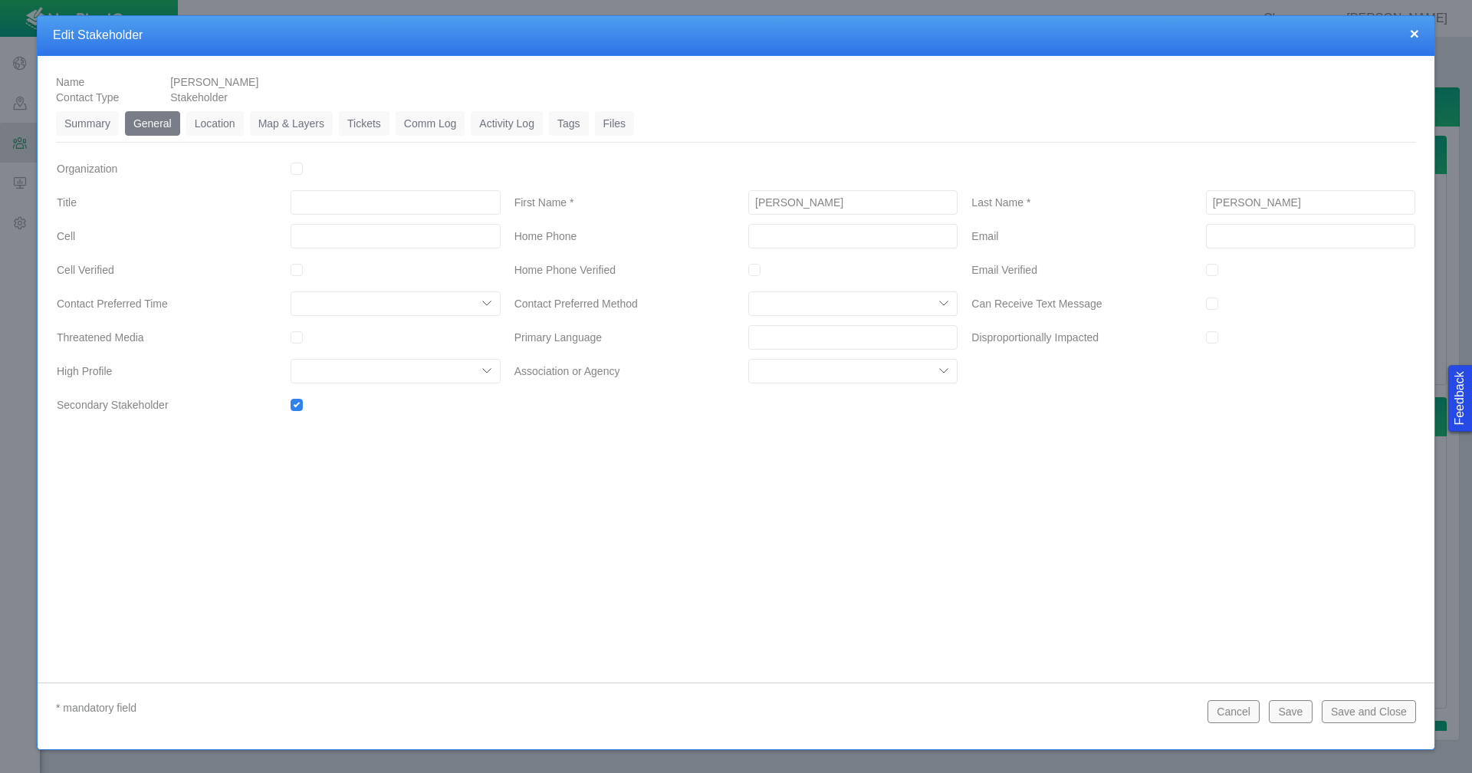
click at [481, 368] on select "Activism Anti O&G Commissioner Community Leader Education Filed ECMC Complaint …" at bounding box center [395, 371] width 209 height 25
click at [1238, 720] on button "Cancel" at bounding box center [1234, 711] width 52 height 23
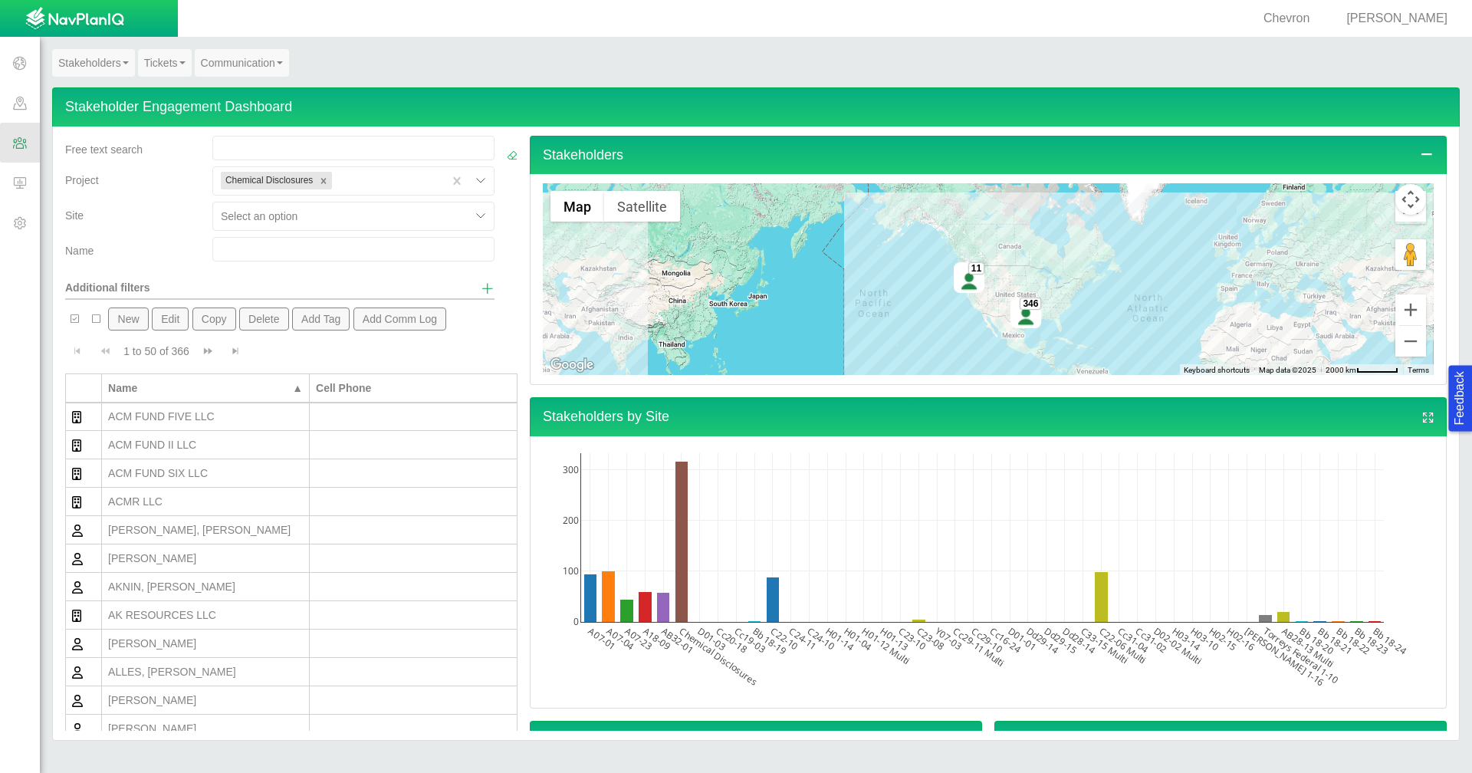
click at [481, 291] on span "Show additional filters" at bounding box center [488, 288] width 14 height 14
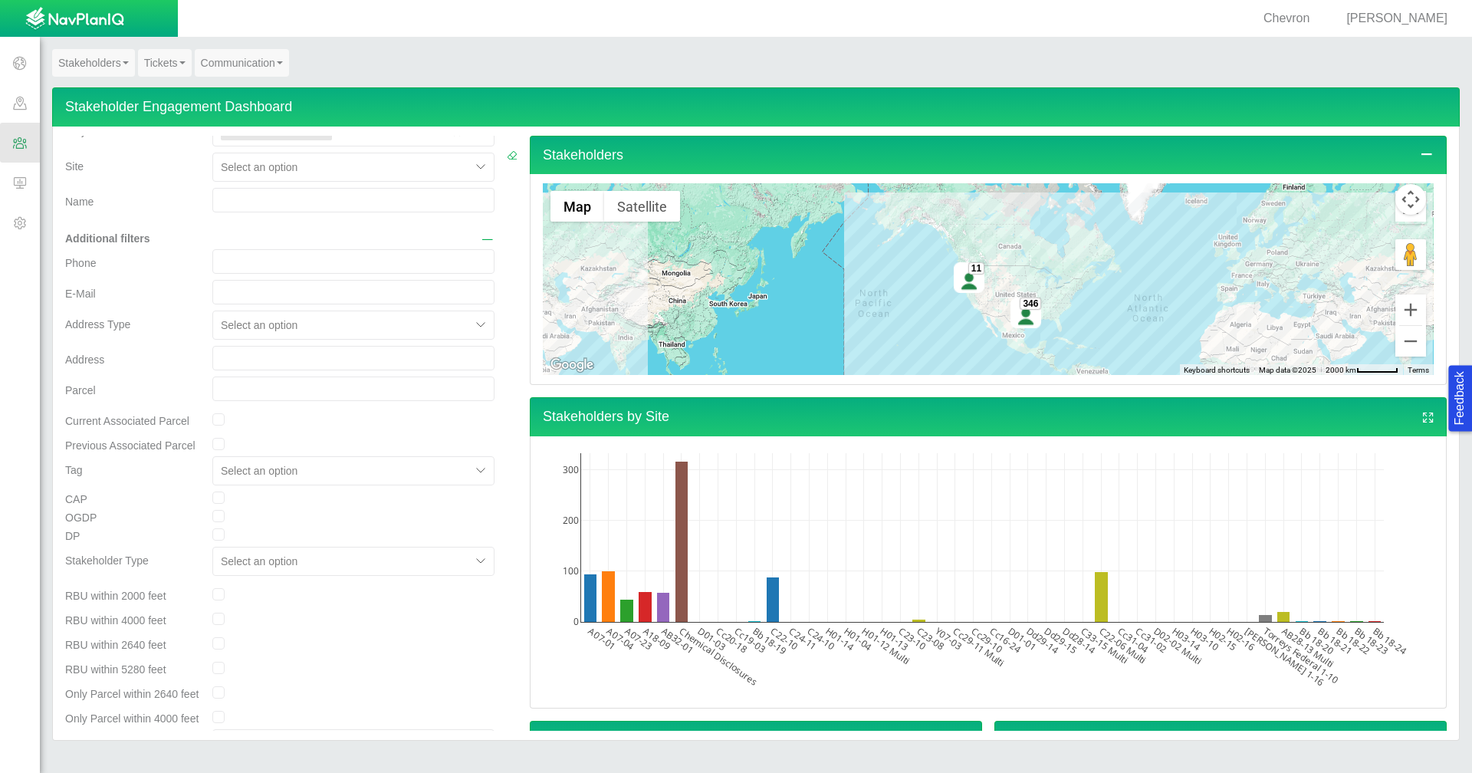
scroll to position [0, 0]
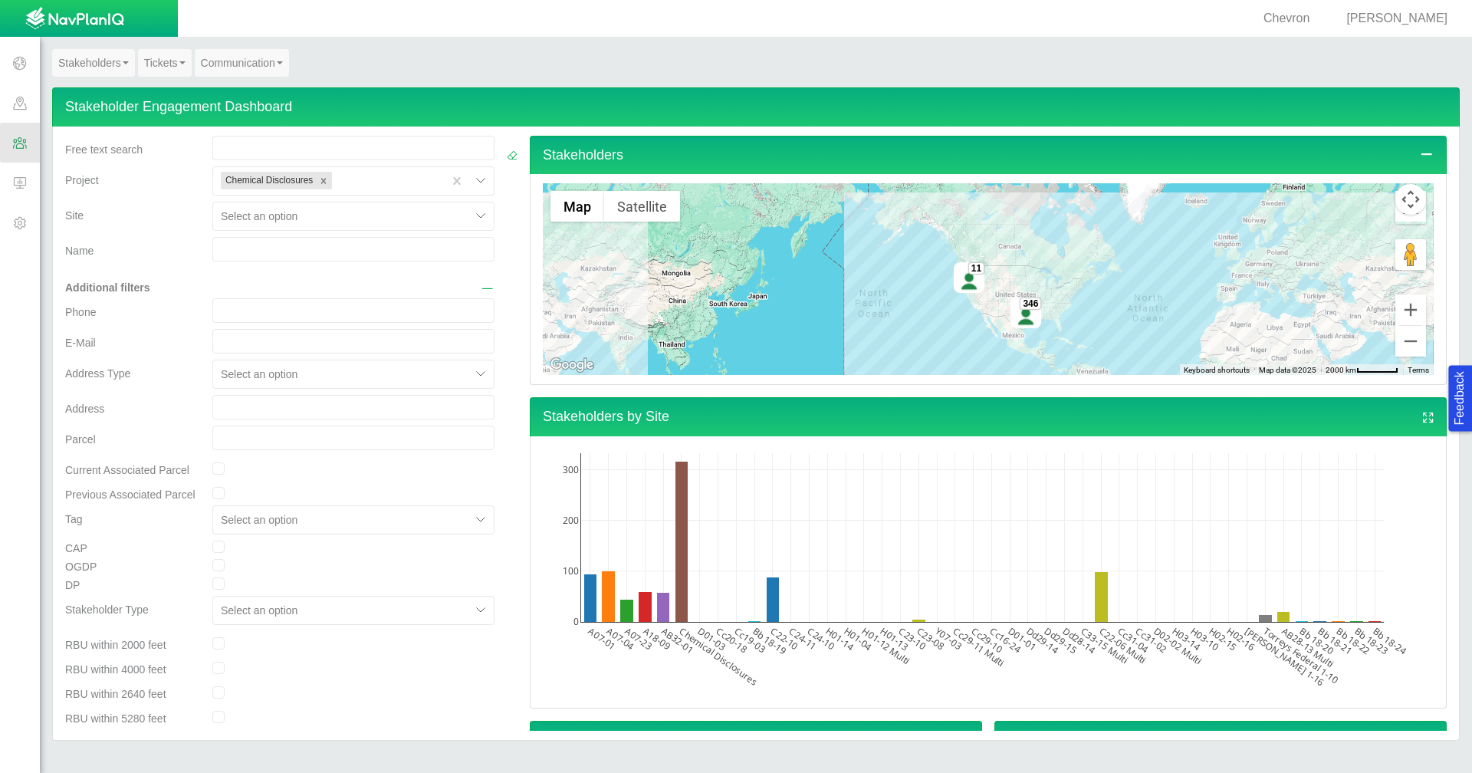
click at [481, 288] on span "Hide additional filters" at bounding box center [488, 288] width 14 height 14
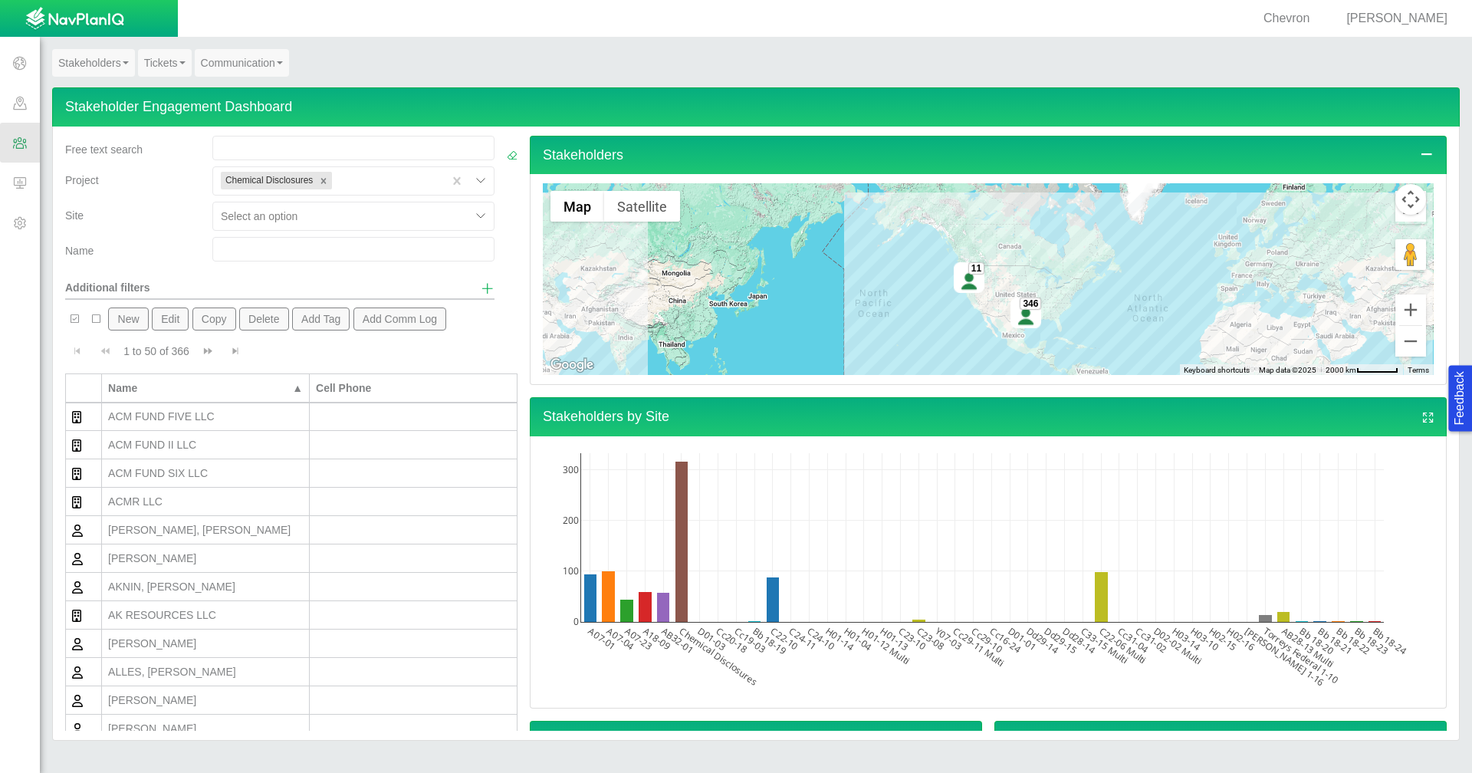
scroll to position [460, 0]
click at [209, 641] on div "[PERSON_NAME]" at bounding box center [205, 640] width 195 height 15
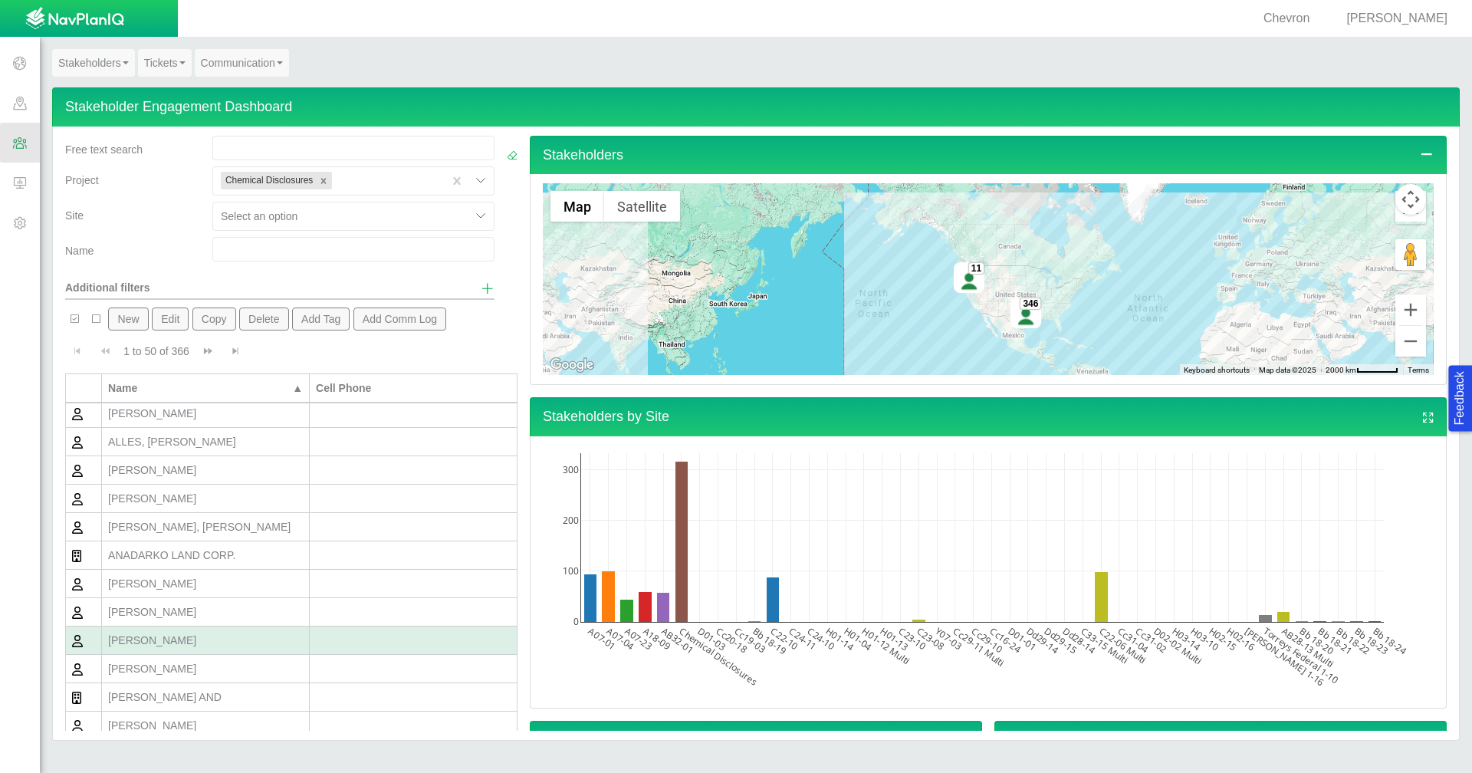
click at [209, 641] on div "[PERSON_NAME]" at bounding box center [205, 640] width 195 height 15
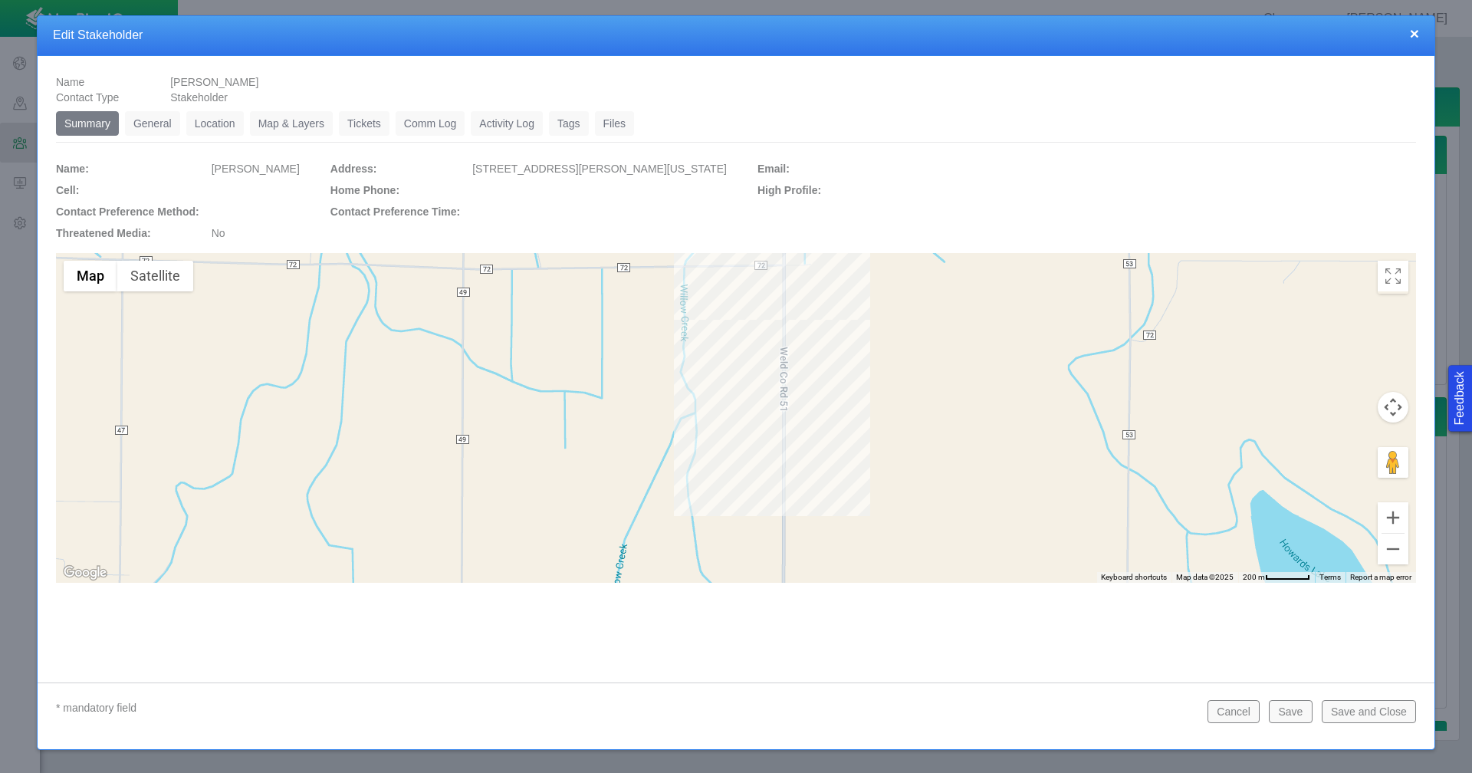
click at [160, 122] on link "General" at bounding box center [152, 123] width 55 height 25
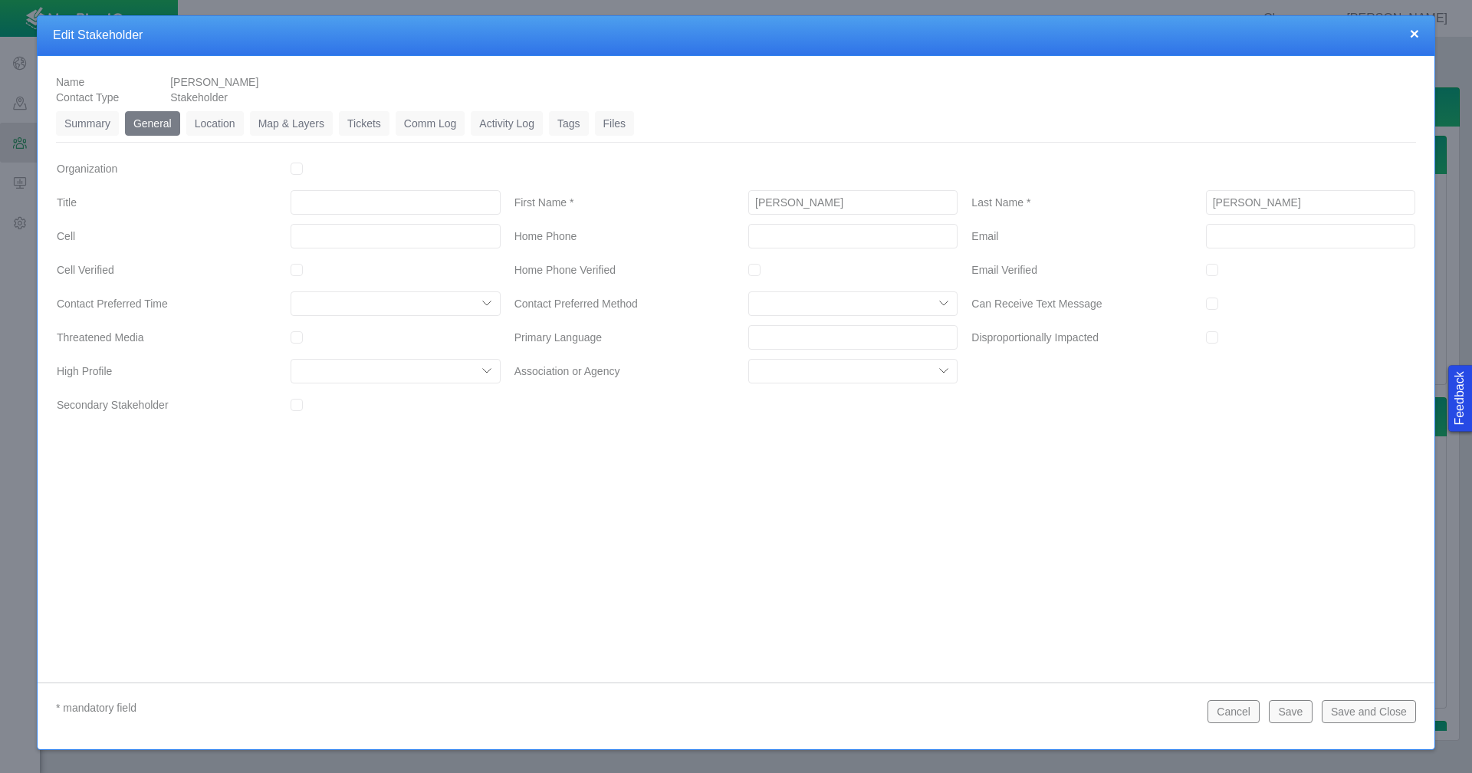
click at [219, 122] on link "Location" at bounding box center [215, 123] width 58 height 25
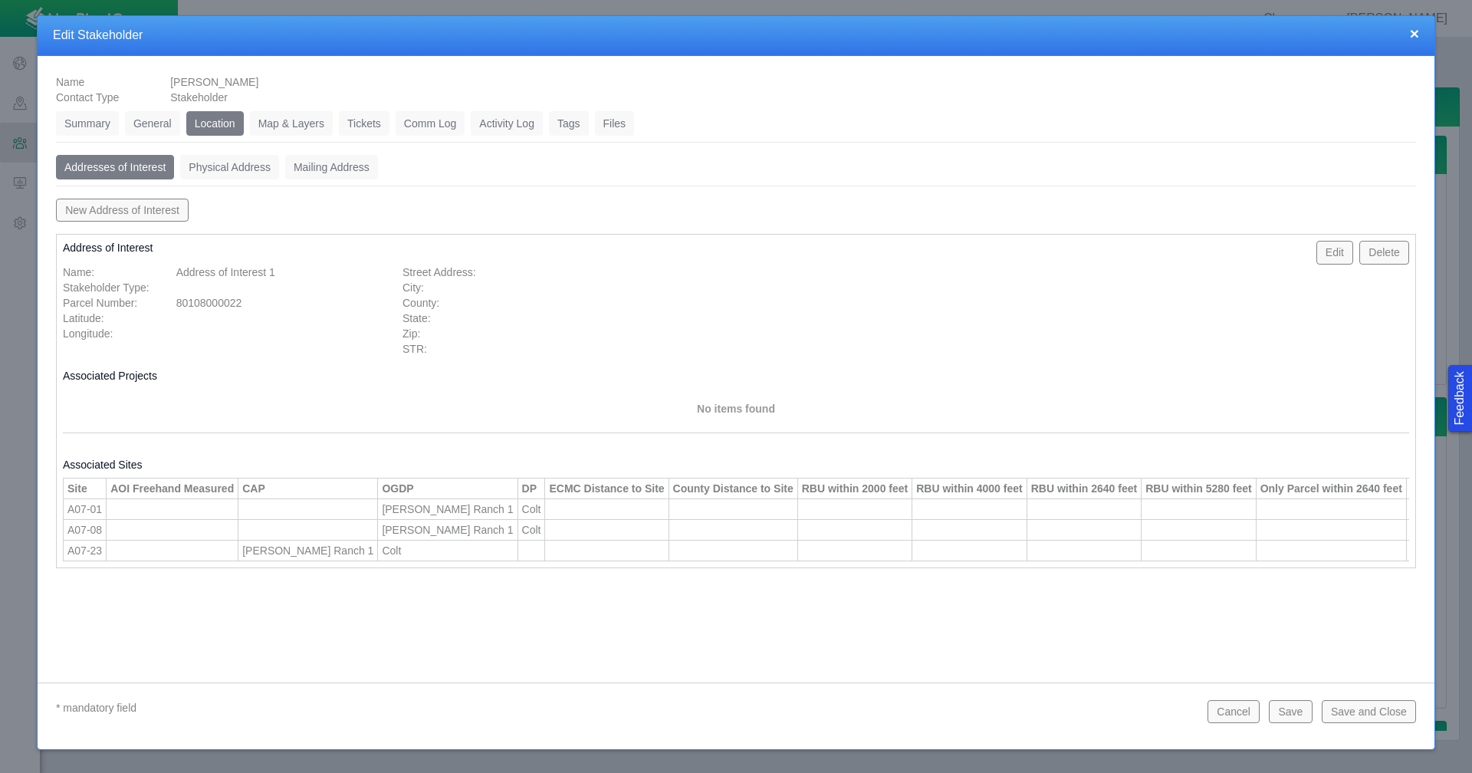
click at [141, 216] on button "New Address of Interest" at bounding box center [122, 210] width 133 height 23
type input "Address of Interest 1"
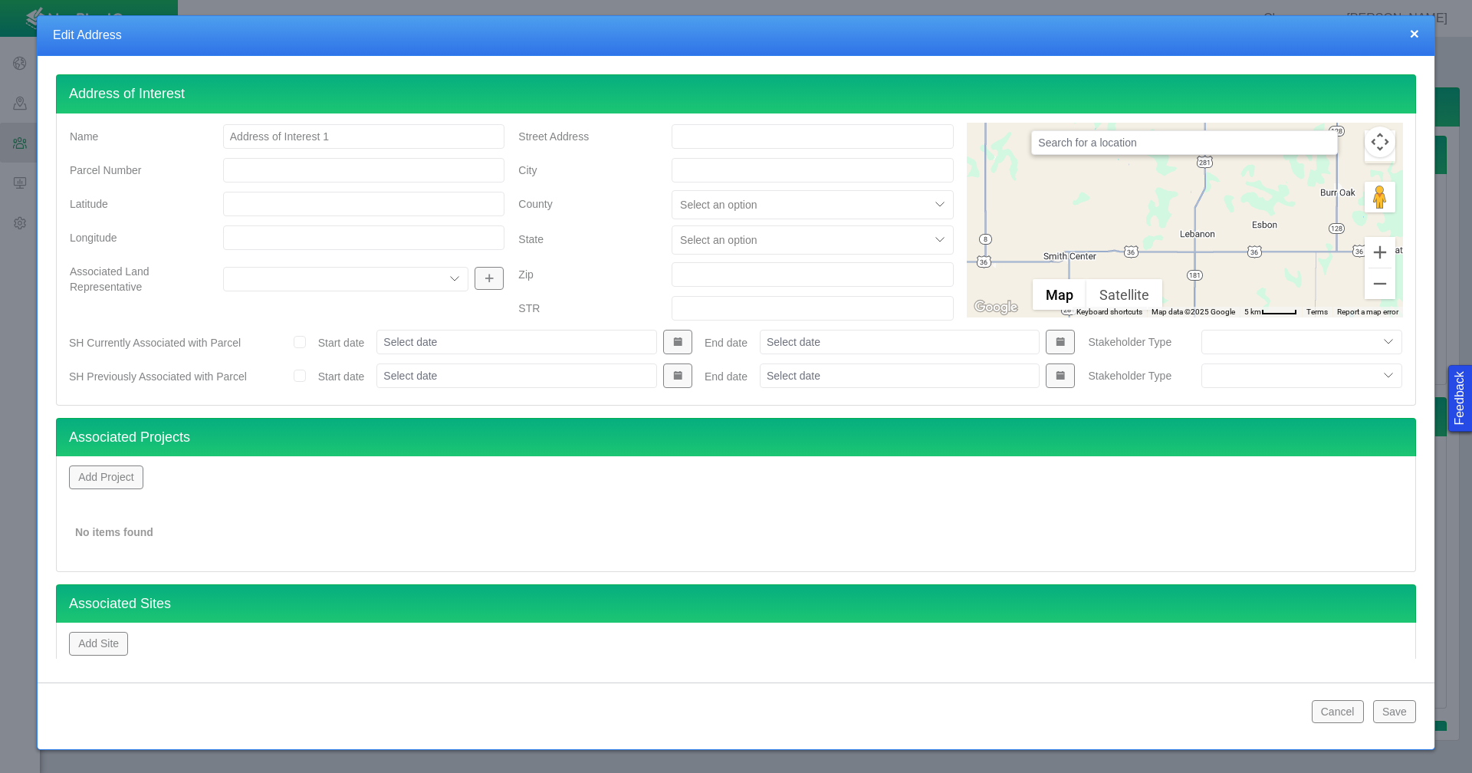
click at [1416, 33] on button "×" at bounding box center [1414, 33] width 9 height 16
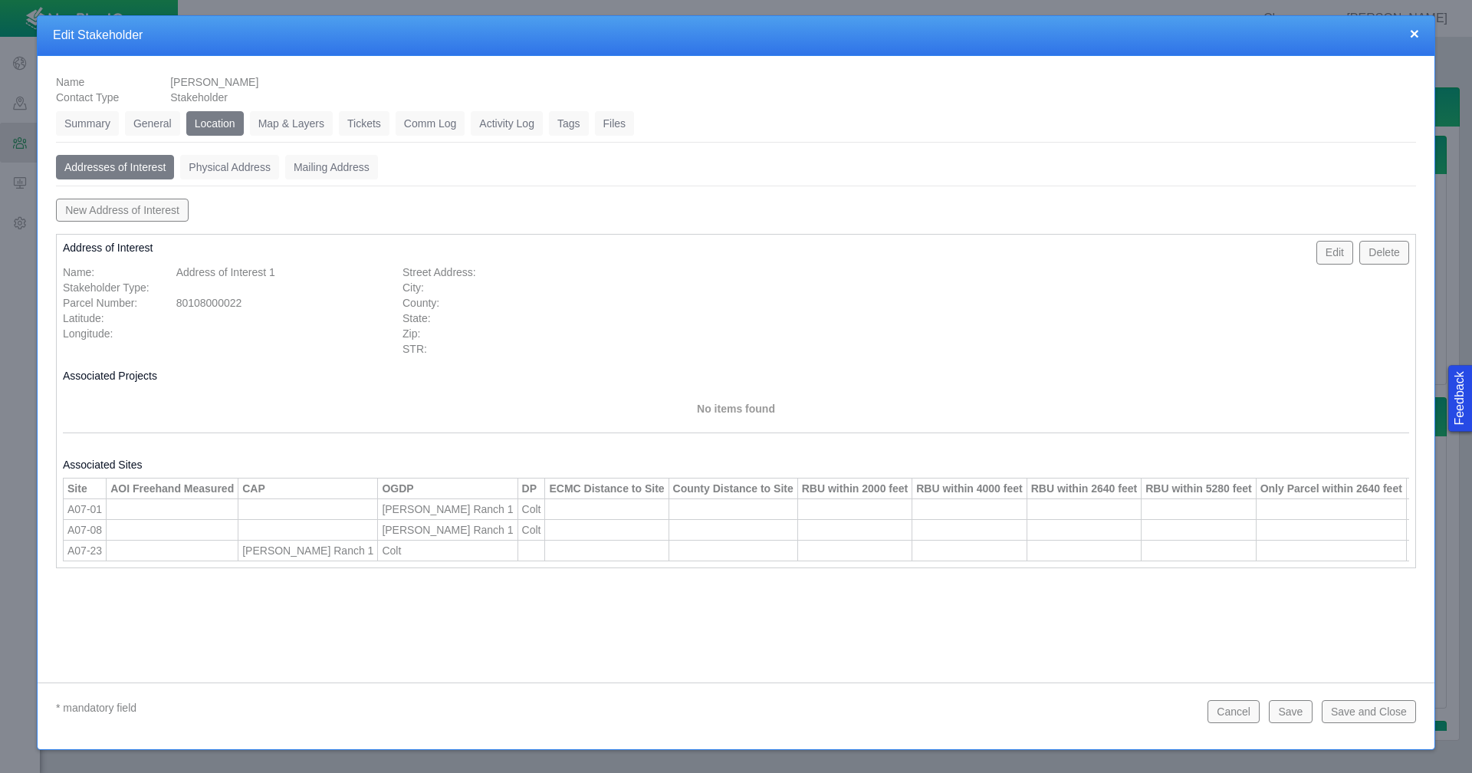
click at [1412, 33] on button "×" at bounding box center [1414, 33] width 9 height 16
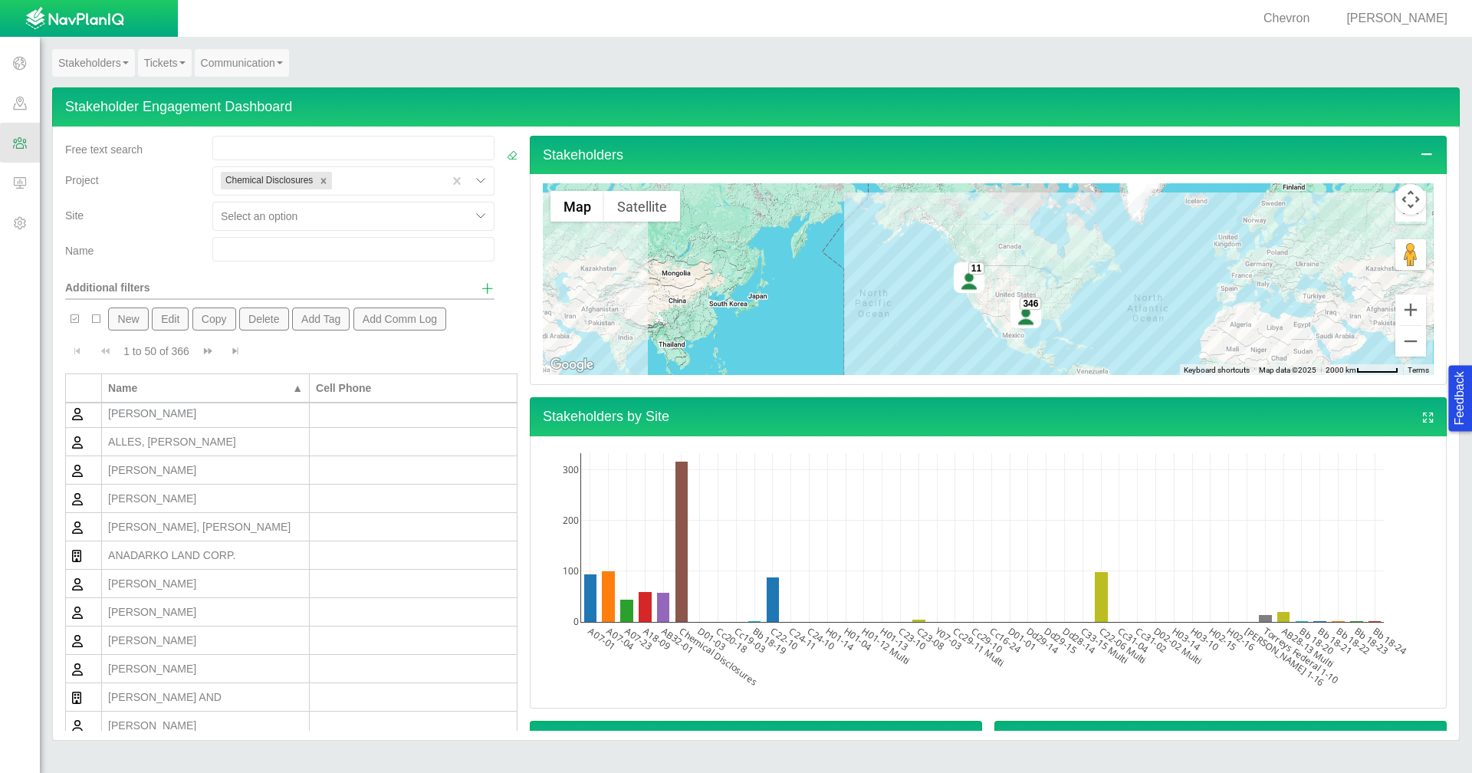
click at [205, 418] on div "[PERSON_NAME]" at bounding box center [205, 413] width 195 height 15
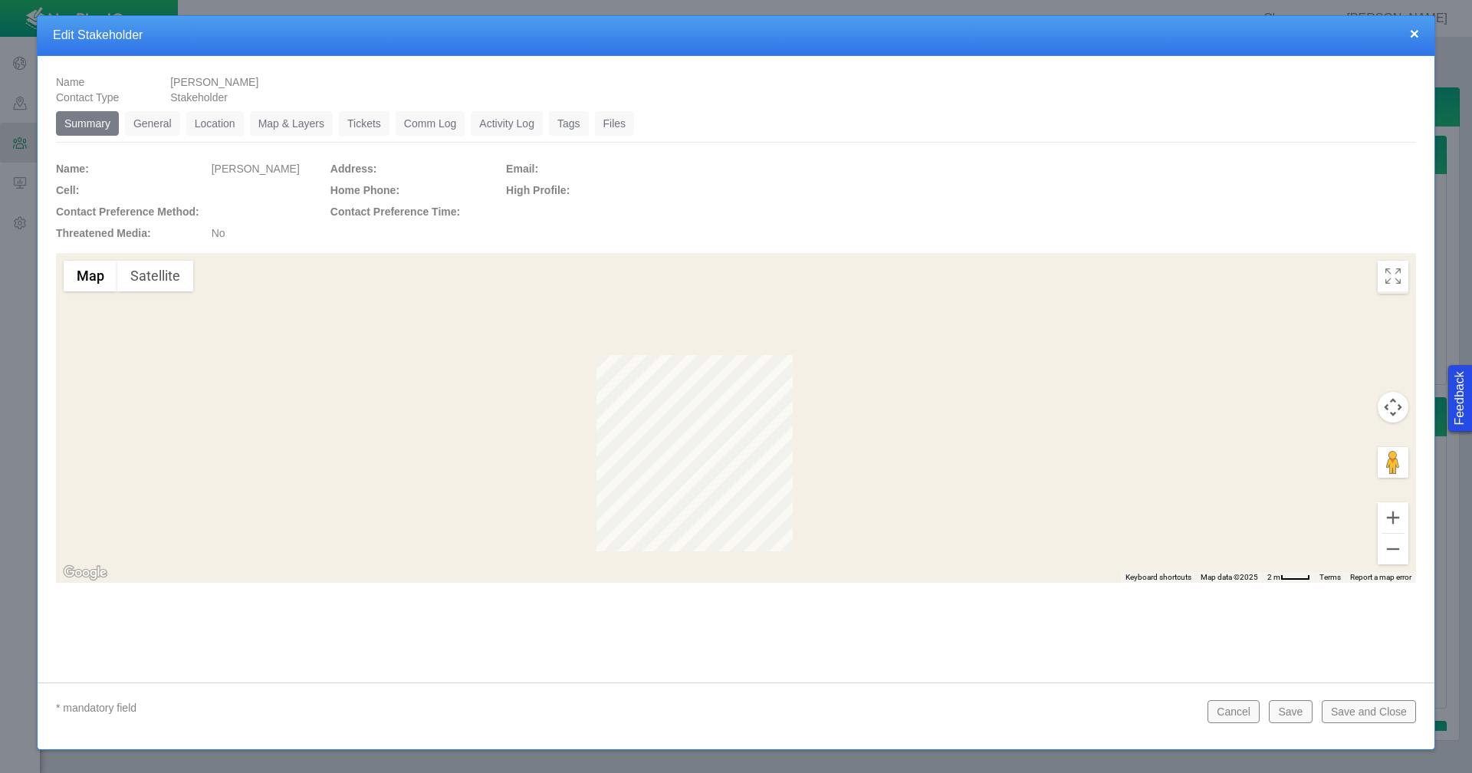
click at [210, 114] on link "Location" at bounding box center [215, 123] width 58 height 25
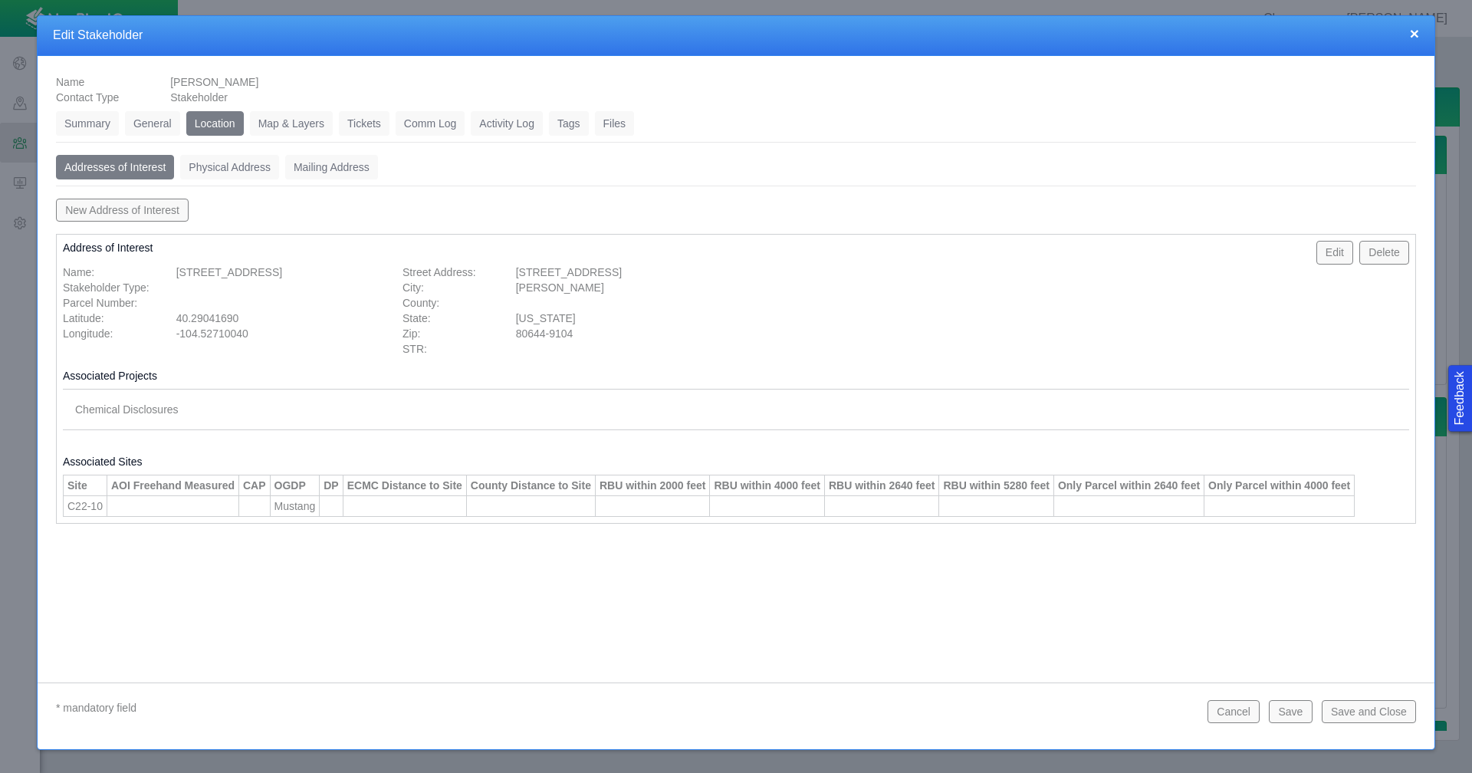
click at [150, 208] on button "New Address of Interest" at bounding box center [122, 210] width 133 height 23
type input "Address of Interest 1"
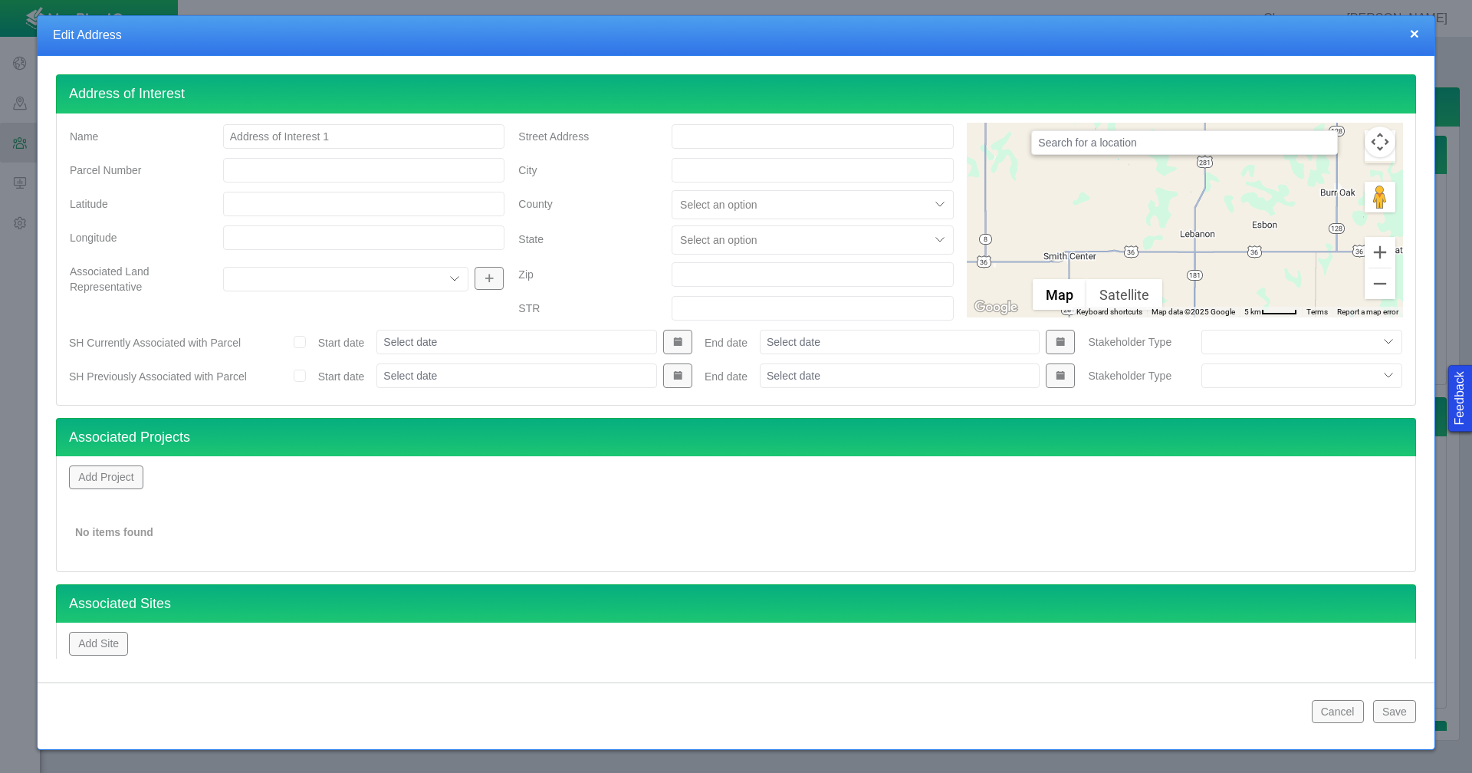
click at [1413, 30] on button "×" at bounding box center [1414, 33] width 9 height 16
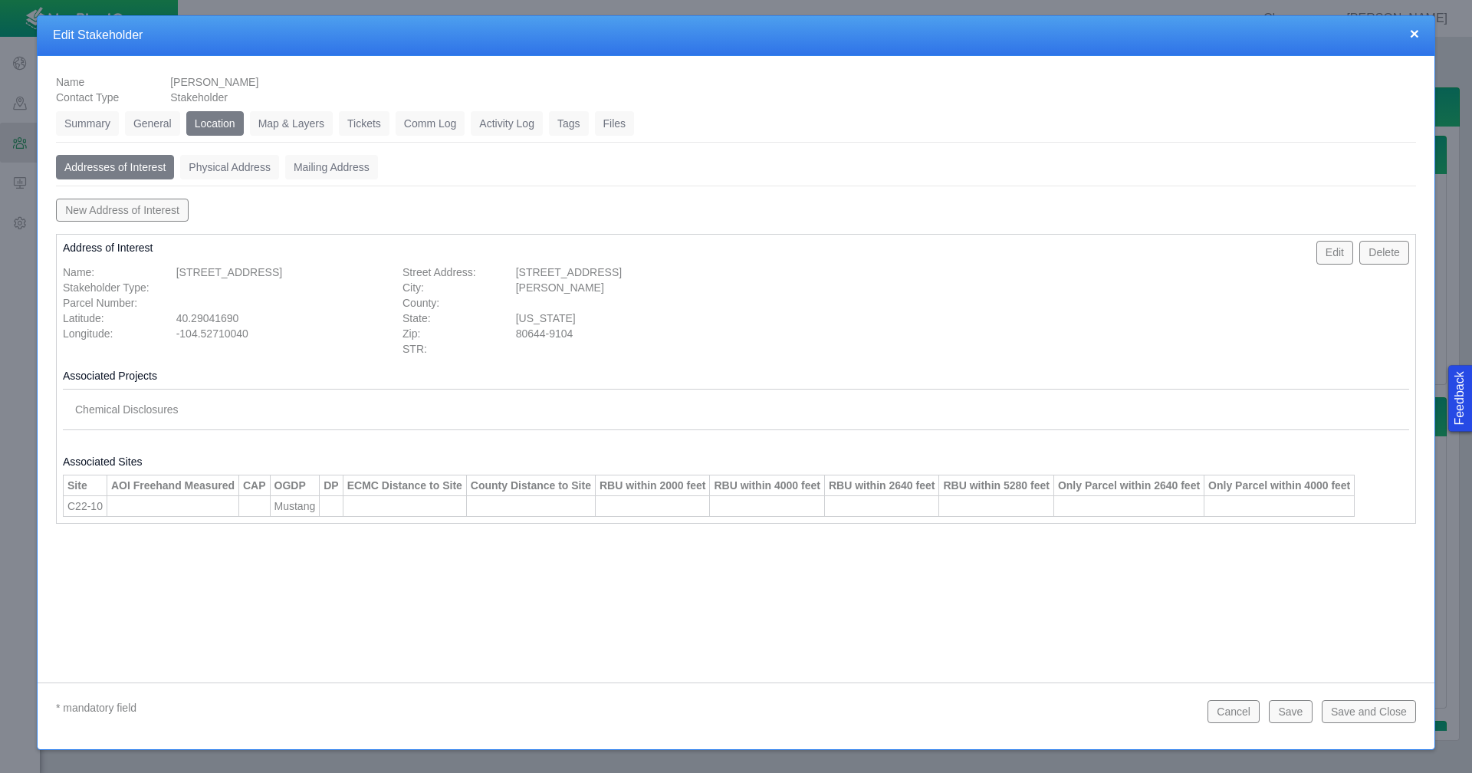
click at [1416, 31] on button "×" at bounding box center [1414, 33] width 9 height 16
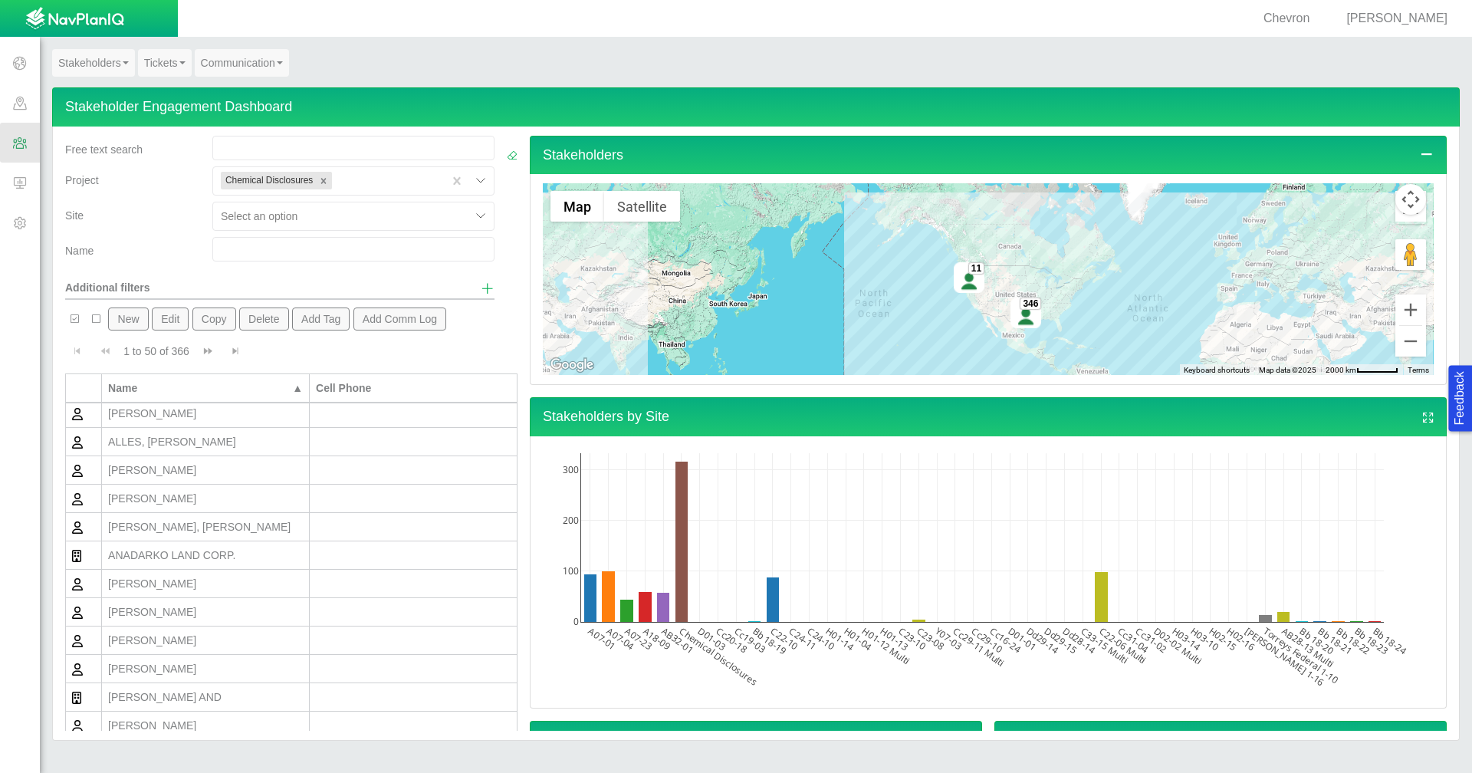
click at [160, 64] on link "Tickets" at bounding box center [165, 63] width 54 height 28
click at [169, 94] on link "Ticket Dashboard" at bounding box center [199, 91] width 121 height 20
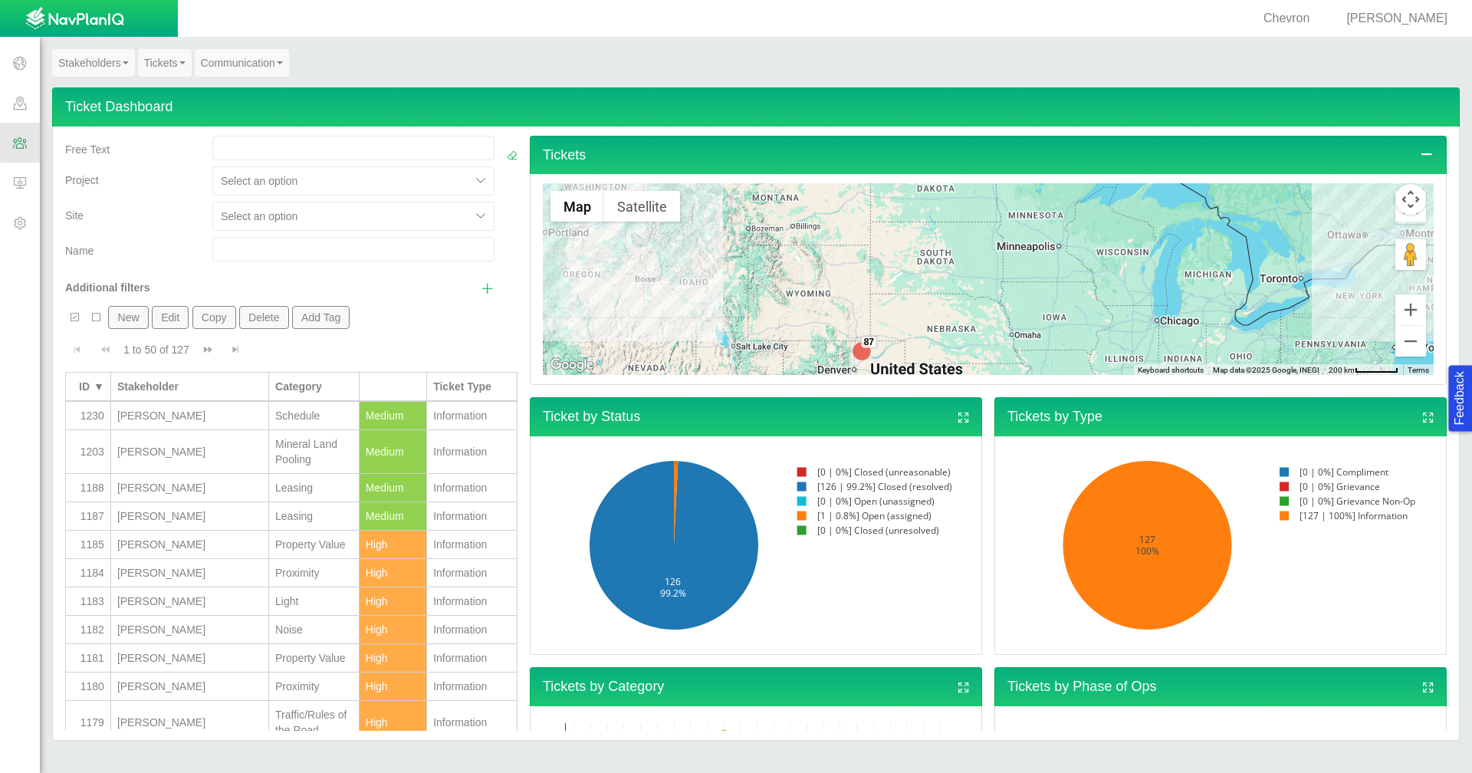
click at [206, 510] on div "[PERSON_NAME]" at bounding box center [189, 515] width 145 height 15
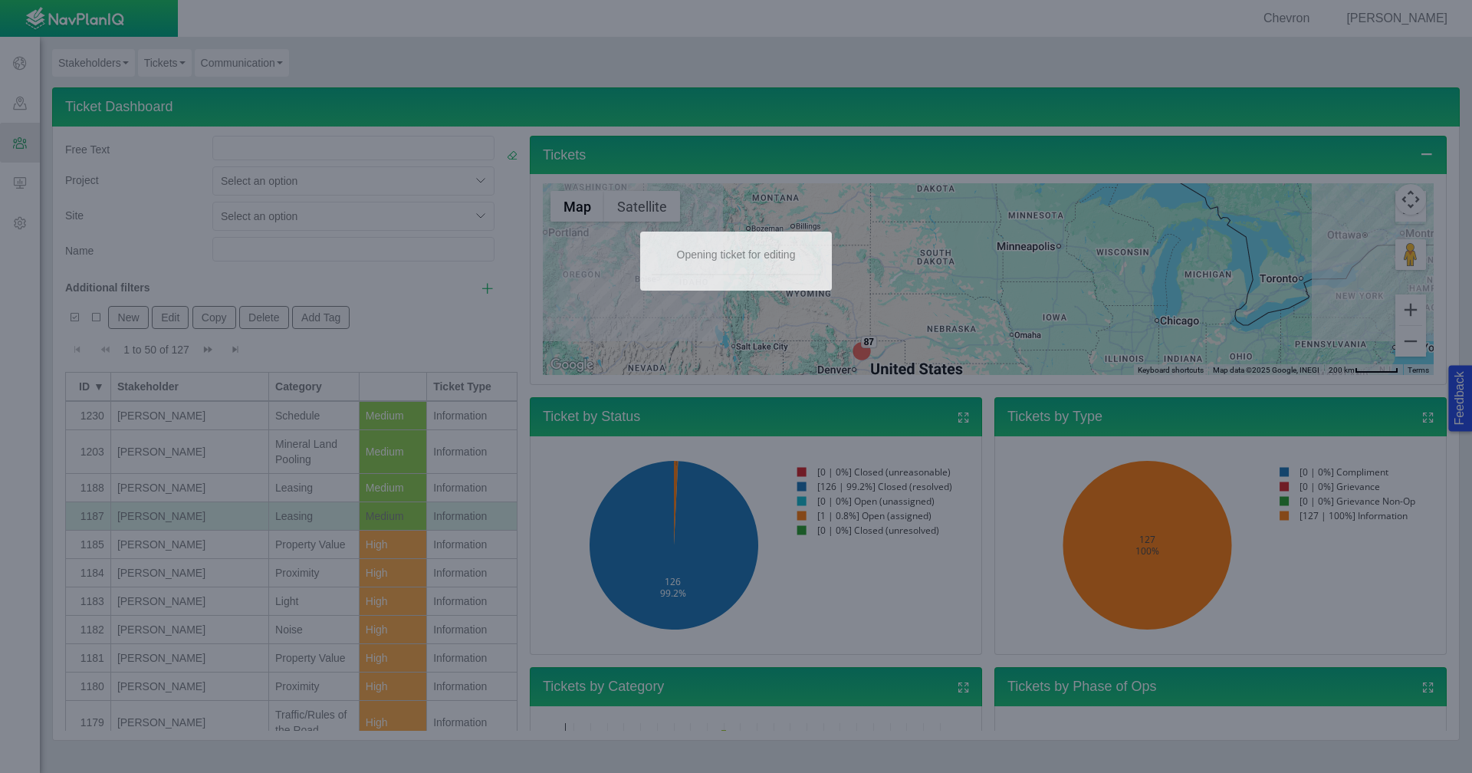
type textarea "x"
type input "1187"
type input "[DATE]"
select select "149744687610123341"
select select "Medium"
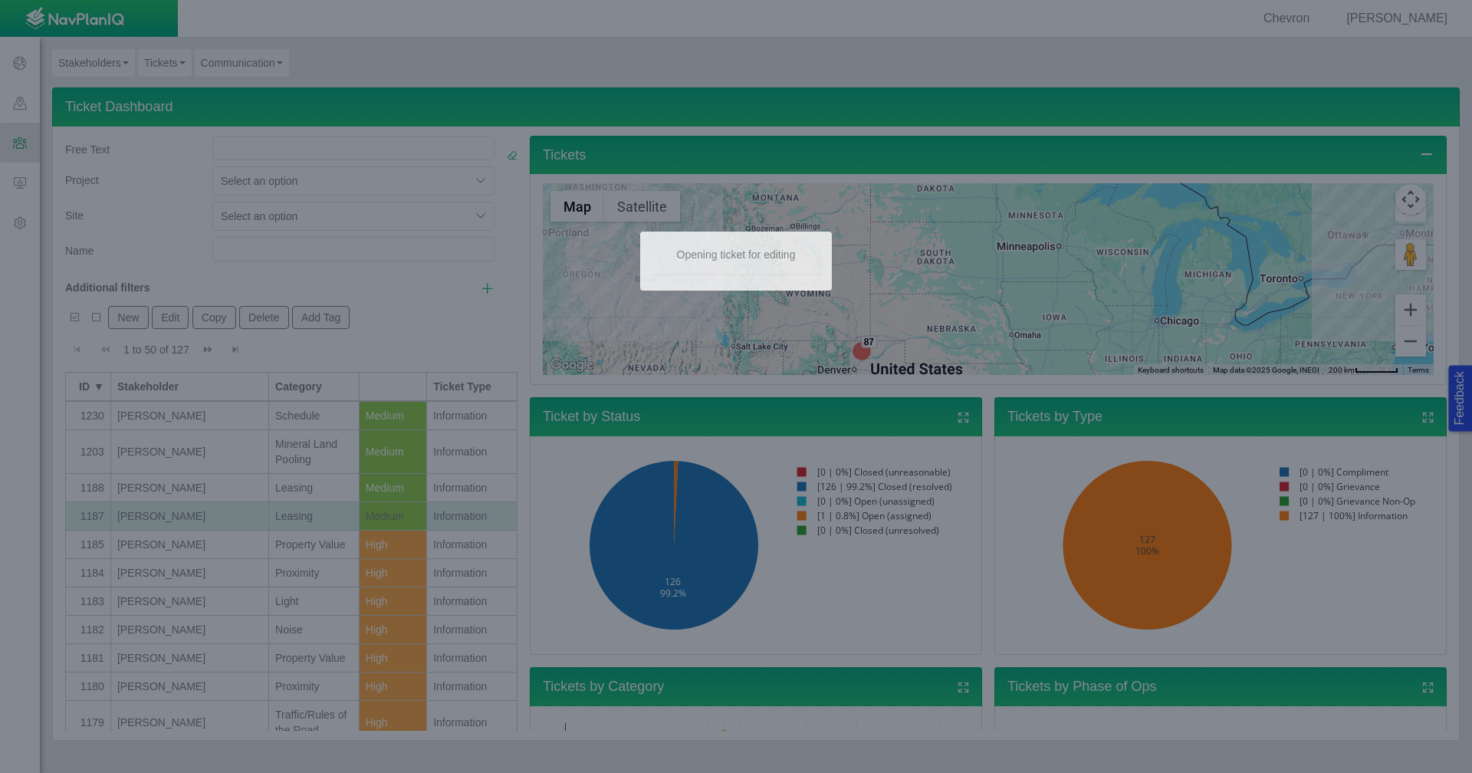
type input "[PERSON_NAME]"
select select "150870587516966190"
select select "31806672368372939"
select select "81909218222842207"
select select "155092712167574558"
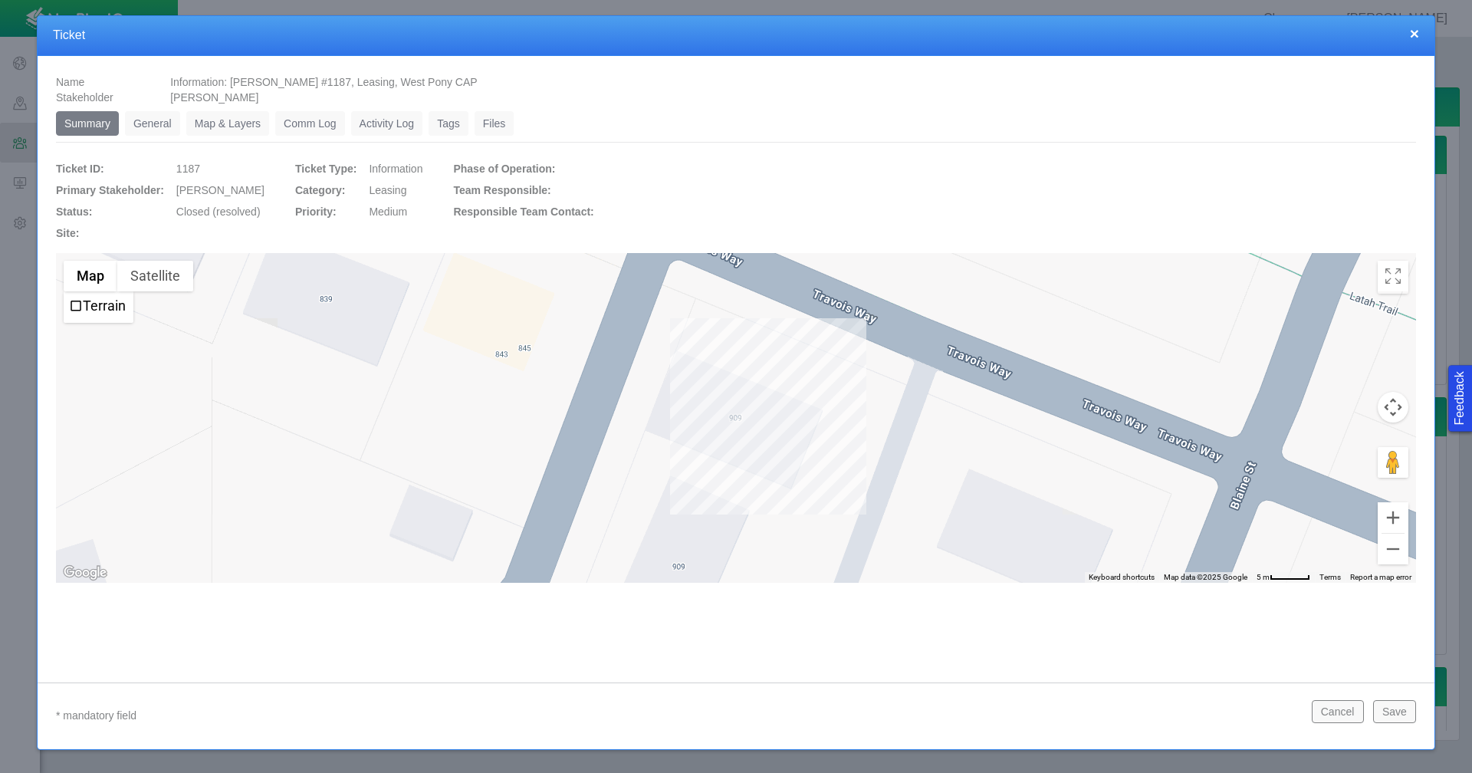
click at [160, 120] on link "General" at bounding box center [152, 123] width 55 height 25
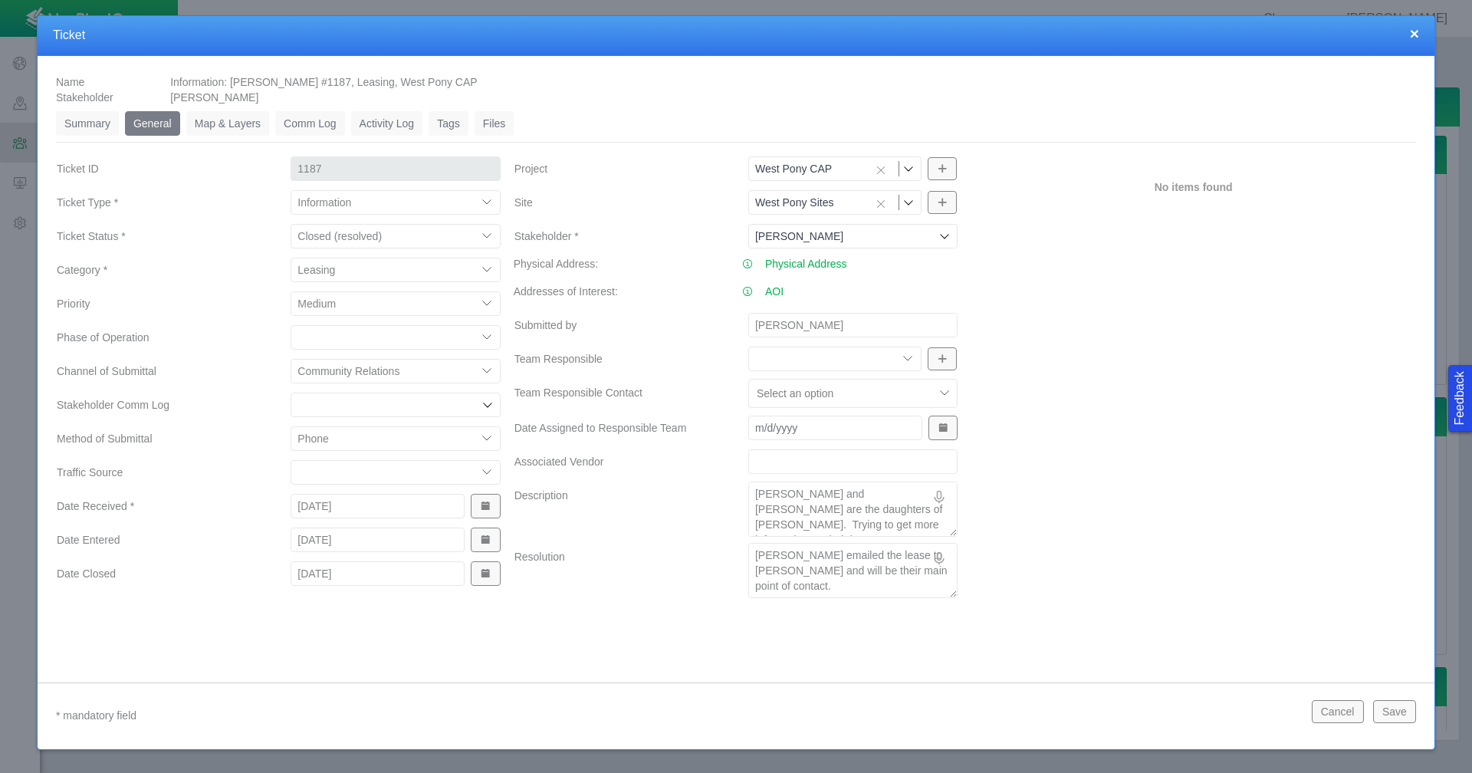
click at [485, 202] on select "Compliment Grievance Grievance Non-Op Information" at bounding box center [395, 202] width 209 height 25
click at [270, 294] on label "Priority" at bounding box center [161, 304] width 234 height 28
click at [291, 294] on select "High Medium Low" at bounding box center [395, 303] width 209 height 25
